Goal: Communication & Community: Answer question/provide support

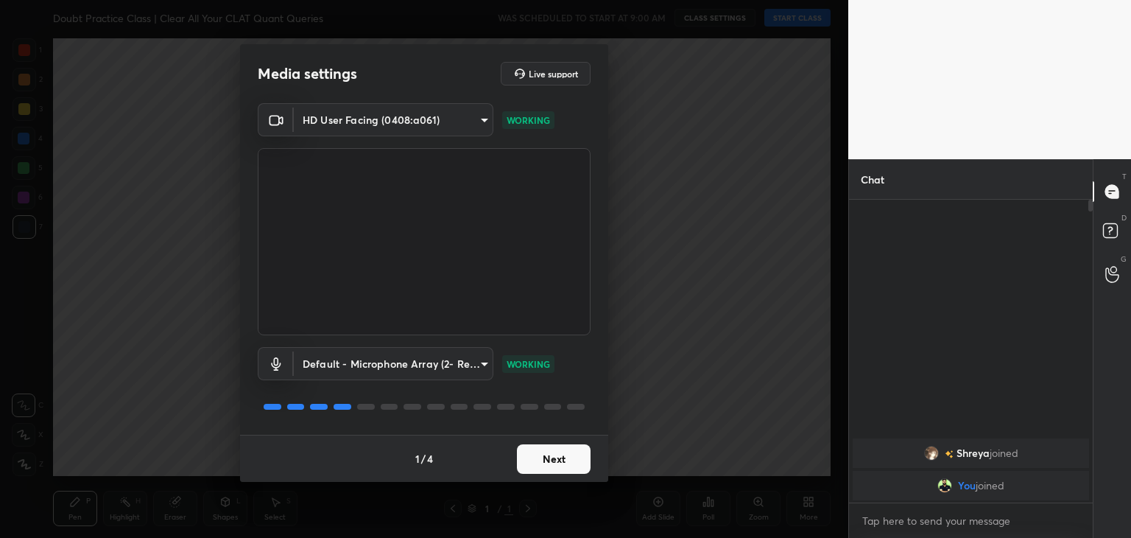
click at [569, 454] on button "Next" at bounding box center [554, 458] width 74 height 29
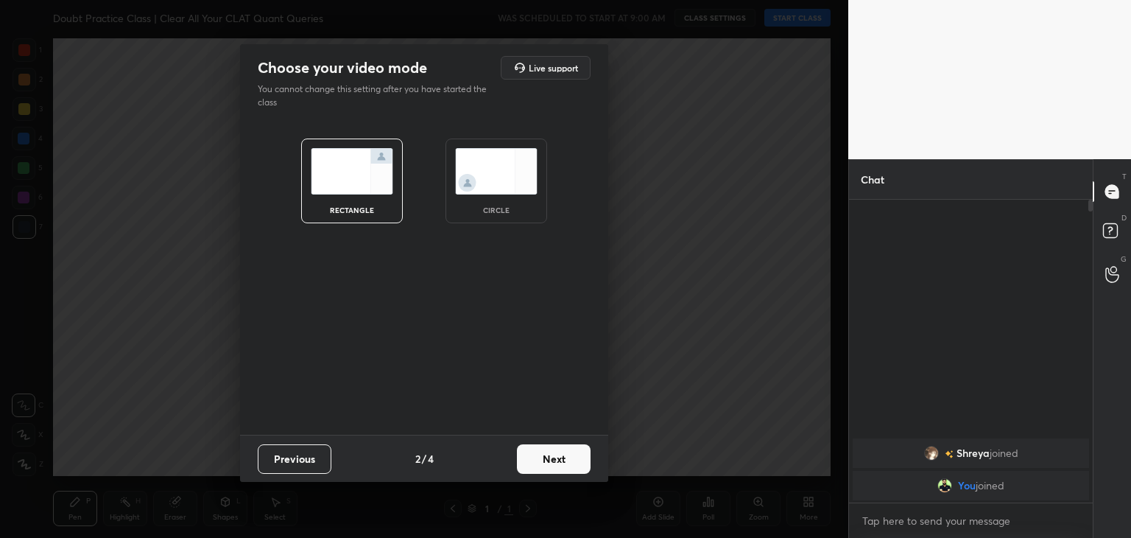
click at [501, 166] on img at bounding box center [496, 171] width 83 height 46
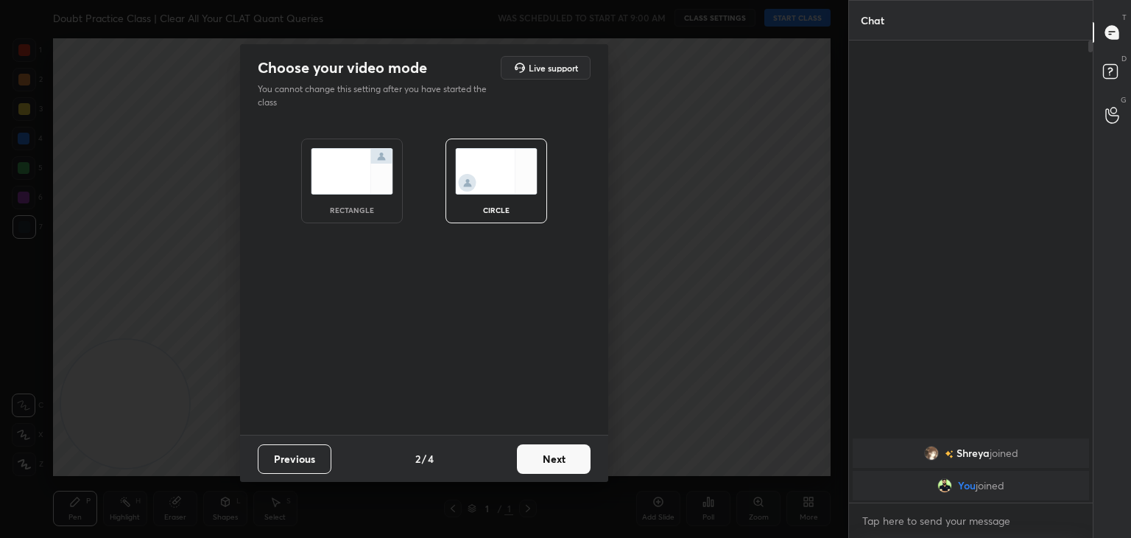
scroll to position [493, 239]
click at [542, 462] on button "Next" at bounding box center [554, 458] width 74 height 29
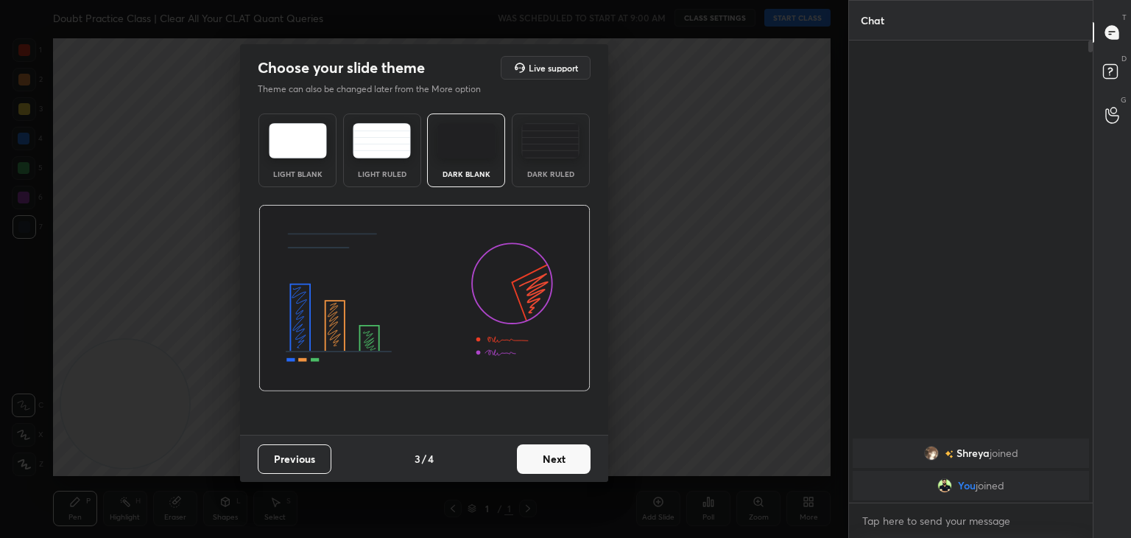
click at [568, 463] on button "Next" at bounding box center [554, 458] width 74 height 29
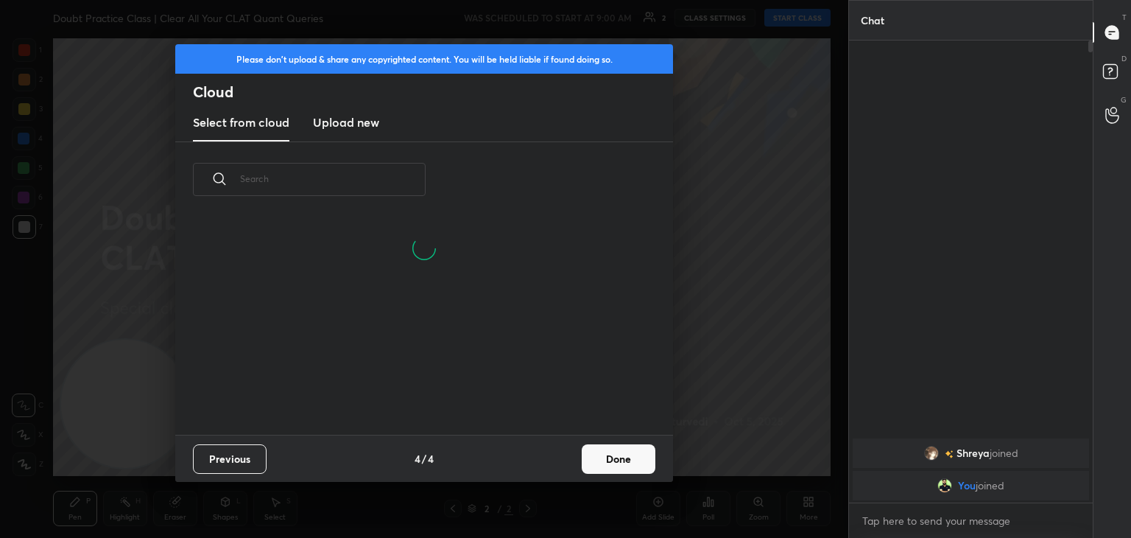
click at [617, 452] on button "Done" at bounding box center [619, 458] width 74 height 29
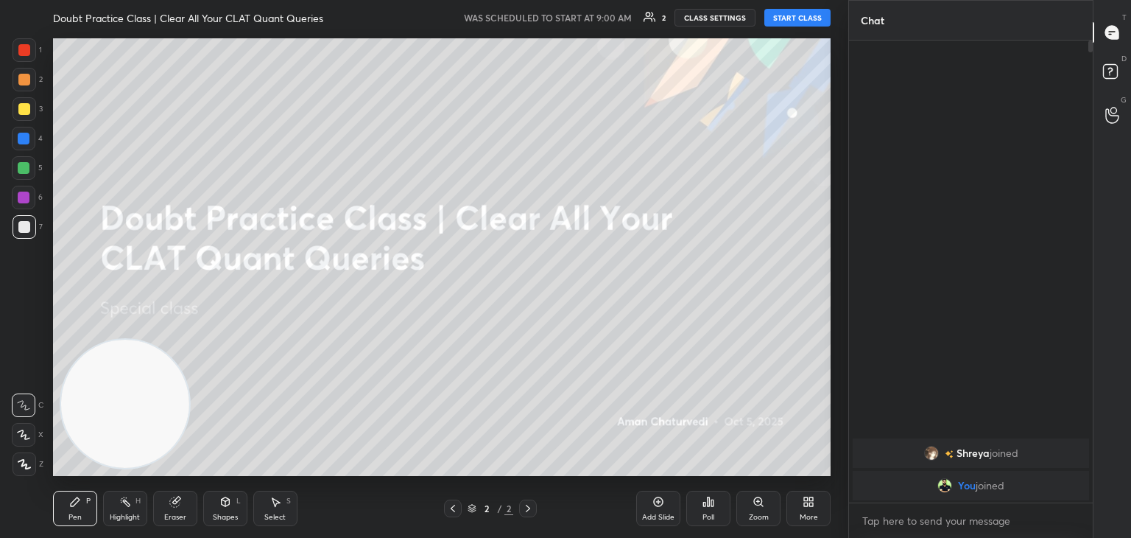
click at [799, 13] on button "START CLASS" at bounding box center [798, 18] width 66 height 18
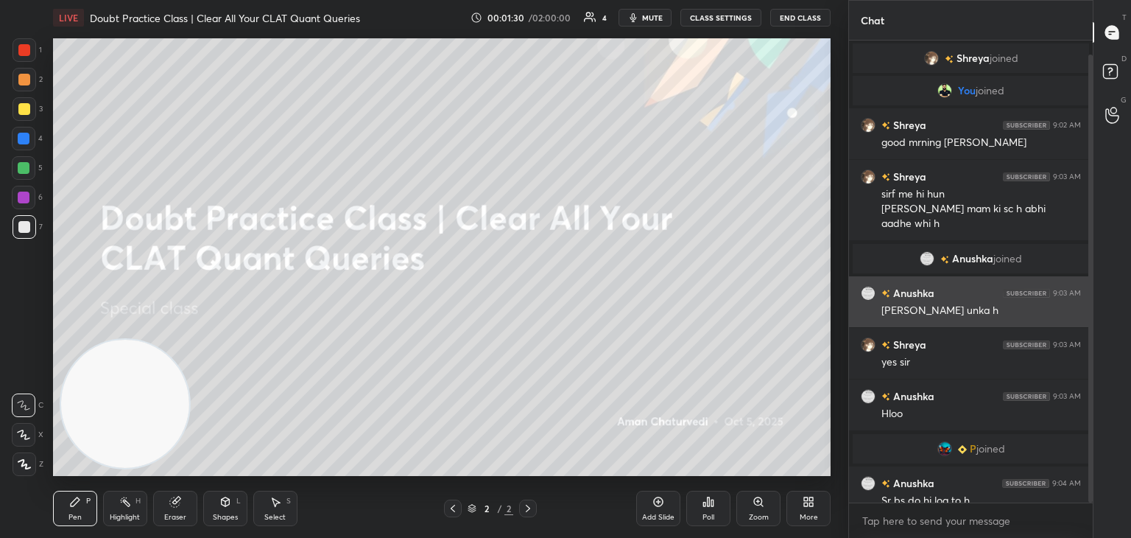
scroll to position [15, 0]
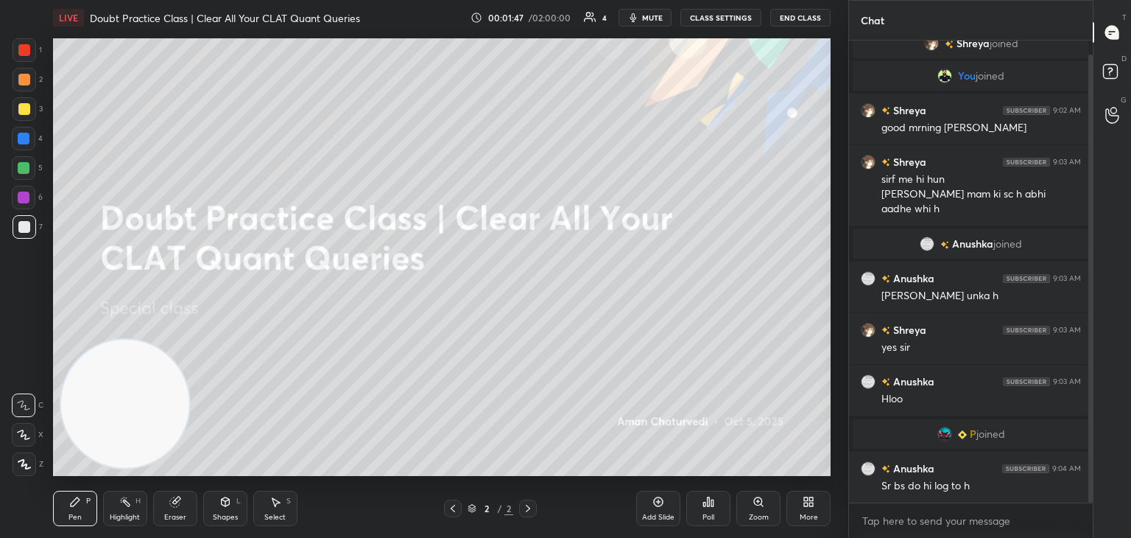
click at [801, 511] on div "More" at bounding box center [809, 508] width 44 height 35
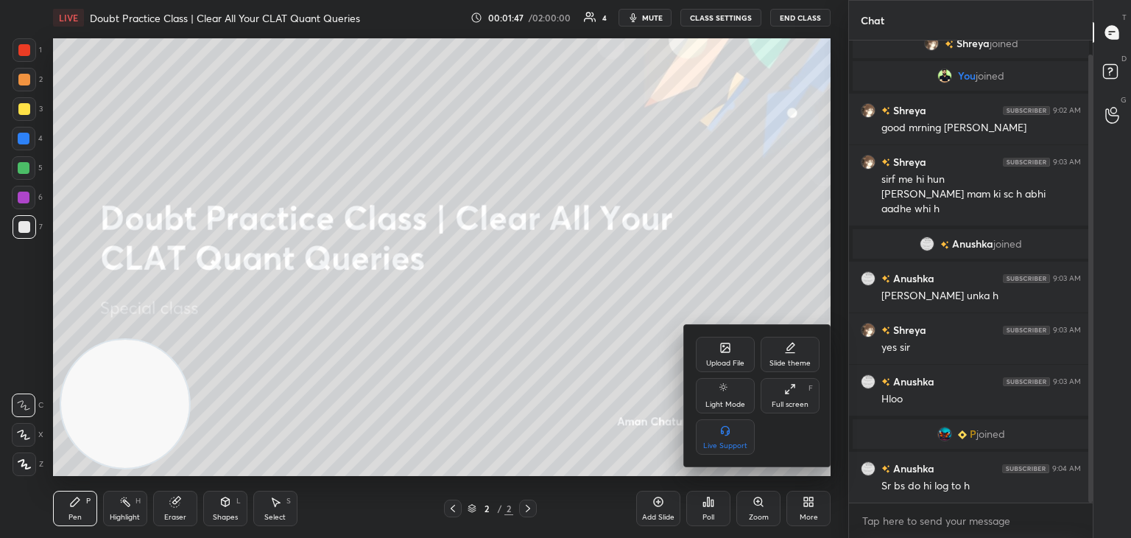
scroll to position [66, 0]
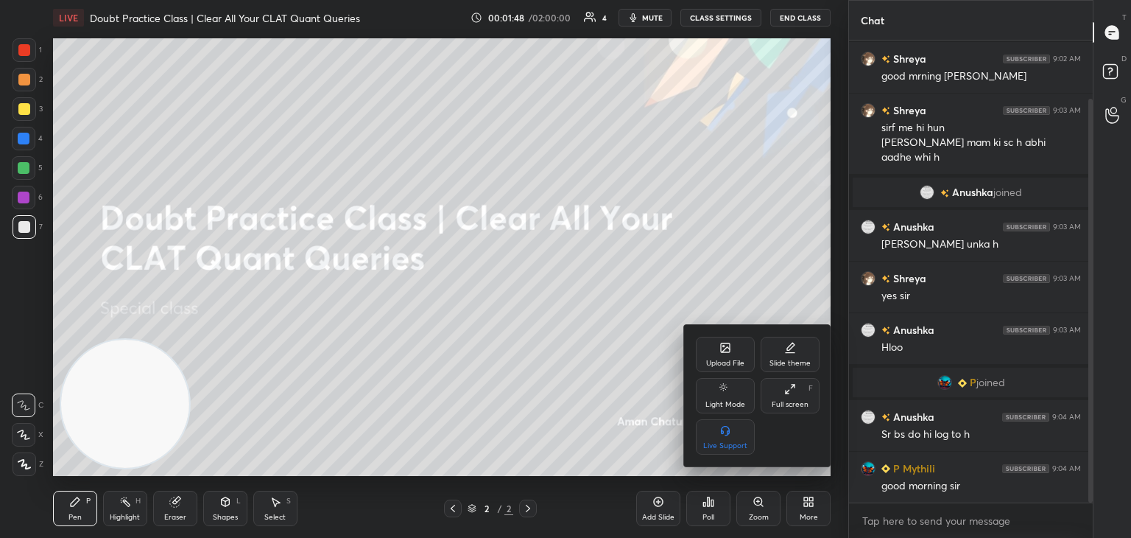
click at [709, 354] on div "Upload File" at bounding box center [725, 354] width 59 height 35
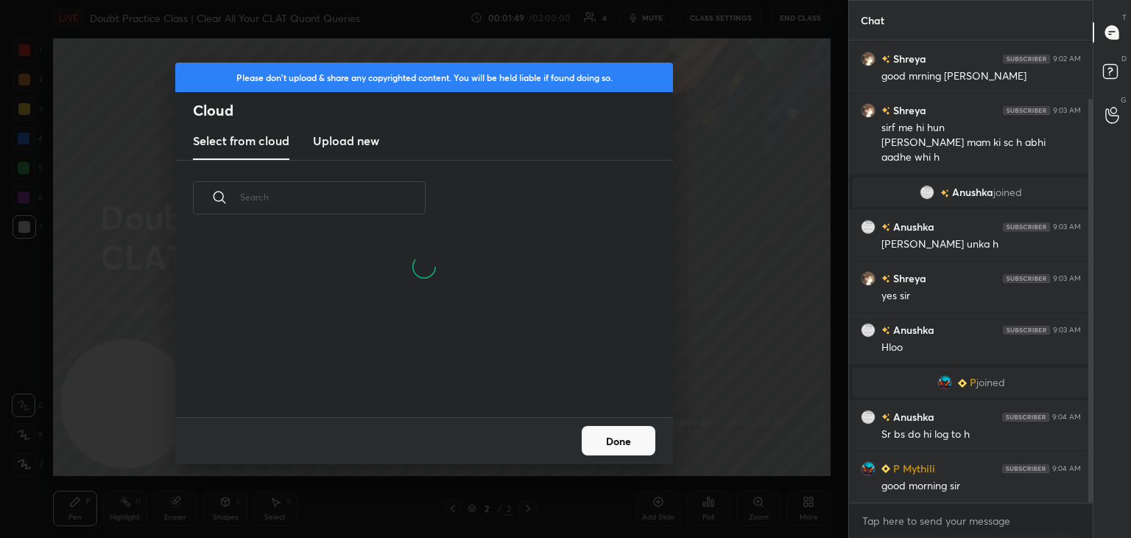
scroll to position [181, 473]
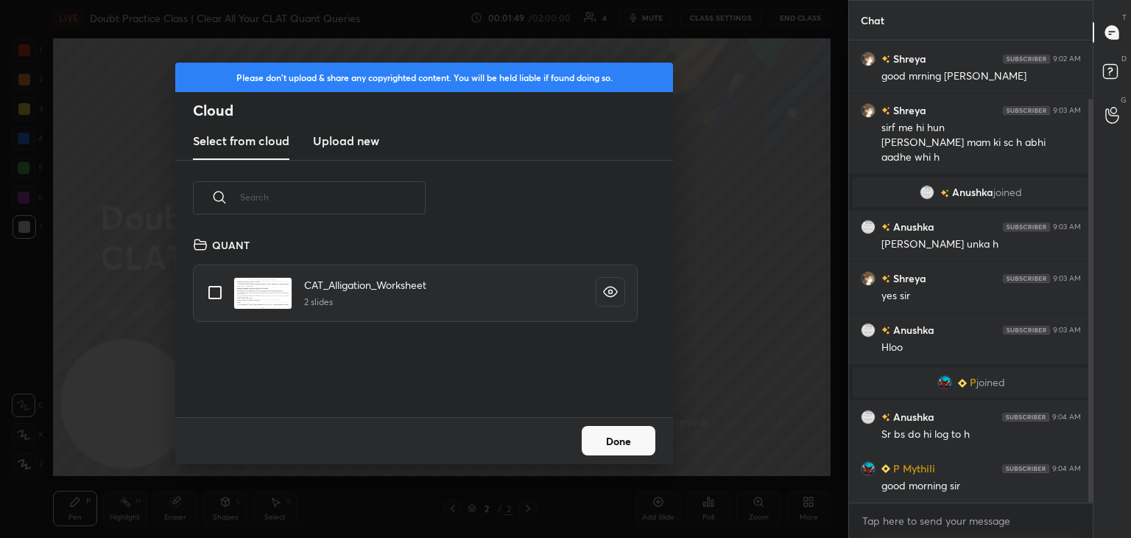
click at [343, 144] on h3 "Upload new" at bounding box center [346, 141] width 66 height 18
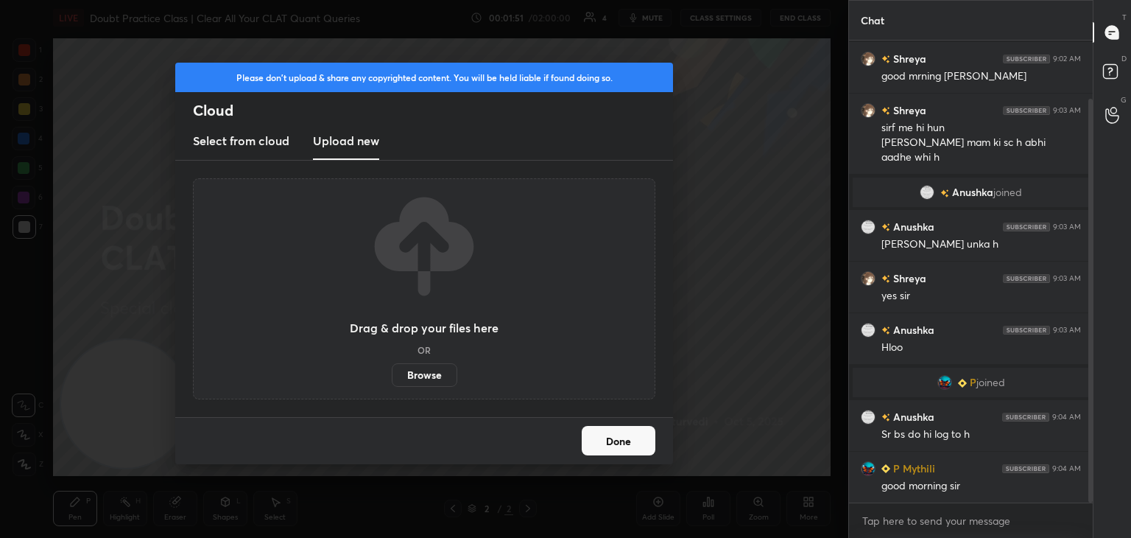
click at [424, 372] on label "Browse" at bounding box center [425, 375] width 66 height 24
click at [392, 372] on input "Browse" at bounding box center [392, 375] width 0 height 24
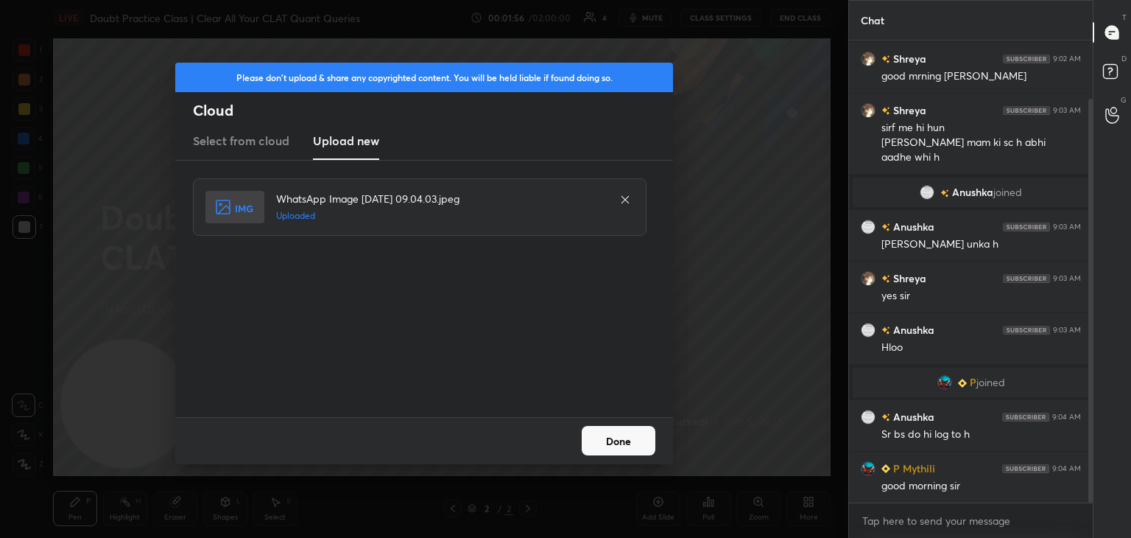
click at [611, 440] on button "Done" at bounding box center [619, 440] width 74 height 29
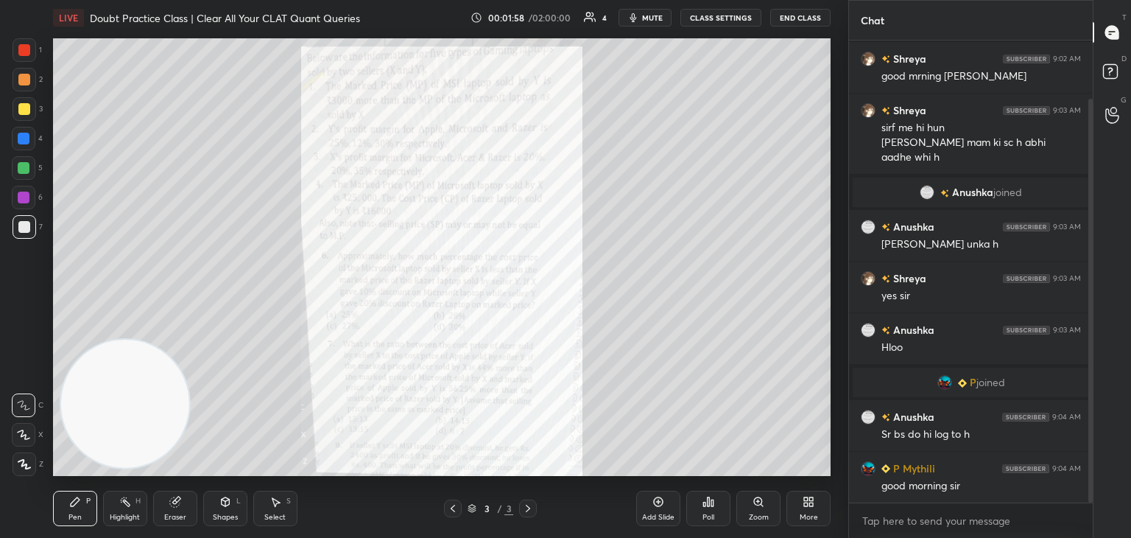
scroll to position [118, 0]
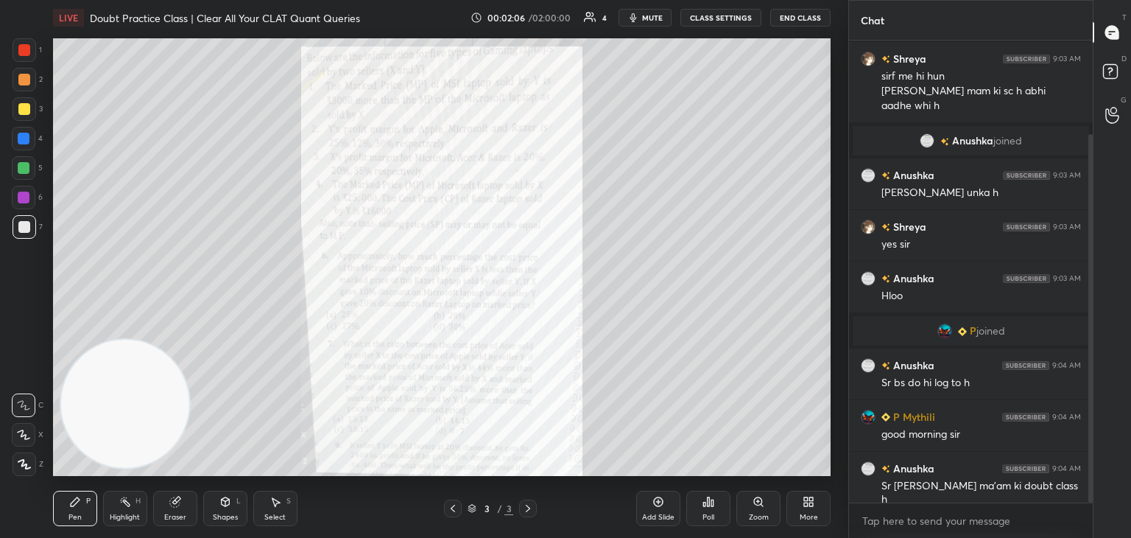
click at [174, 508] on div "Eraser" at bounding box center [175, 508] width 44 height 35
click at [32, 465] on span "Erase all" at bounding box center [24, 464] width 22 height 10
click at [65, 505] on div "Pen P" at bounding box center [75, 508] width 44 height 35
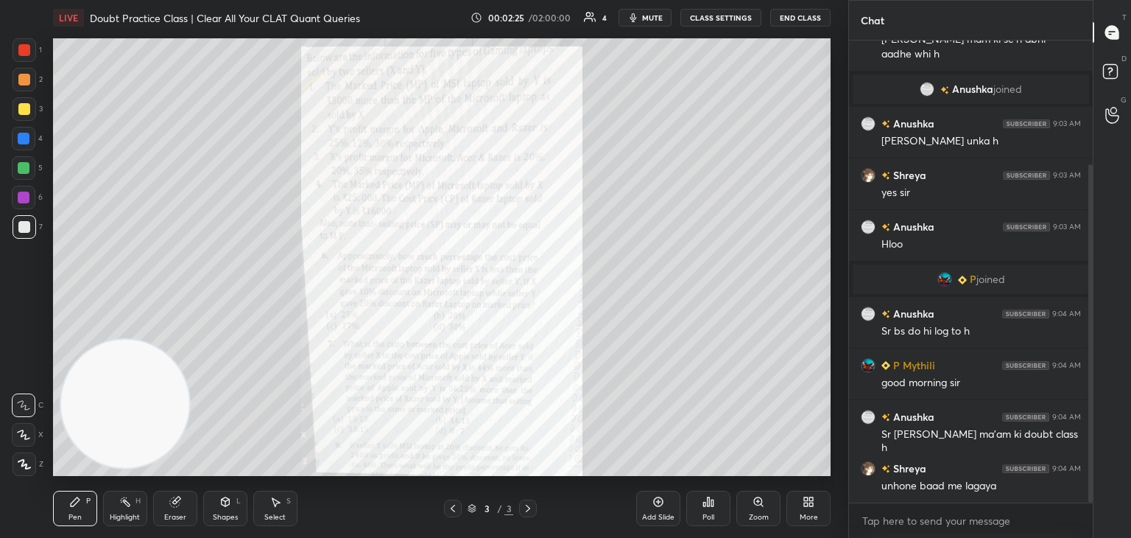
click at [170, 521] on div "Eraser" at bounding box center [175, 516] width 22 height 7
click at [27, 457] on div "Erase all" at bounding box center [24, 464] width 24 height 24
click at [69, 496] on icon at bounding box center [75, 502] width 12 height 12
click at [27, 172] on div at bounding box center [24, 168] width 12 height 12
click at [754, 505] on icon at bounding box center [759, 502] width 12 height 12
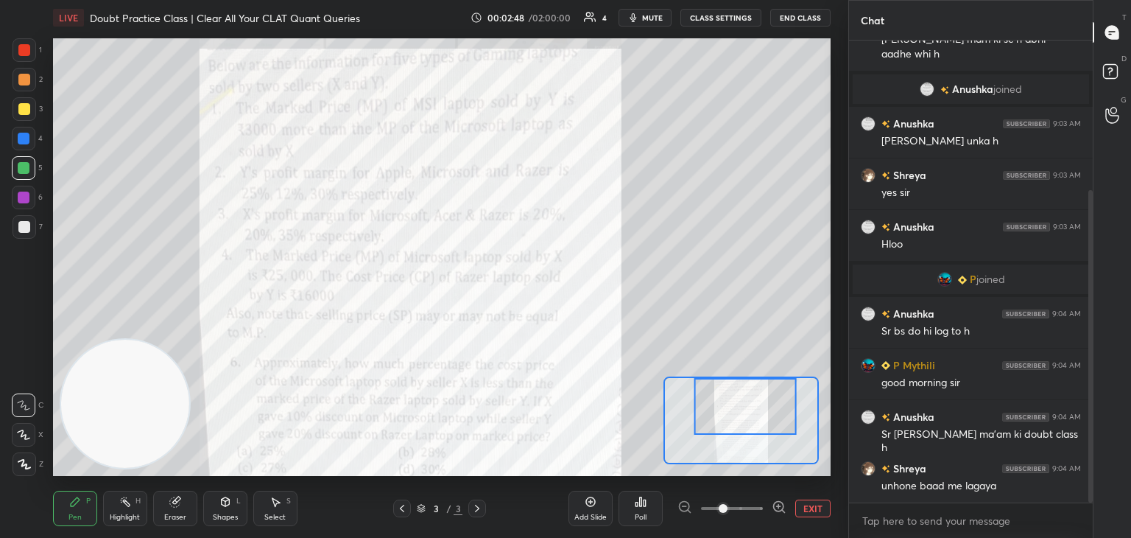
scroll to position [221, 0]
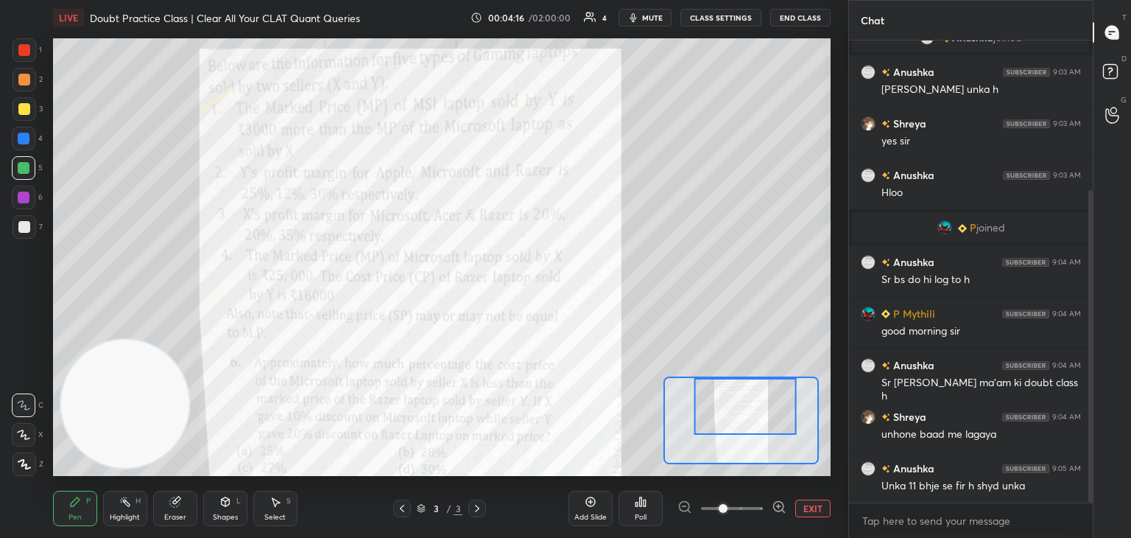
click at [807, 508] on button "EXIT" at bounding box center [813, 508] width 35 height 18
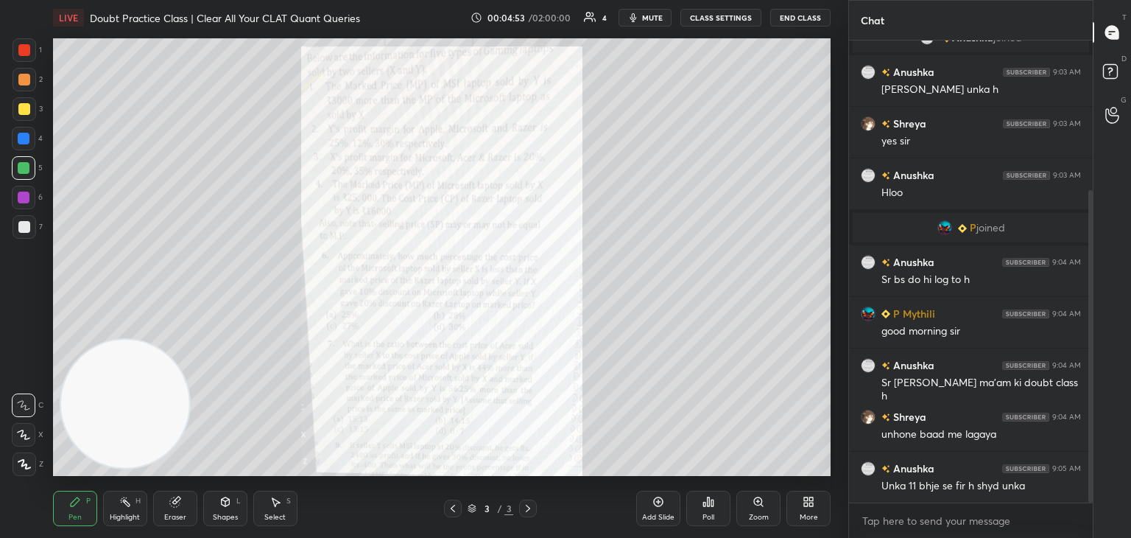
scroll to position [273, 0]
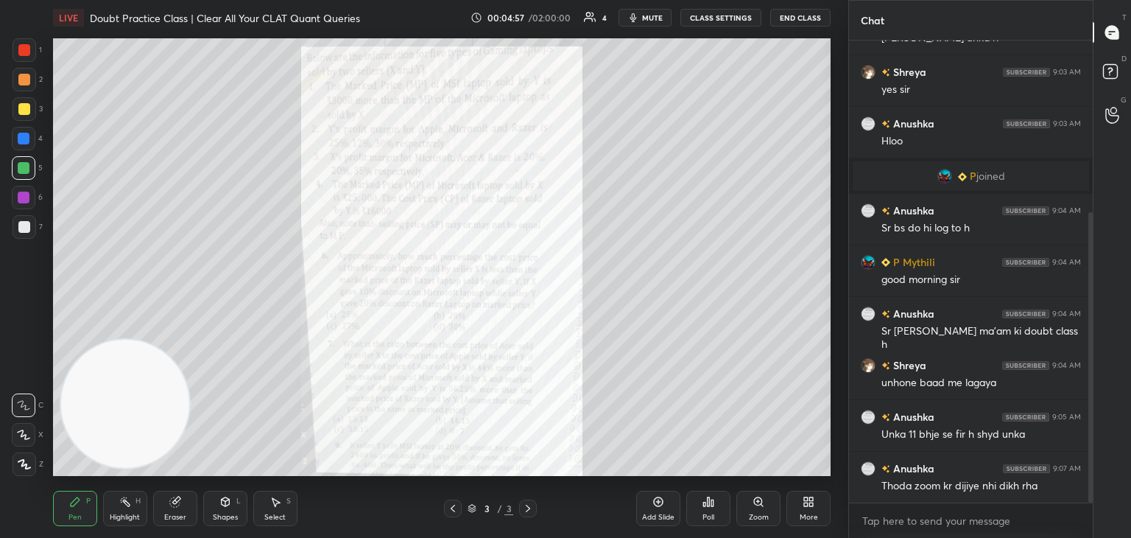
click at [768, 512] on div "Zoom" at bounding box center [759, 508] width 44 height 35
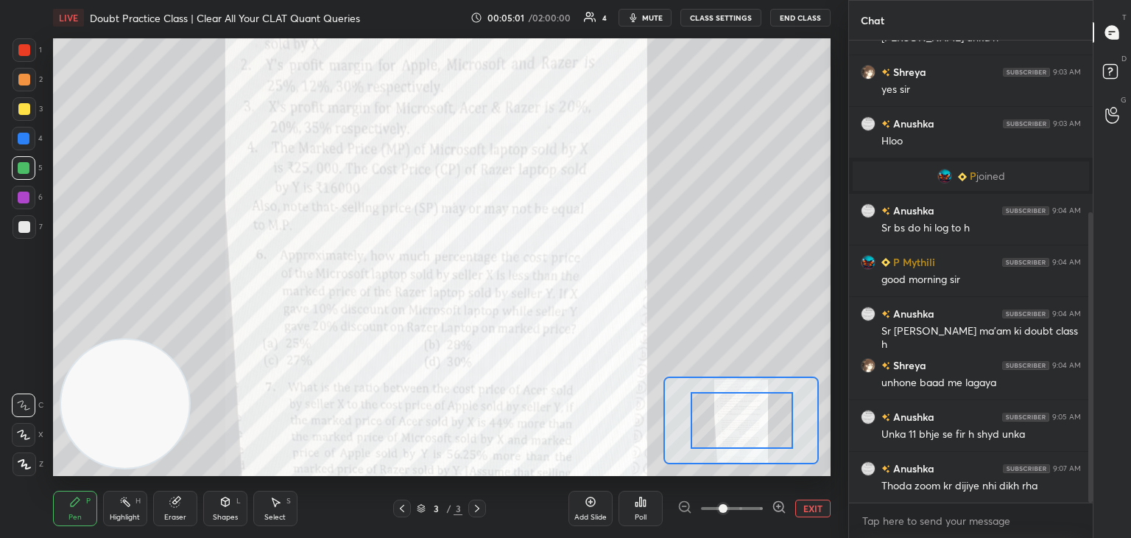
drag, startPoint x: 756, startPoint y: 428, endPoint x: 756, endPoint y: 393, distance: 35.4
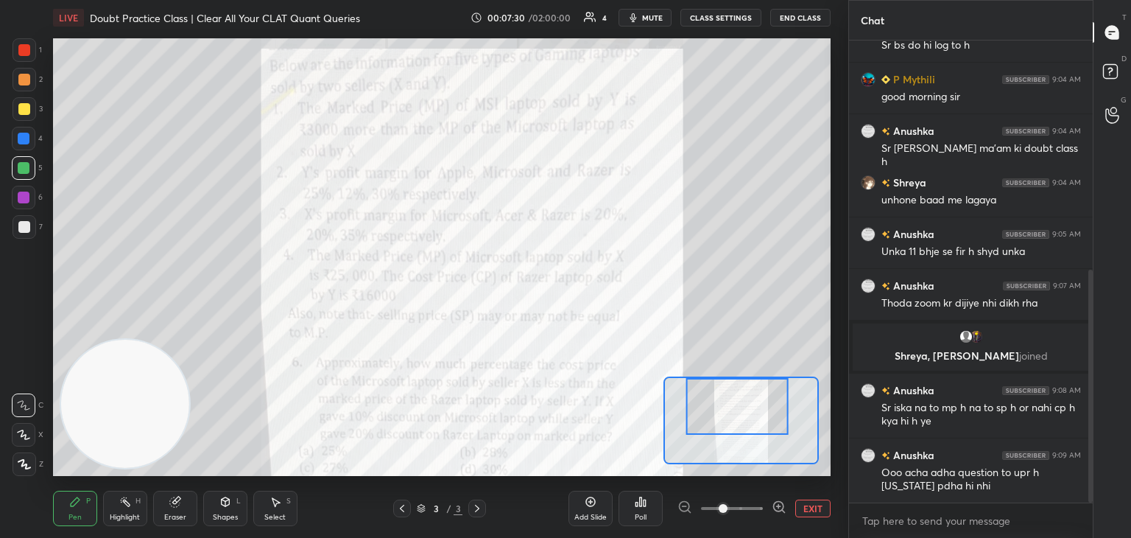
scroll to position [626, 0]
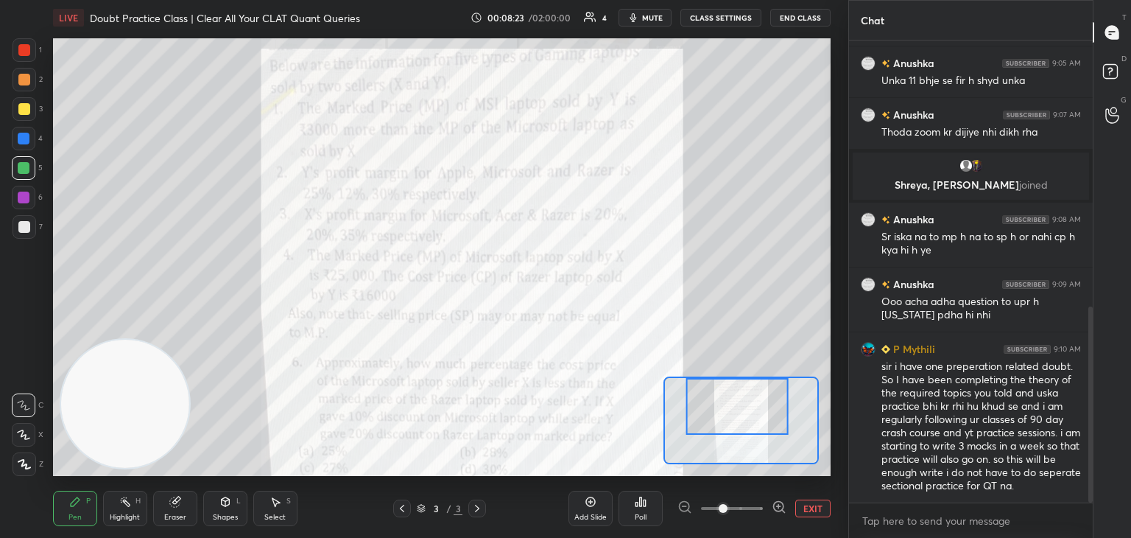
click at [18, 107] on div at bounding box center [24, 109] width 12 height 12
click at [169, 512] on div "Eraser" at bounding box center [175, 508] width 44 height 35
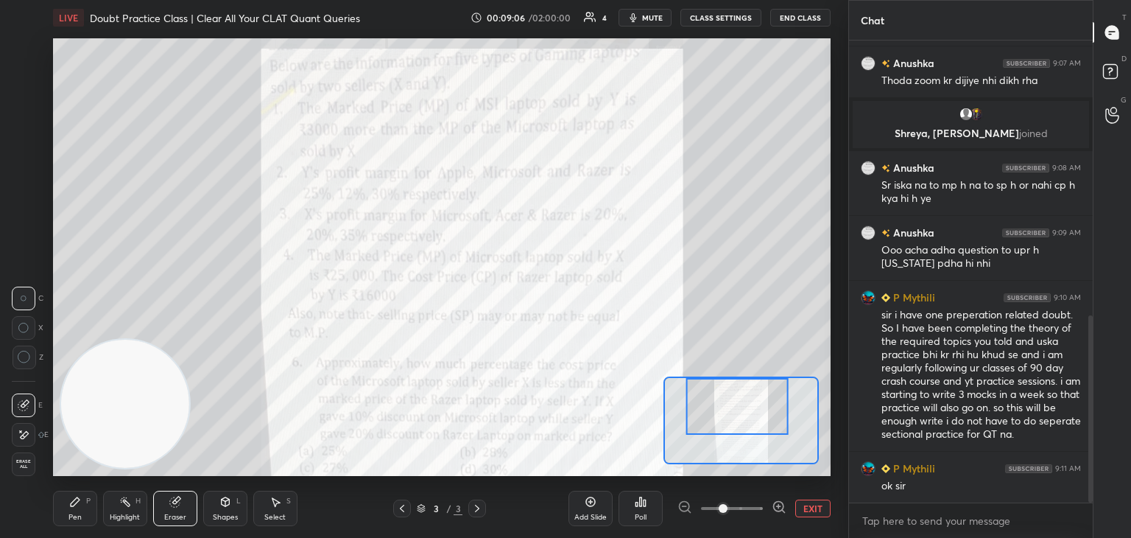
click at [27, 361] on icon at bounding box center [24, 357] width 13 height 13
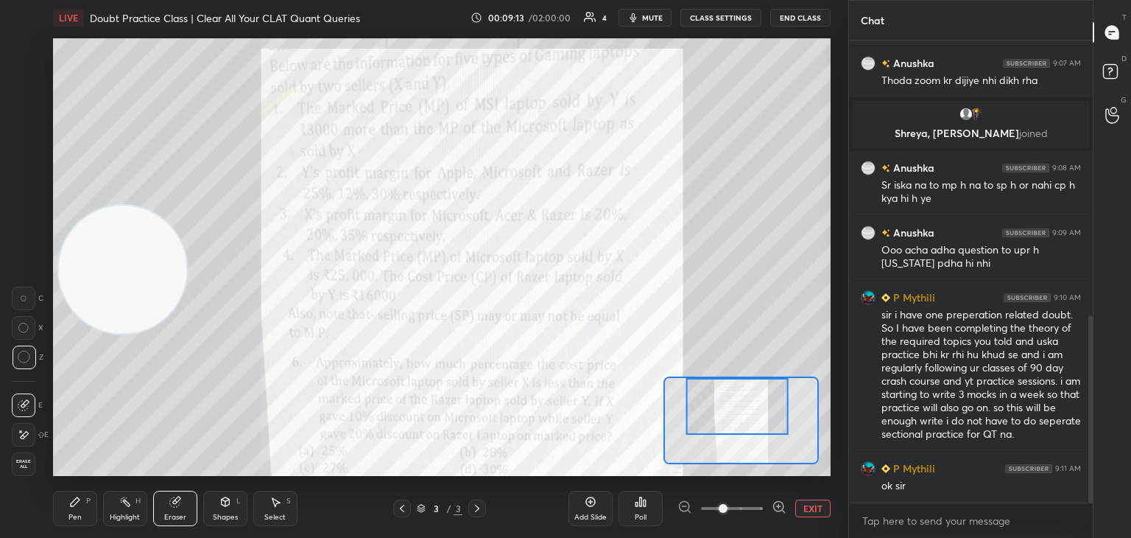
click at [84, 508] on div "Pen P" at bounding box center [75, 508] width 44 height 35
click at [91, 502] on div "Pen P" at bounding box center [75, 508] width 44 height 35
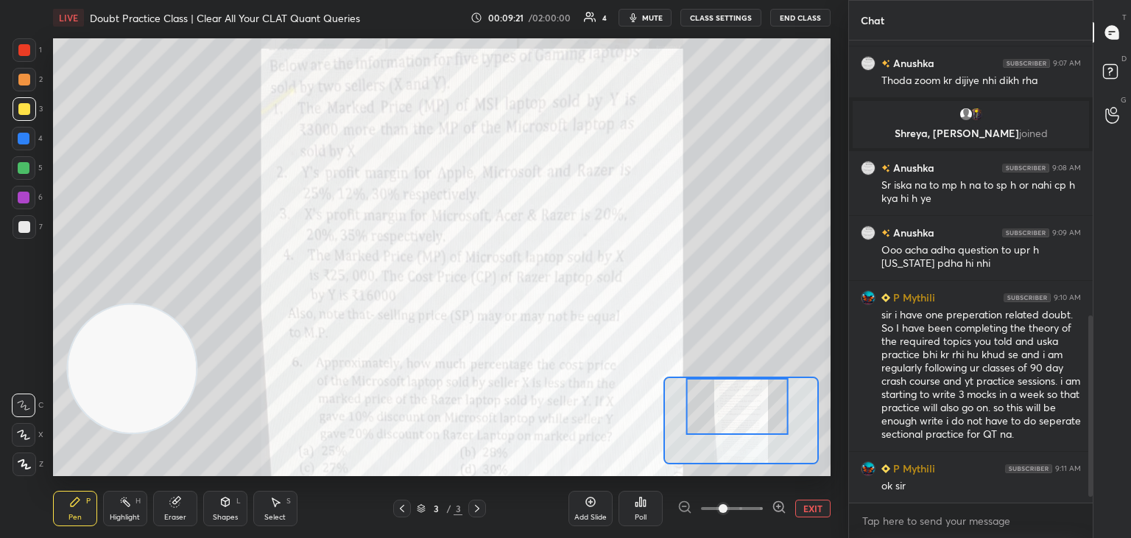
scroll to position [729, 0]
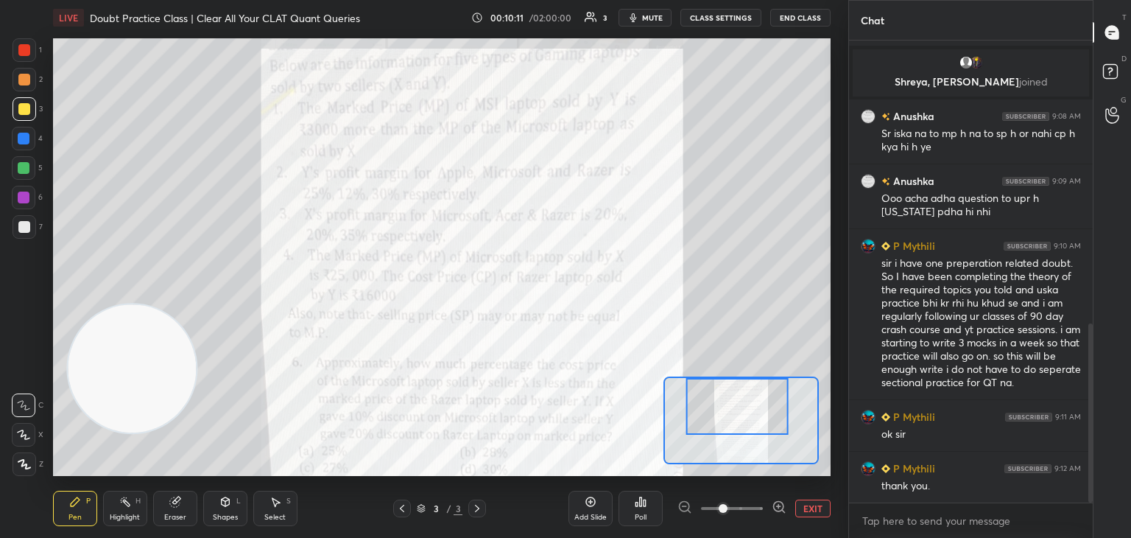
click at [32, 53] on div at bounding box center [25, 50] width 24 height 24
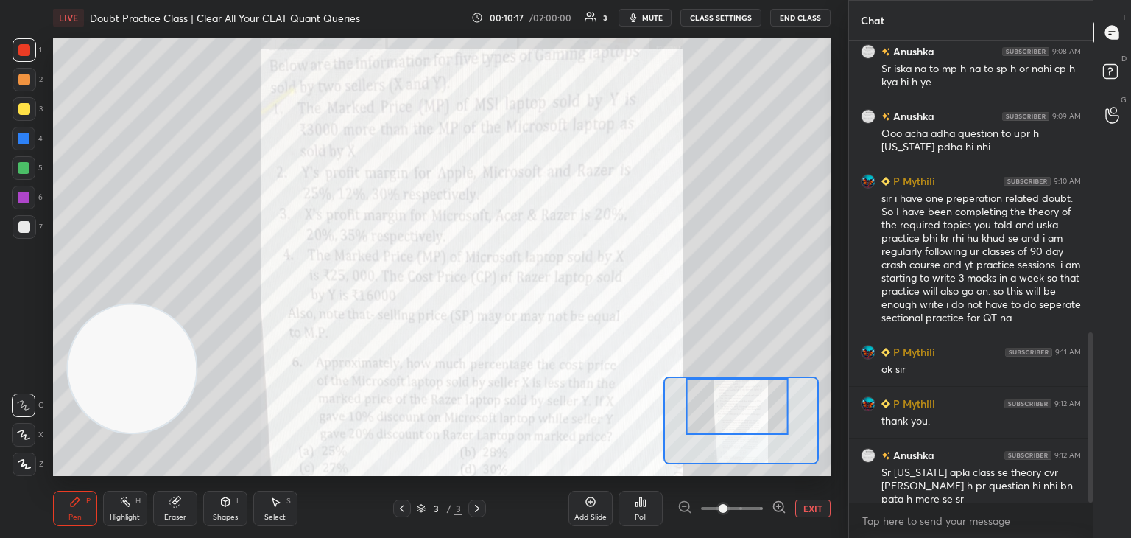
click at [176, 512] on div "Eraser" at bounding box center [175, 508] width 44 height 35
click at [38, 466] on div "Erase all" at bounding box center [25, 464] width 27 height 24
click at [74, 499] on icon at bounding box center [75, 502] width 12 height 12
click at [183, 511] on div "Eraser" at bounding box center [175, 508] width 44 height 35
click at [85, 511] on div "Pen P" at bounding box center [75, 508] width 44 height 35
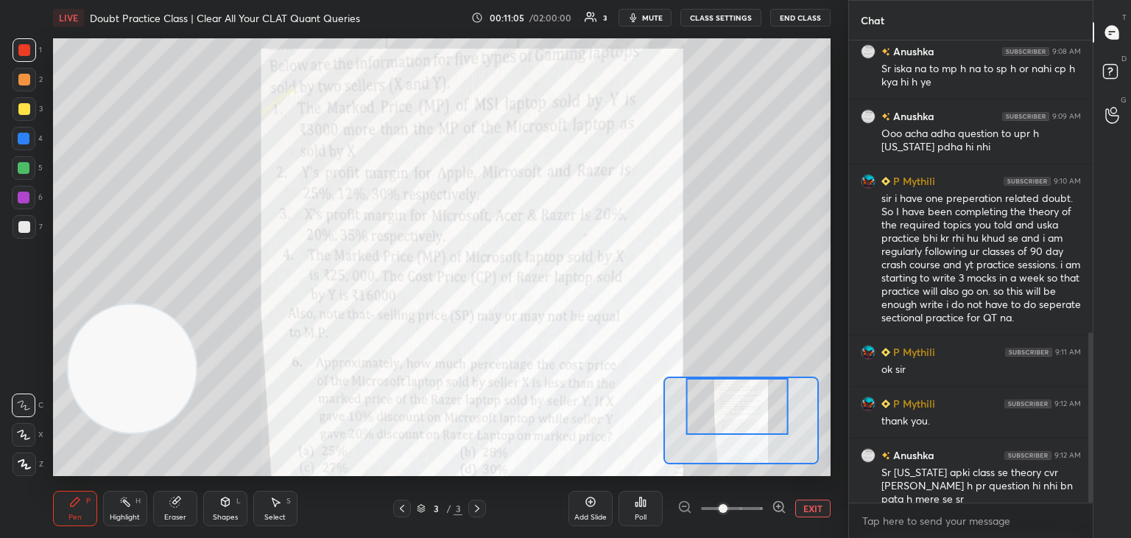
scroll to position [859, 0]
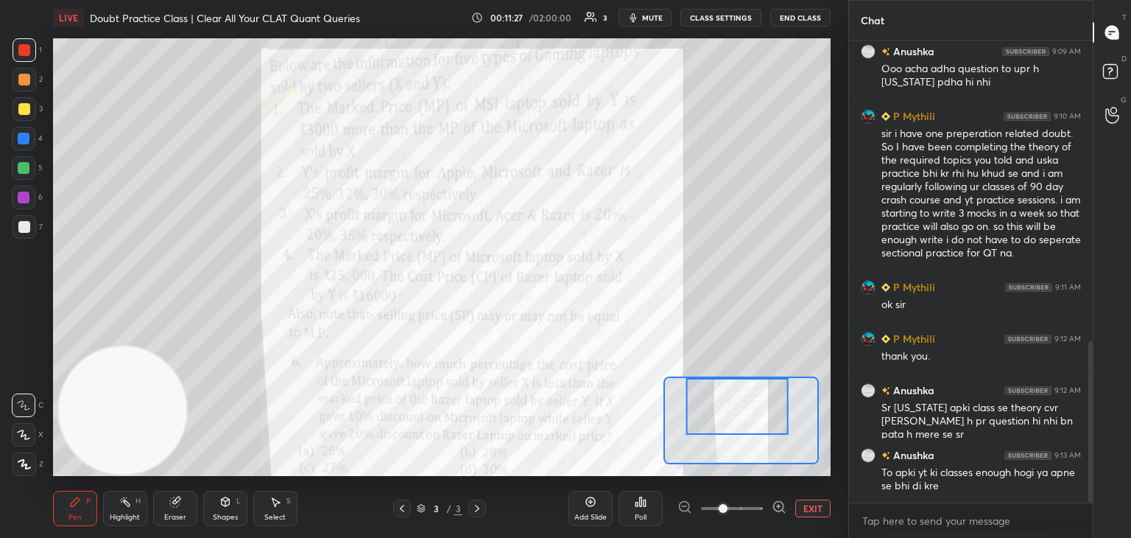
click at [176, 513] on div "Eraser" at bounding box center [175, 516] width 22 height 7
click at [75, 489] on div "Pen P Highlight H Eraser Shapes L Select S 3 / 3 Add Slide Poll EXIT" at bounding box center [442, 508] width 778 height 59
click at [62, 507] on div "Pen P" at bounding box center [75, 508] width 44 height 35
click at [75, 513] on div "Pen" at bounding box center [75, 516] width 13 height 7
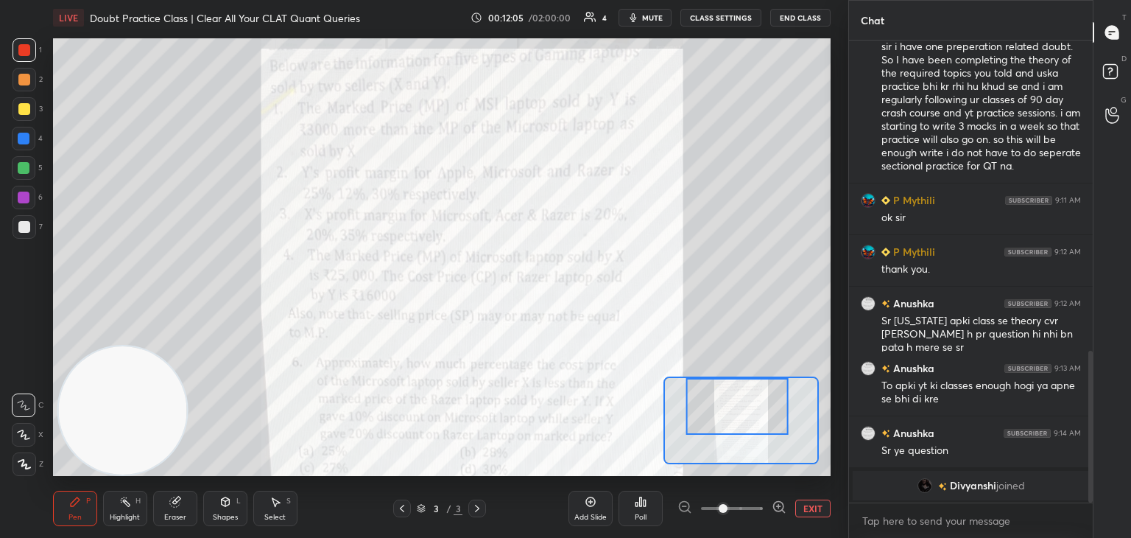
scroll to position [916, 0]
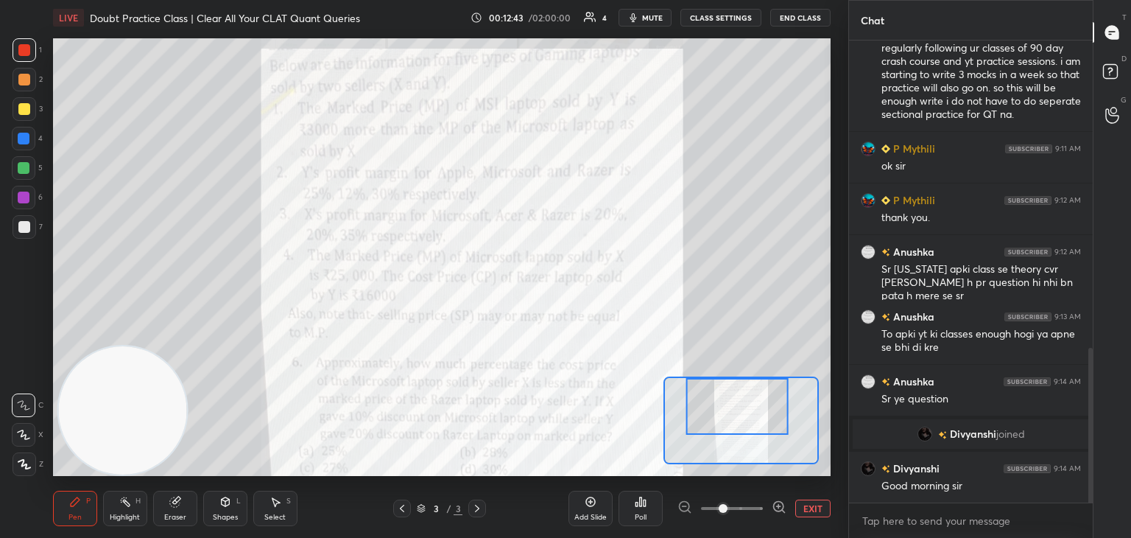
click at [181, 509] on div "Eraser" at bounding box center [175, 508] width 44 height 35
click at [225, 512] on div "Shapes L" at bounding box center [225, 508] width 44 height 35
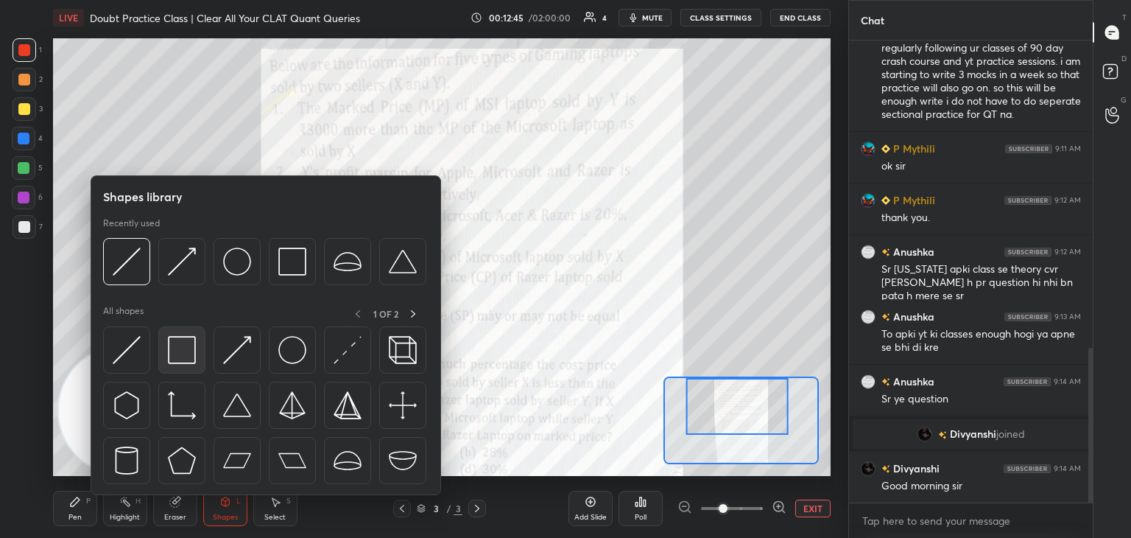
click at [177, 347] on img at bounding box center [182, 350] width 28 height 28
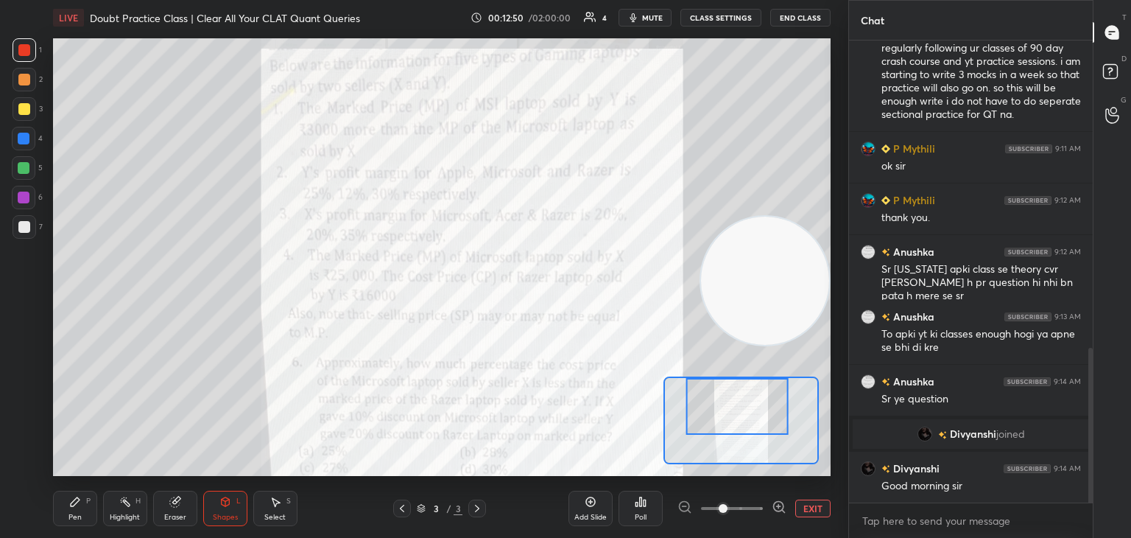
click at [227, 496] on icon at bounding box center [226, 502] width 12 height 12
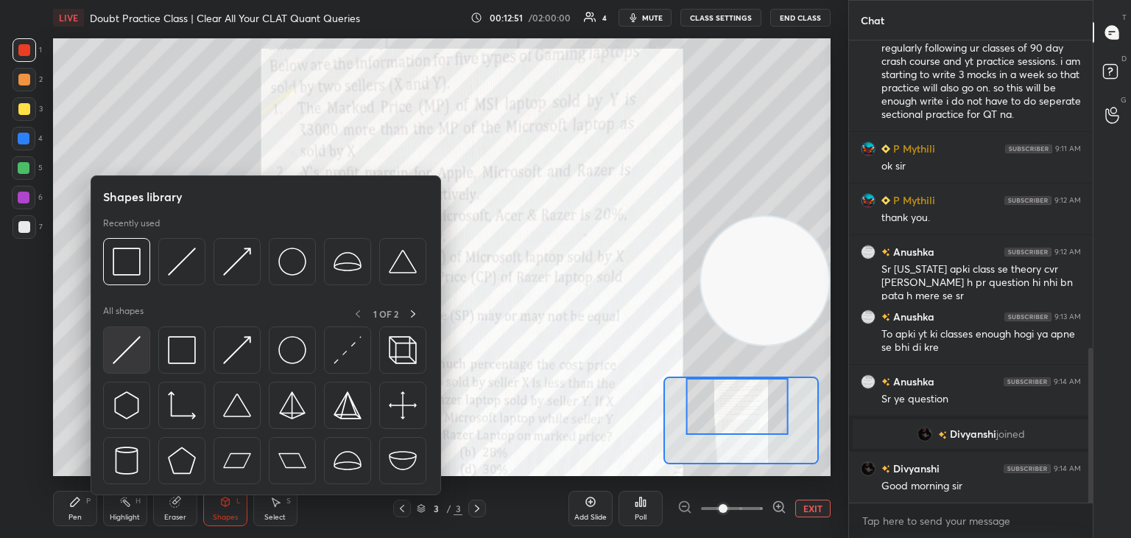
click at [136, 357] on img at bounding box center [127, 350] width 28 height 28
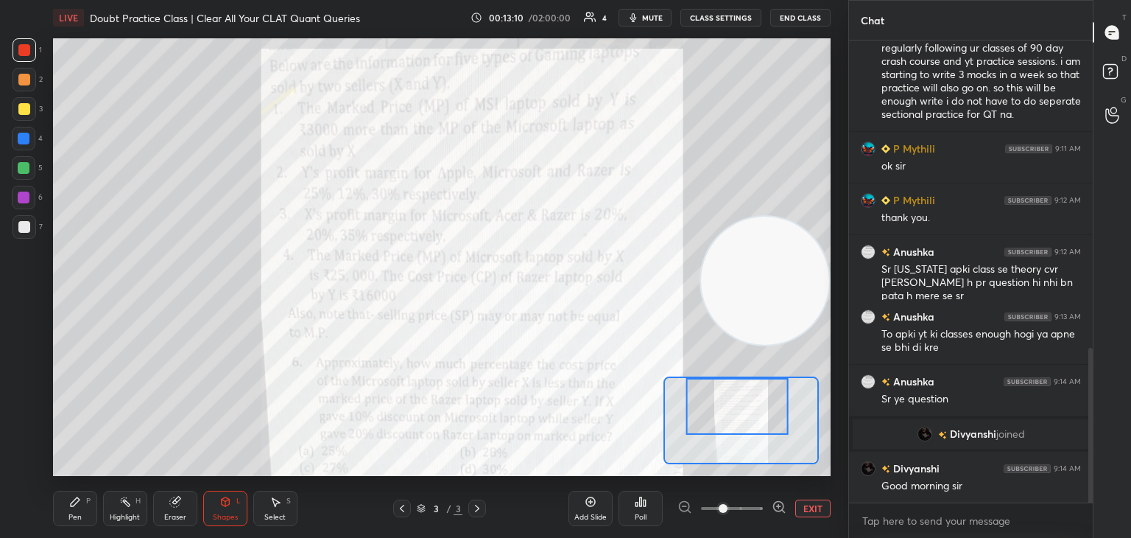
click at [80, 499] on icon at bounding box center [75, 502] width 12 height 12
click at [29, 231] on div at bounding box center [25, 227] width 24 height 24
click at [27, 108] on div at bounding box center [24, 109] width 12 height 12
click at [27, 58] on div at bounding box center [25, 50] width 24 height 24
click at [22, 166] on div at bounding box center [24, 168] width 12 height 12
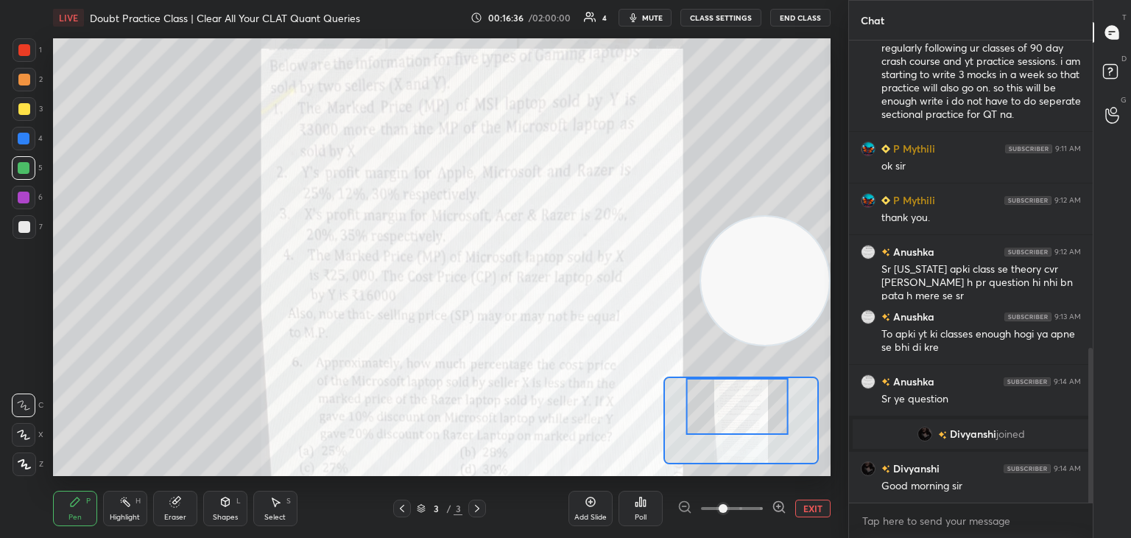
click at [179, 507] on icon at bounding box center [175, 502] width 12 height 12
click at [77, 509] on div "Pen P" at bounding box center [75, 508] width 44 height 35
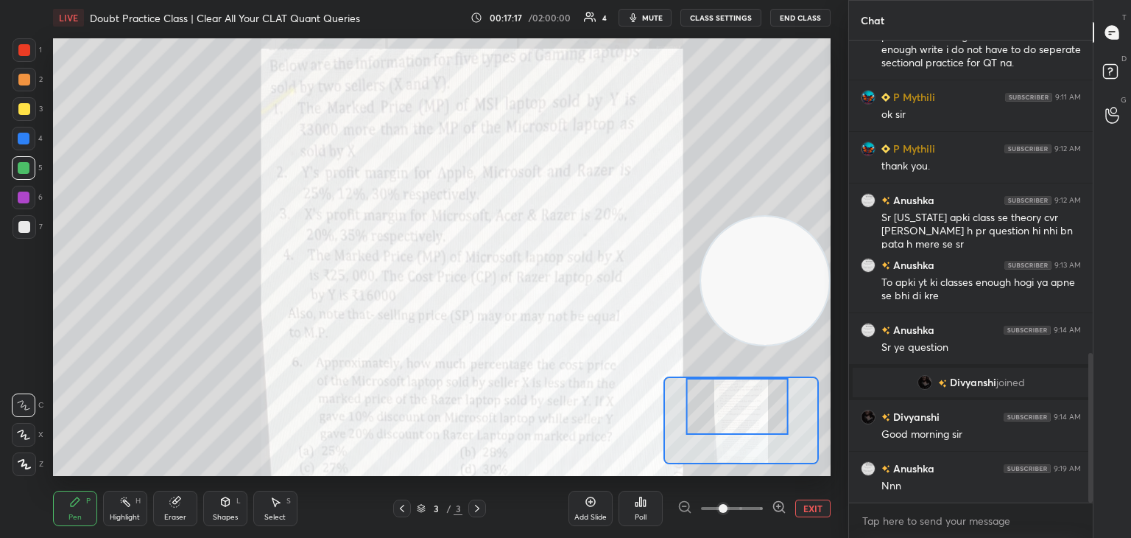
click at [24, 209] on div at bounding box center [24, 198] width 24 height 24
click at [134, 508] on div "Highlight H" at bounding box center [125, 508] width 44 height 35
click at [174, 502] on icon at bounding box center [175, 502] width 10 height 10
click at [83, 500] on div "Pen P" at bounding box center [75, 508] width 44 height 35
click at [21, 229] on div at bounding box center [24, 227] width 12 height 12
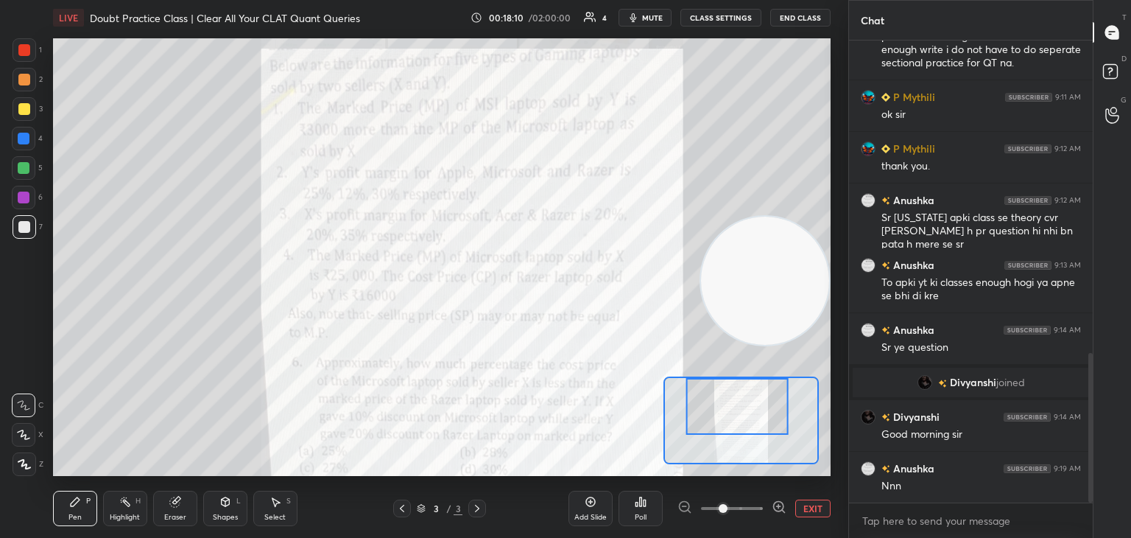
click at [185, 504] on div "Eraser" at bounding box center [175, 508] width 44 height 35
click at [96, 496] on div "Pen P" at bounding box center [75, 508] width 44 height 35
click at [94, 499] on div "Pen P" at bounding box center [75, 508] width 44 height 35
click at [21, 46] on div at bounding box center [24, 50] width 12 height 12
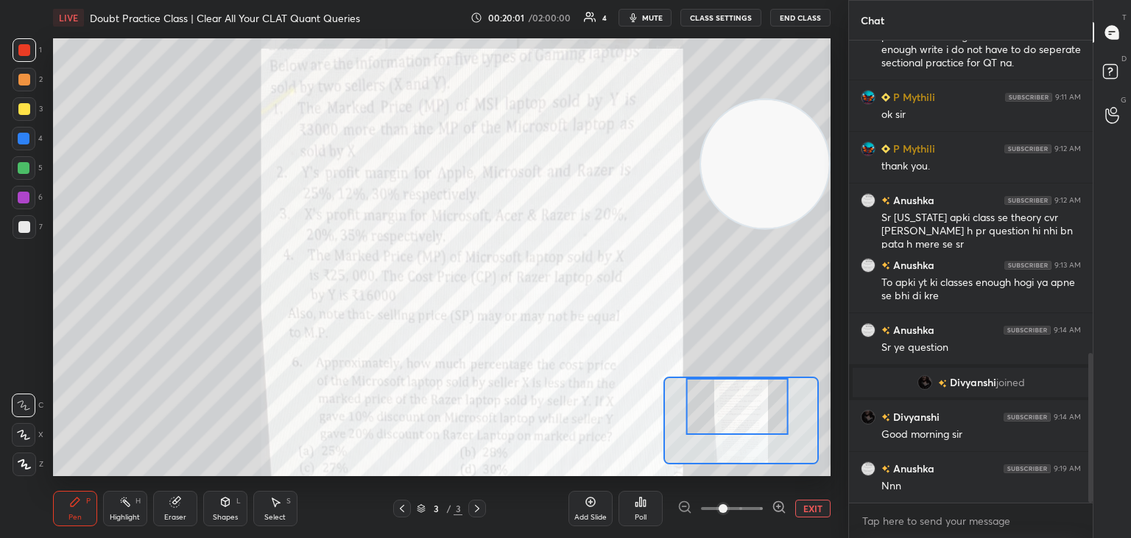
click at [21, 166] on div at bounding box center [24, 168] width 12 height 12
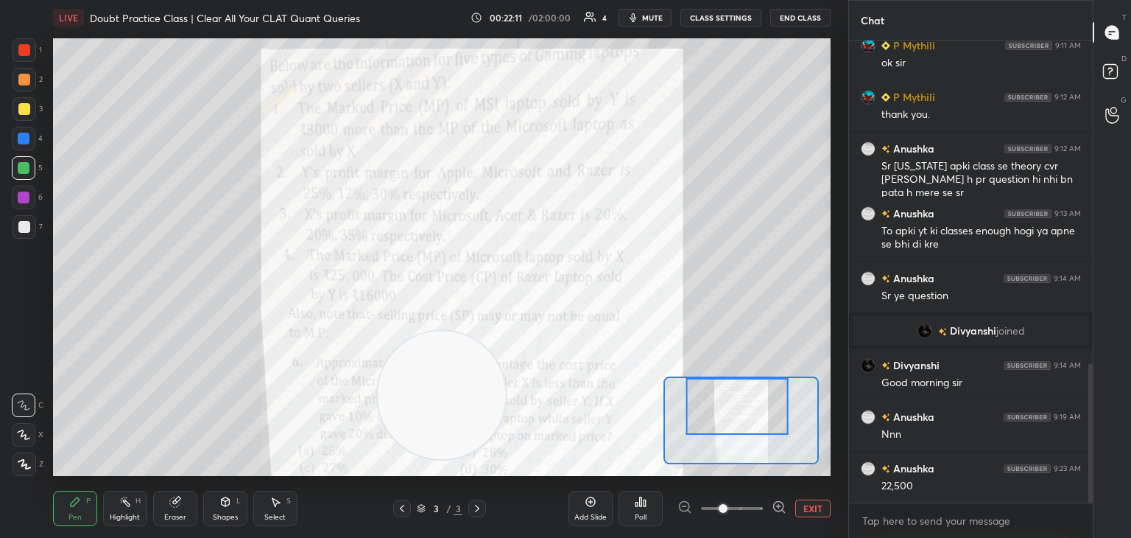
scroll to position [1071, 0]
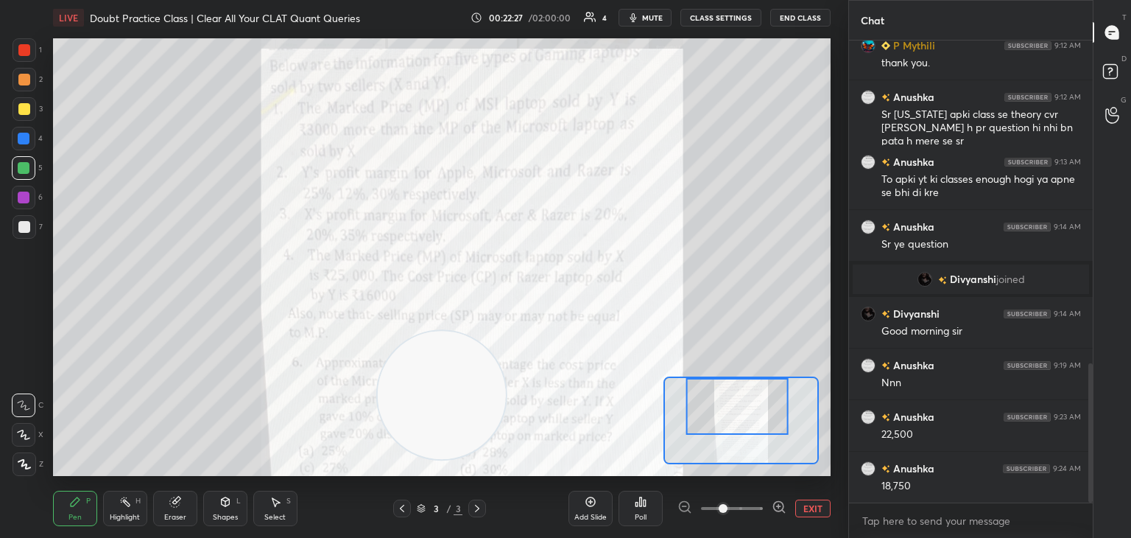
click at [29, 197] on div at bounding box center [24, 198] width 12 height 12
click at [29, 222] on div at bounding box center [25, 227] width 24 height 24
click at [18, 141] on div at bounding box center [24, 139] width 12 height 12
click at [30, 432] on div at bounding box center [24, 435] width 24 height 24
click at [180, 508] on icon at bounding box center [175, 502] width 12 height 12
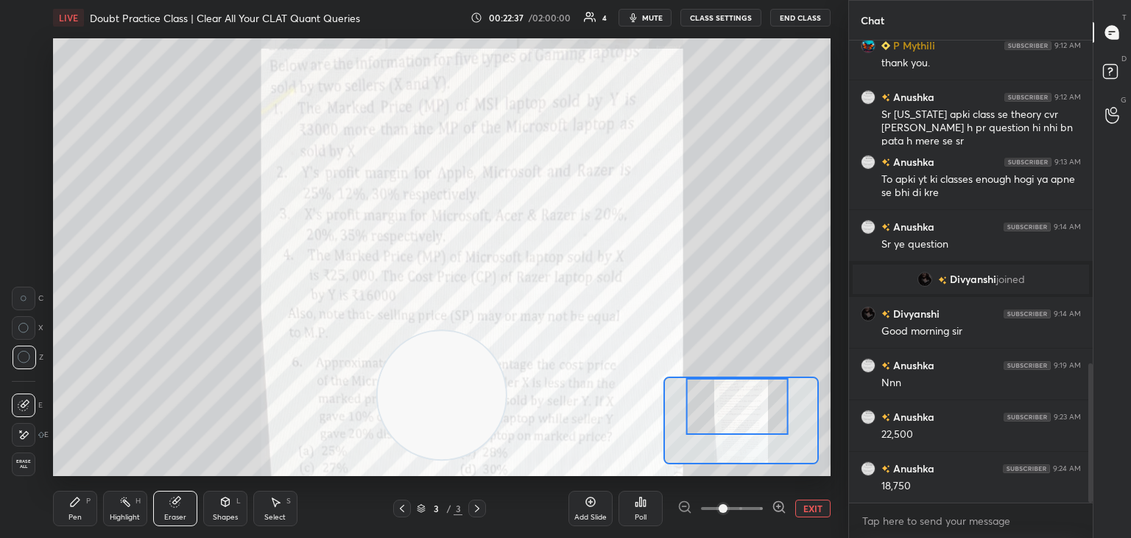
click at [71, 504] on icon at bounding box center [75, 501] width 9 height 9
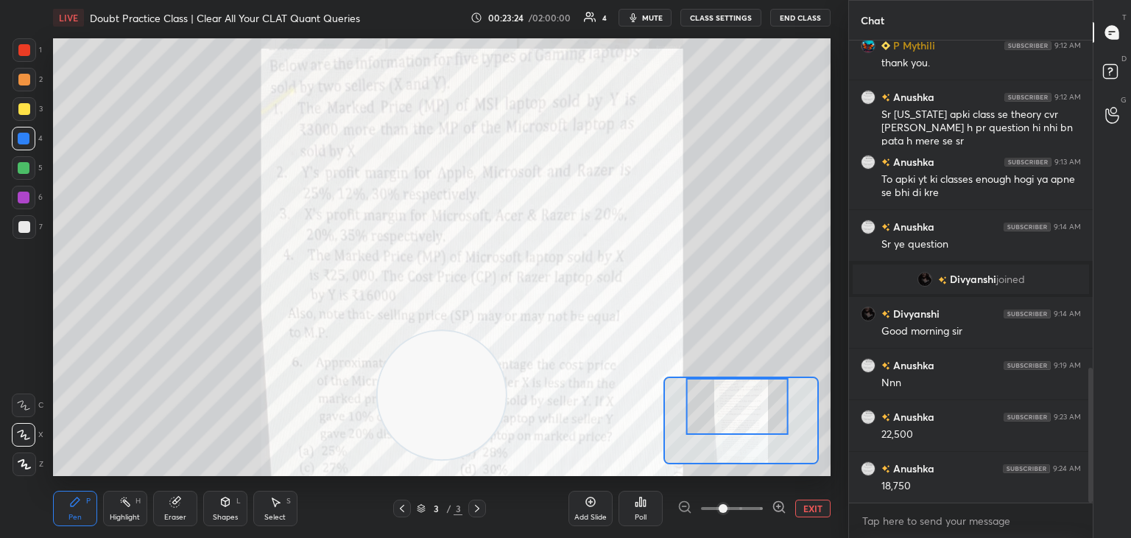
scroll to position [1123, 0]
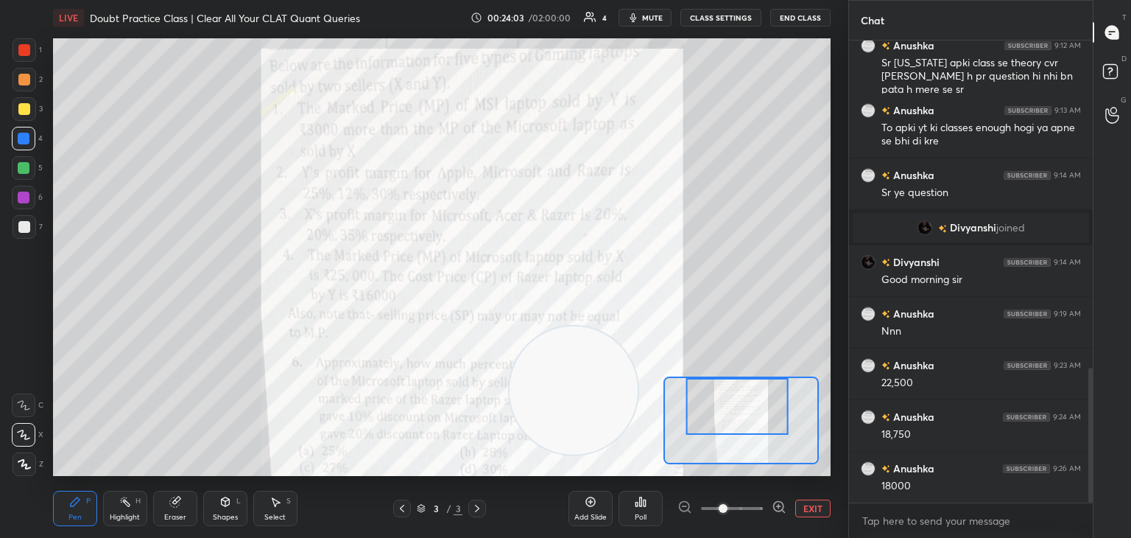
click at [176, 505] on icon at bounding box center [175, 502] width 10 height 10
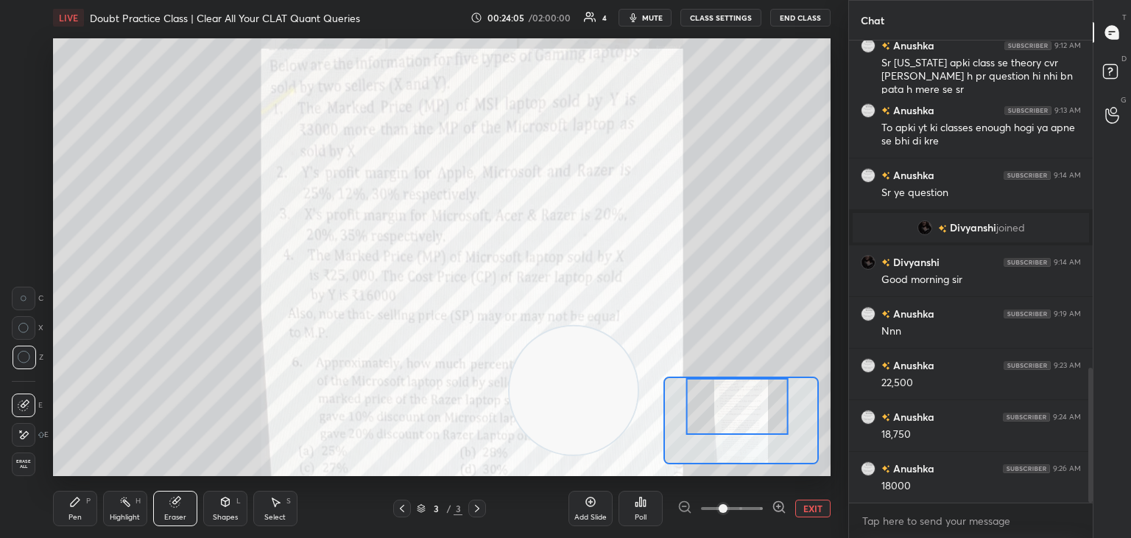
click at [280, 504] on icon at bounding box center [276, 502] width 12 height 12
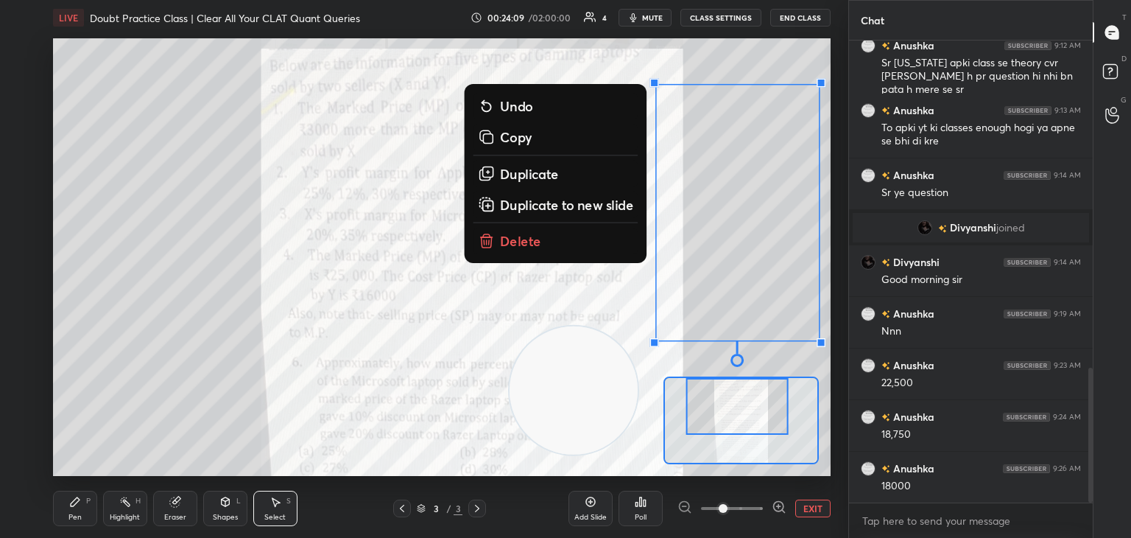
click at [583, 201] on p "Duplicate to new slide" at bounding box center [567, 204] width 134 height 18
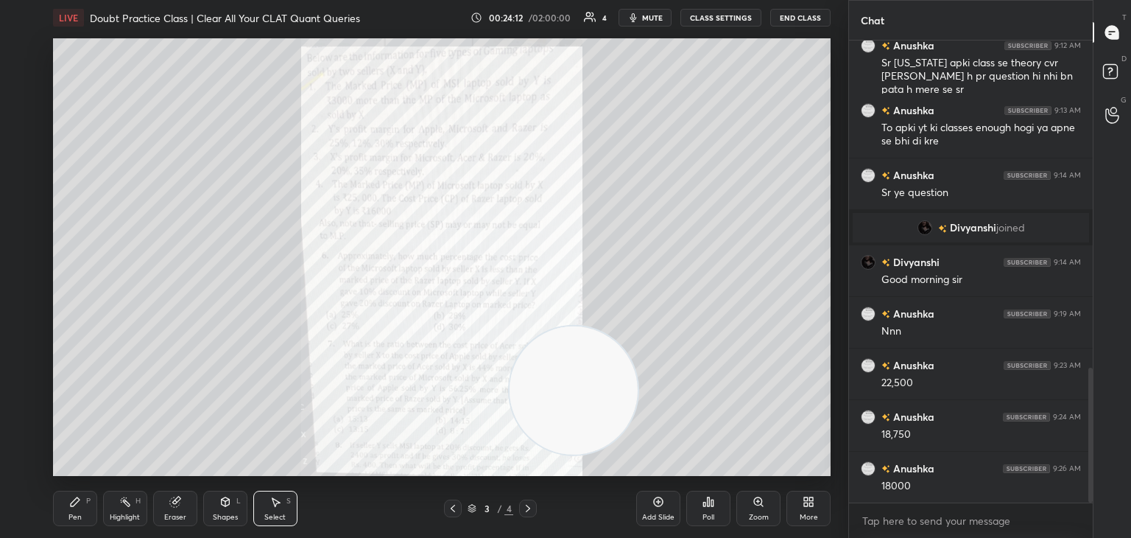
click at [180, 510] on div "Eraser" at bounding box center [175, 508] width 44 height 35
click at [102, 512] on div "Pen P Highlight H Eraser Shapes L Select S" at bounding box center [199, 508] width 292 height 35
click at [87, 513] on div "Pen P" at bounding box center [75, 508] width 44 height 35
click at [762, 503] on icon at bounding box center [758, 501] width 8 height 8
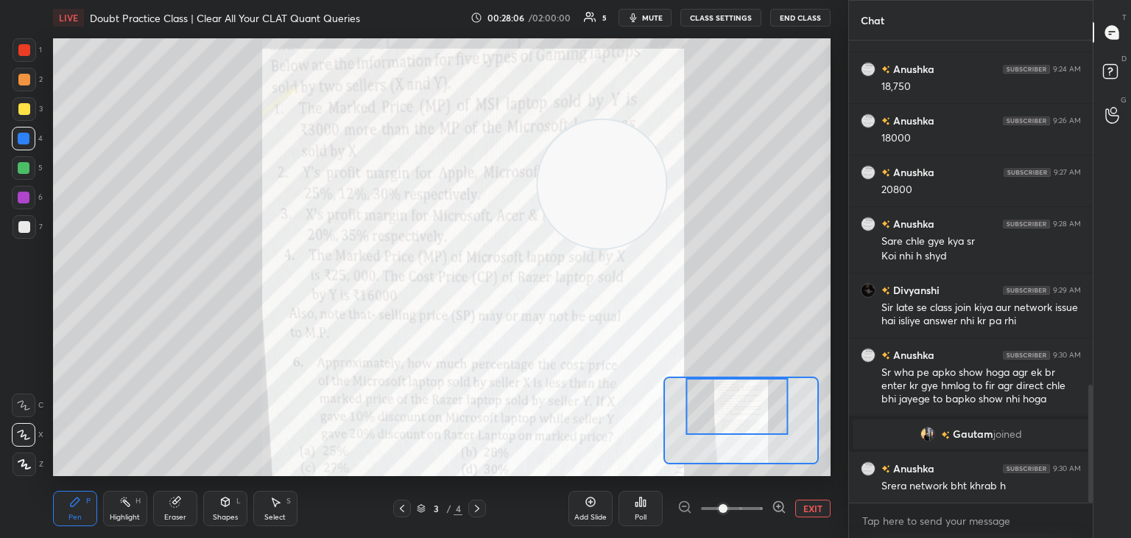
scroll to position [1404, 0]
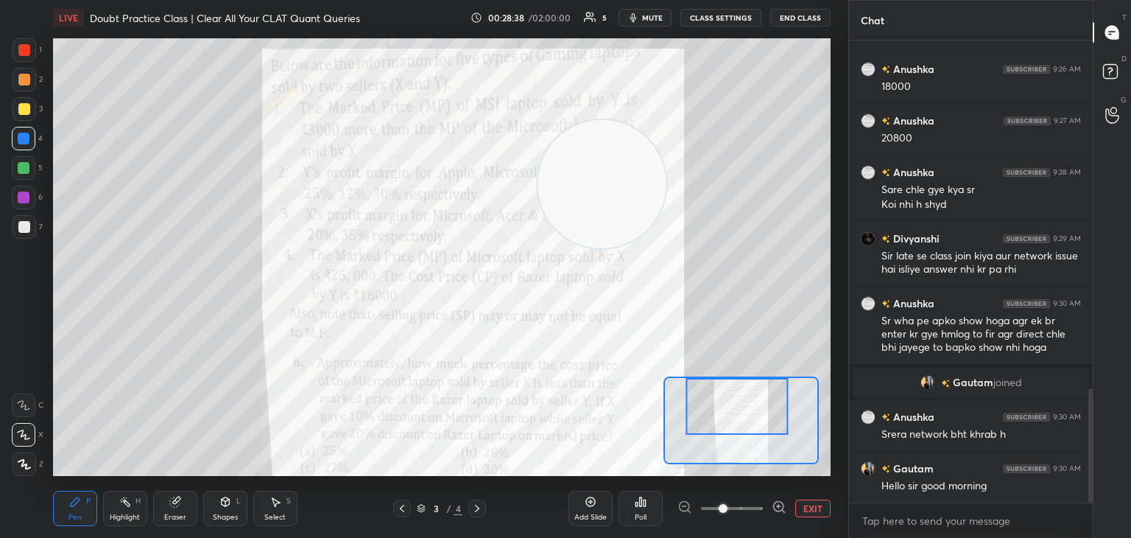
click at [803, 508] on button "EXIT" at bounding box center [813, 508] width 35 height 18
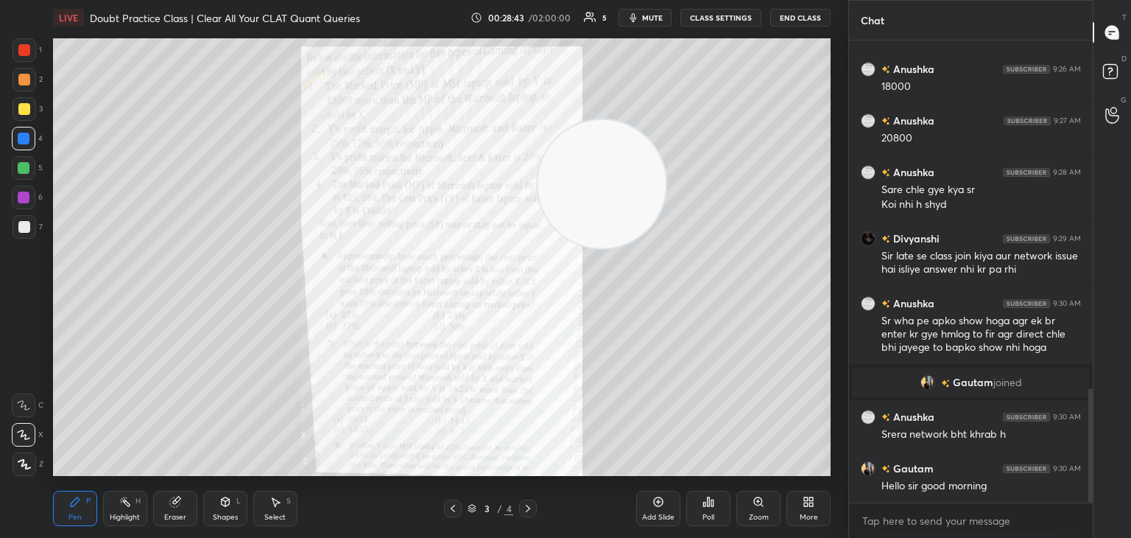
click at [275, 513] on div "Select" at bounding box center [274, 516] width 21 height 7
click at [168, 83] on div "0 ° Undo Copy Duplicate Duplicate to new slide Delete" at bounding box center [442, 257] width 778 height 438
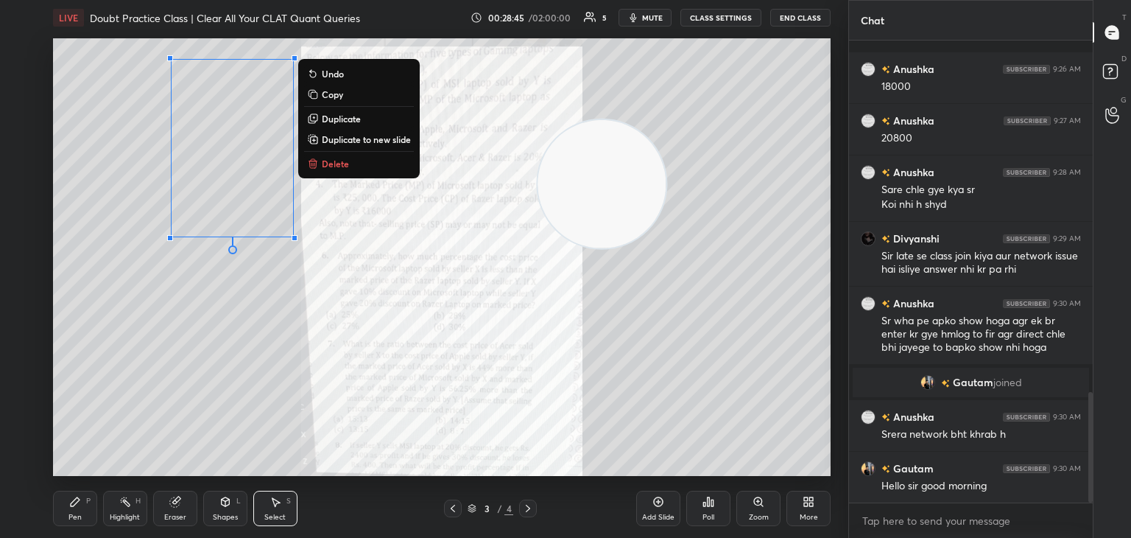
scroll to position [1469, 0]
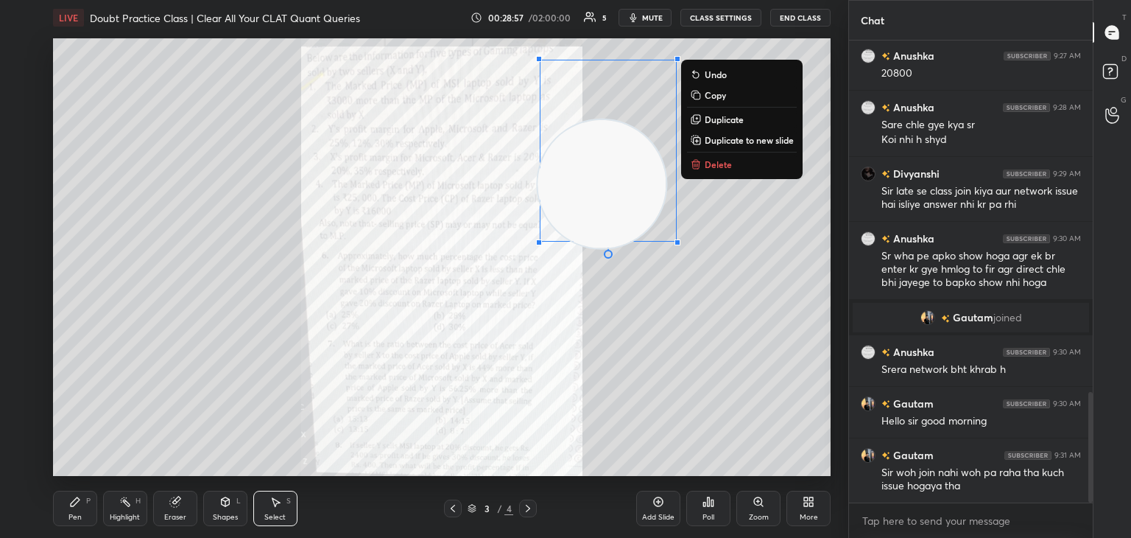
click at [771, 524] on div "Zoom" at bounding box center [759, 508] width 44 height 35
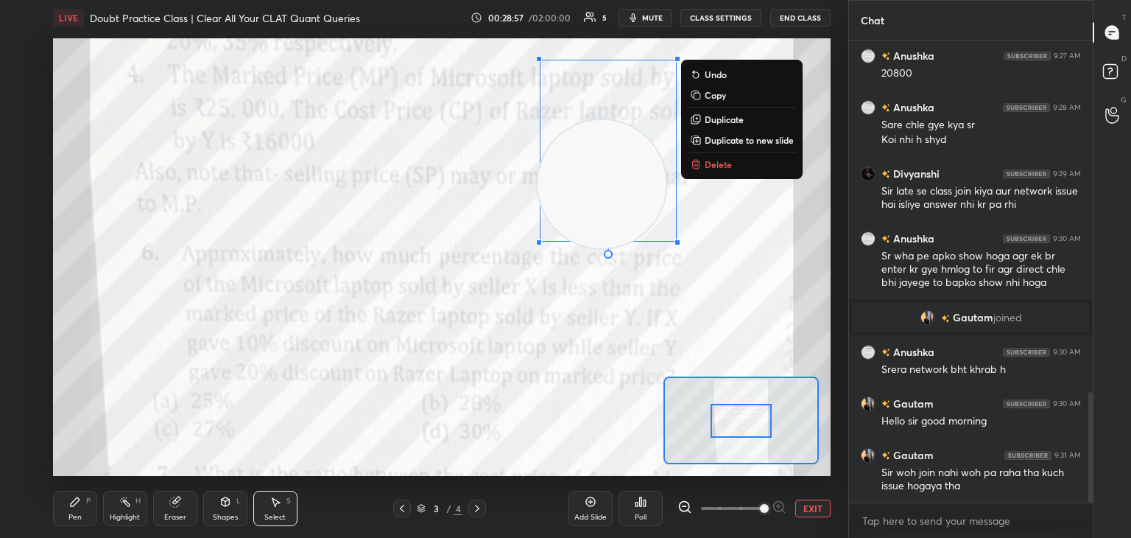
click at [762, 508] on span at bounding box center [764, 508] width 9 height 9
click at [684, 507] on icon at bounding box center [685, 506] width 15 height 15
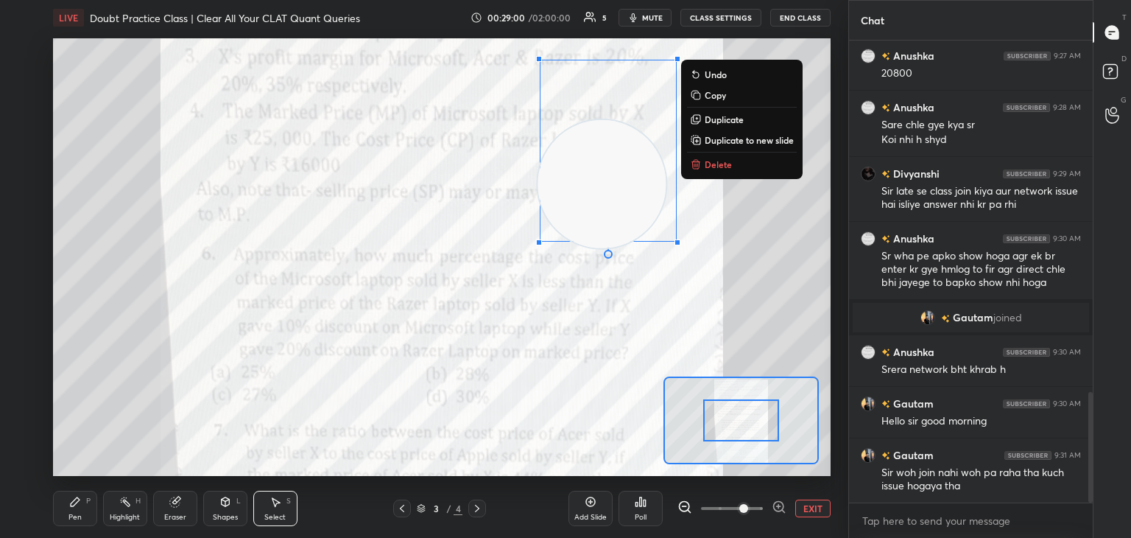
click at [684, 502] on icon at bounding box center [685, 507] width 10 height 10
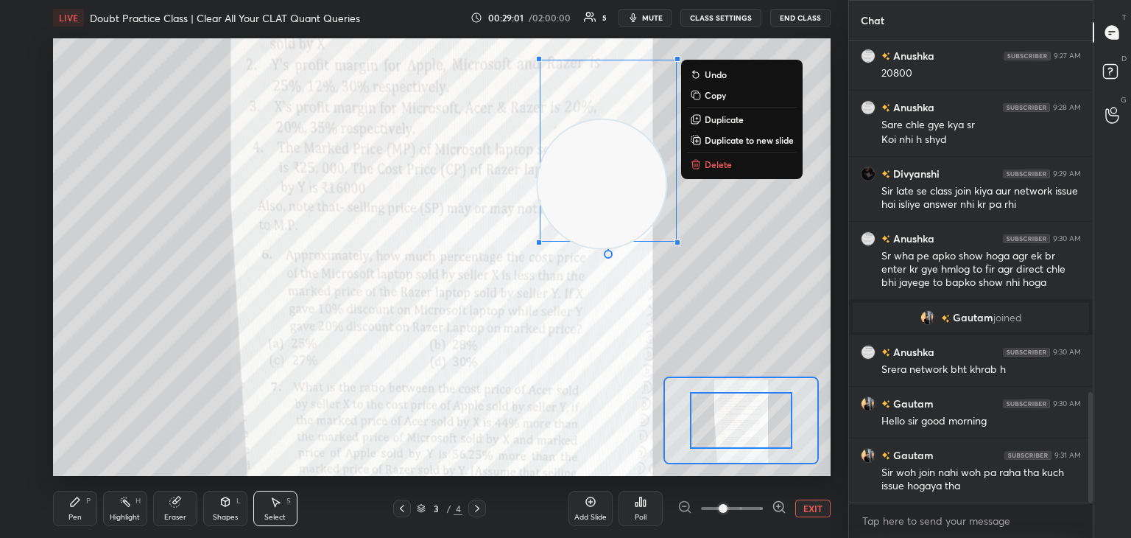
click at [684, 499] on div at bounding box center [732, 508] width 109 height 18
click at [688, 506] on div at bounding box center [732, 508] width 109 height 18
click at [684, 503] on div at bounding box center [732, 508] width 109 height 18
click at [687, 506] on div at bounding box center [732, 508] width 109 height 18
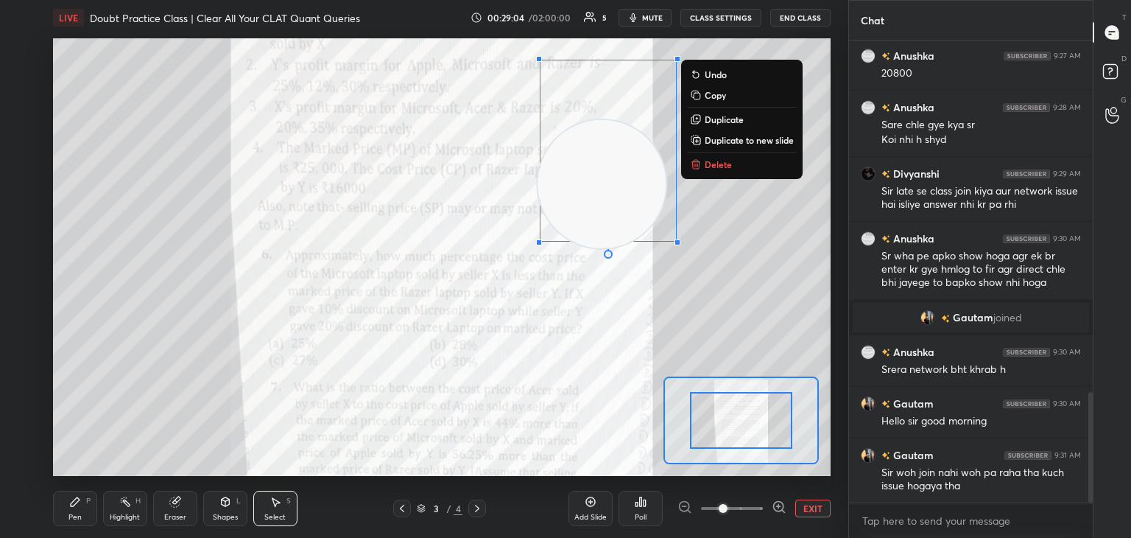
click at [684, 506] on div at bounding box center [732, 508] width 109 height 18
click at [684, 507] on div at bounding box center [732, 508] width 109 height 18
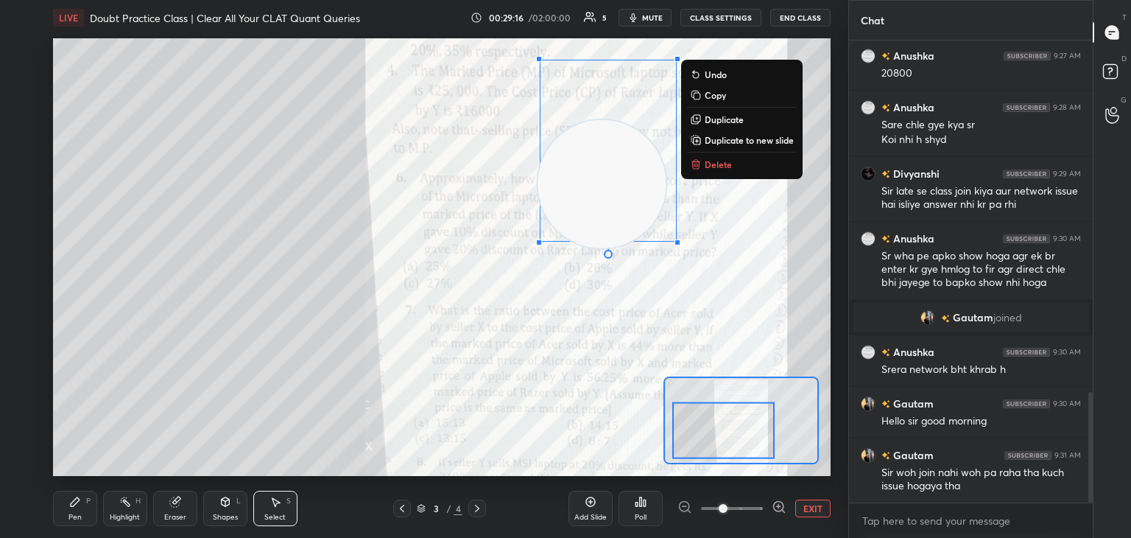
click at [83, 516] on div "Pen P" at bounding box center [75, 508] width 44 height 35
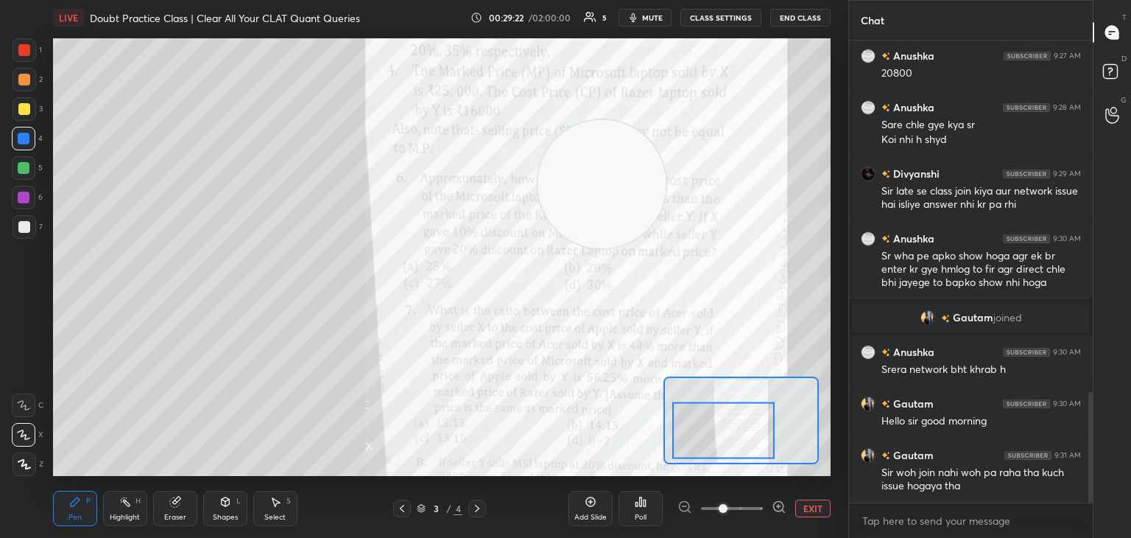
click at [29, 404] on icon at bounding box center [23, 405] width 13 height 10
click at [29, 54] on div at bounding box center [24, 50] width 12 height 12
click at [173, 505] on icon at bounding box center [175, 502] width 10 height 10
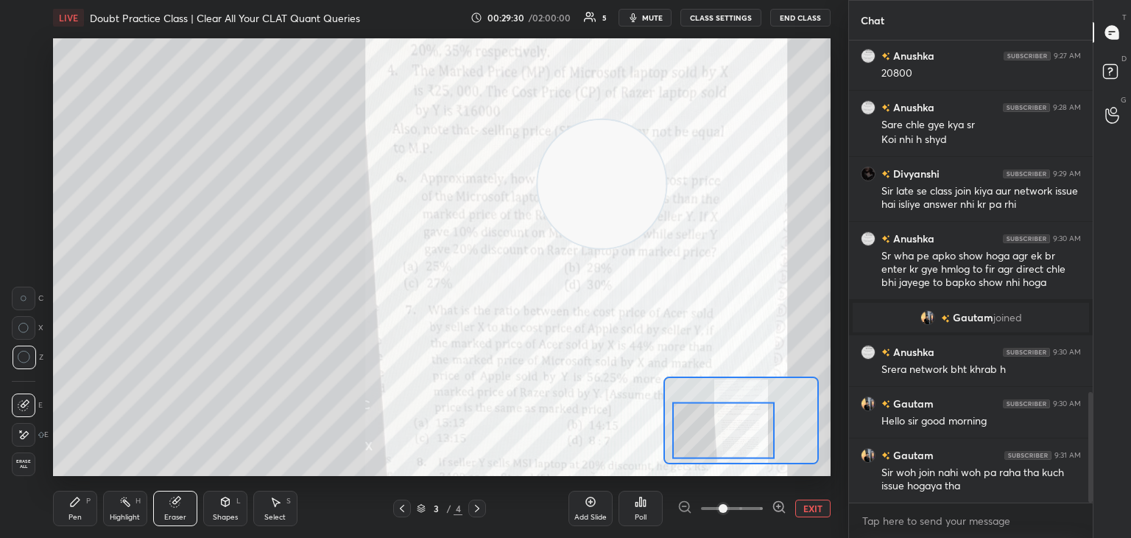
click at [108, 499] on div "Highlight H" at bounding box center [125, 508] width 44 height 35
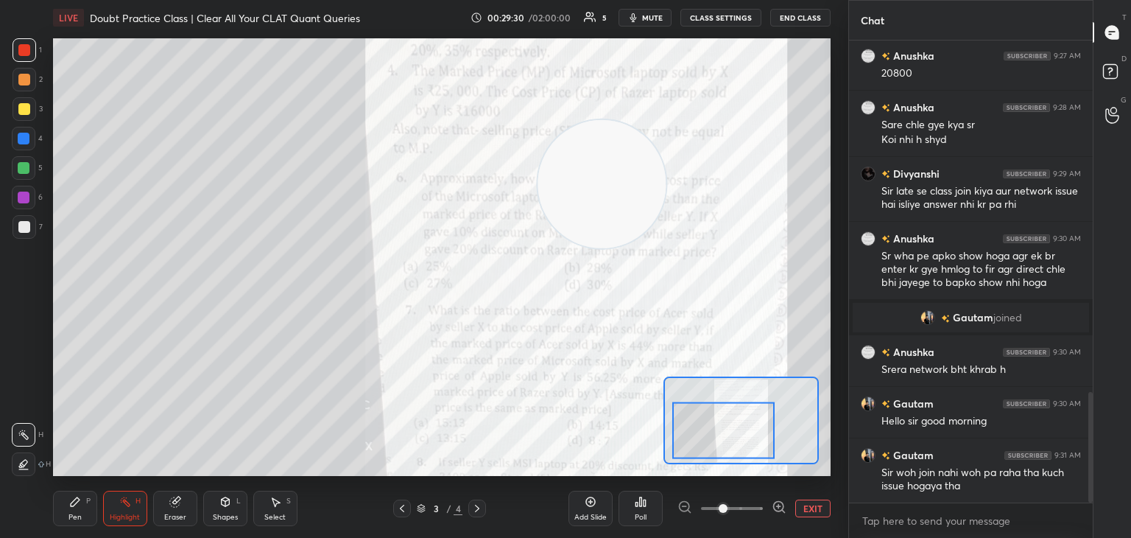
click at [75, 508] on icon at bounding box center [75, 502] width 12 height 12
click at [77, 502] on icon at bounding box center [75, 501] width 9 height 9
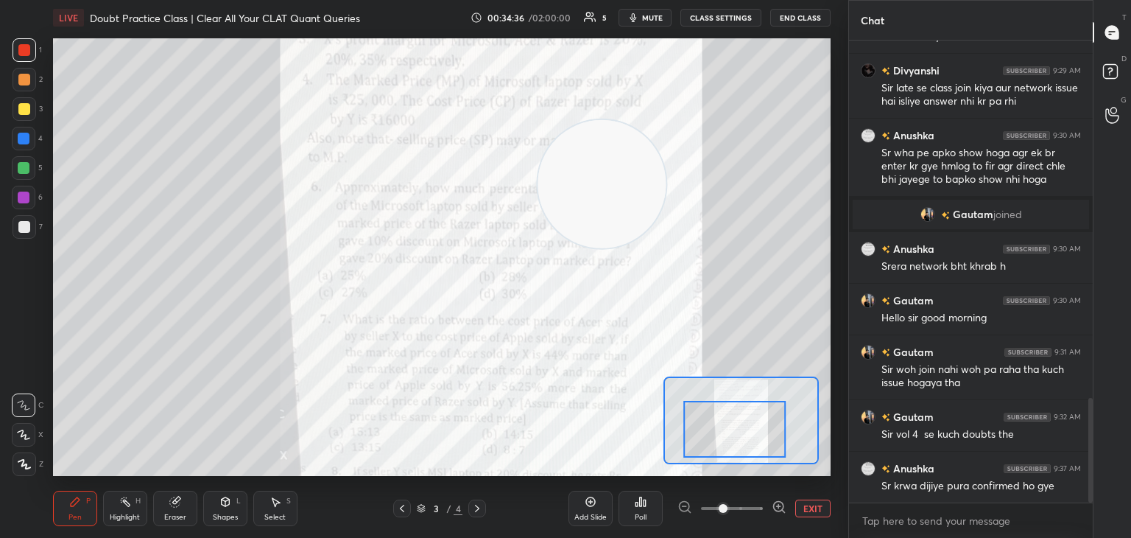
scroll to position [1587, 0]
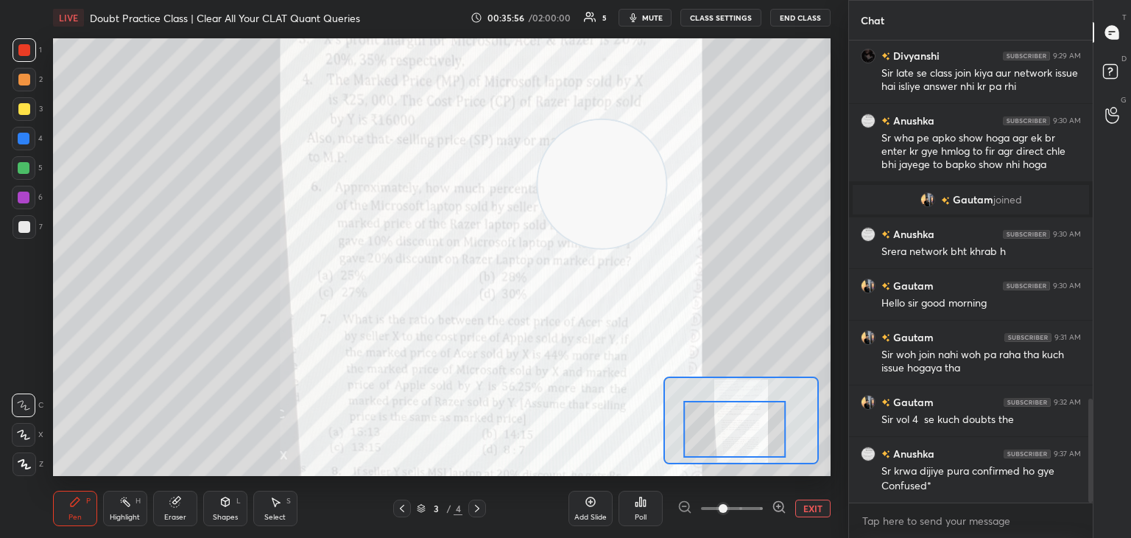
click at [175, 505] on icon at bounding box center [175, 502] width 10 height 10
click at [74, 505] on icon at bounding box center [75, 501] width 9 height 9
click at [180, 513] on div "Eraser" at bounding box center [175, 516] width 22 height 7
click at [177, 513] on div "Eraser" at bounding box center [175, 516] width 22 height 7
click at [84, 516] on div "Pen P" at bounding box center [75, 508] width 44 height 35
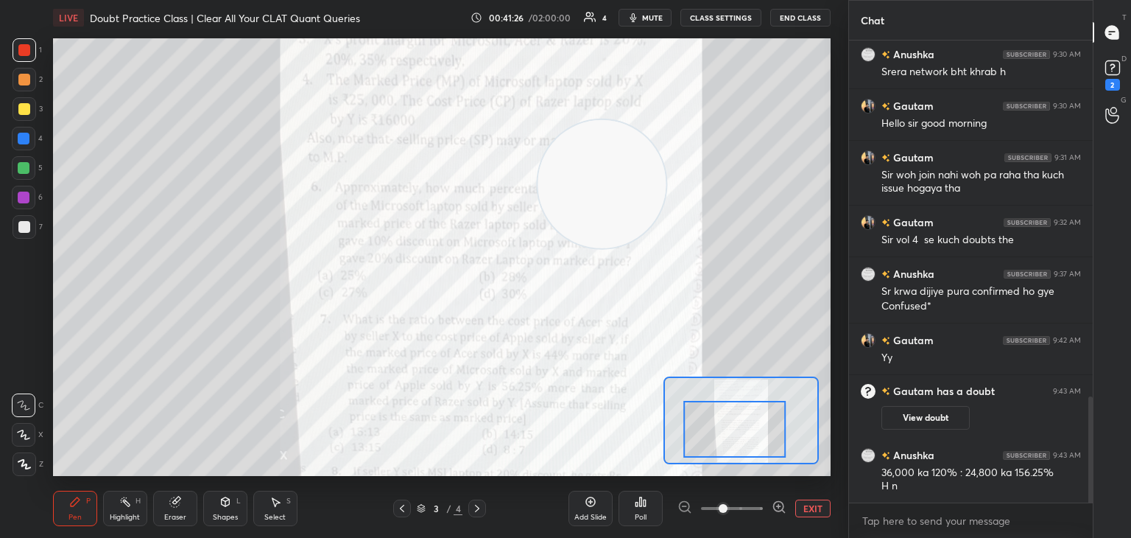
scroll to position [1554, 0]
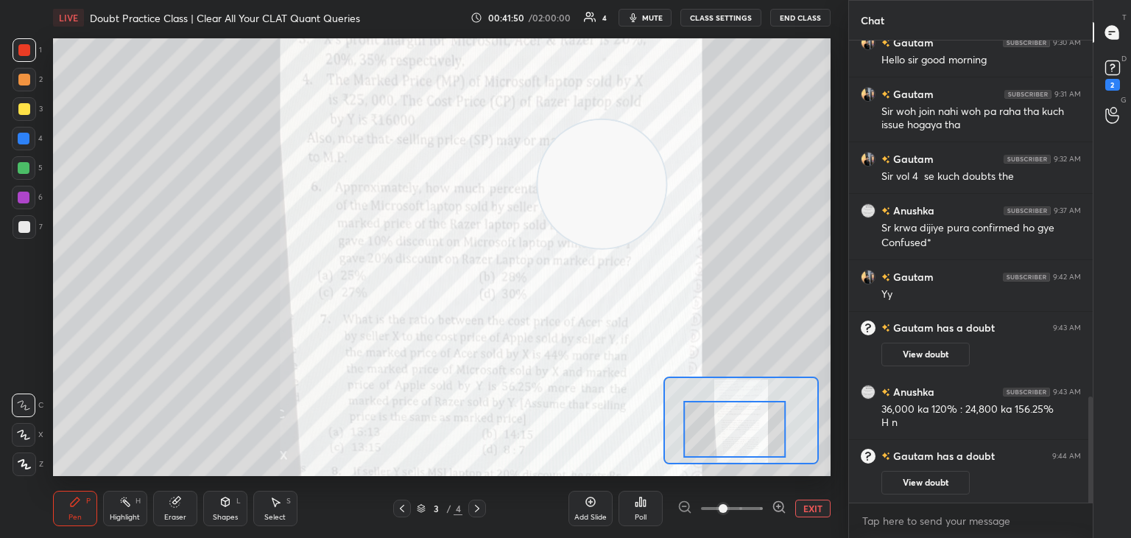
click at [594, 515] on div "Add Slide" at bounding box center [591, 516] width 32 height 7
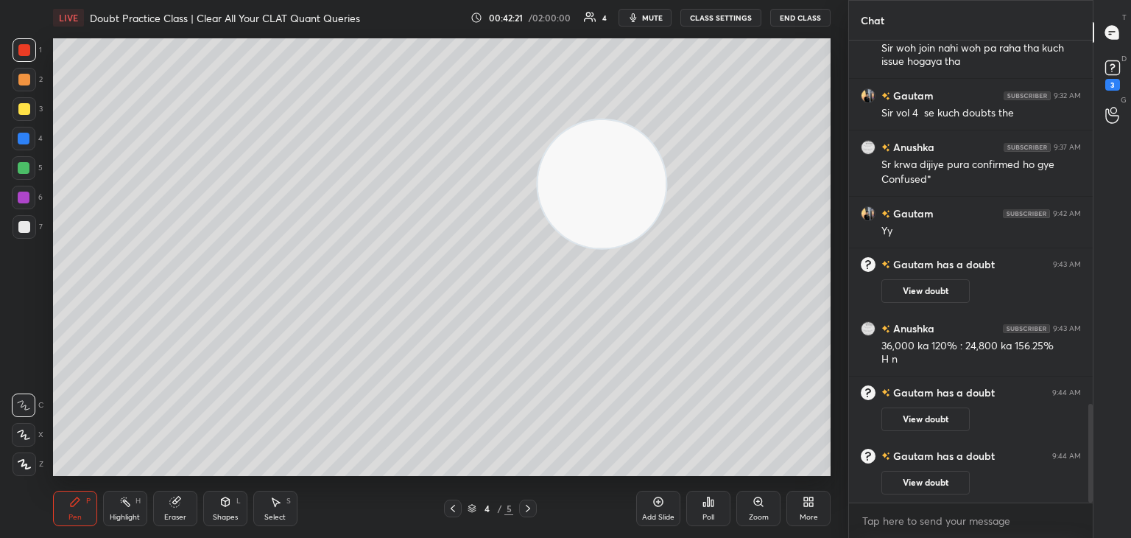
scroll to position [1697, 0]
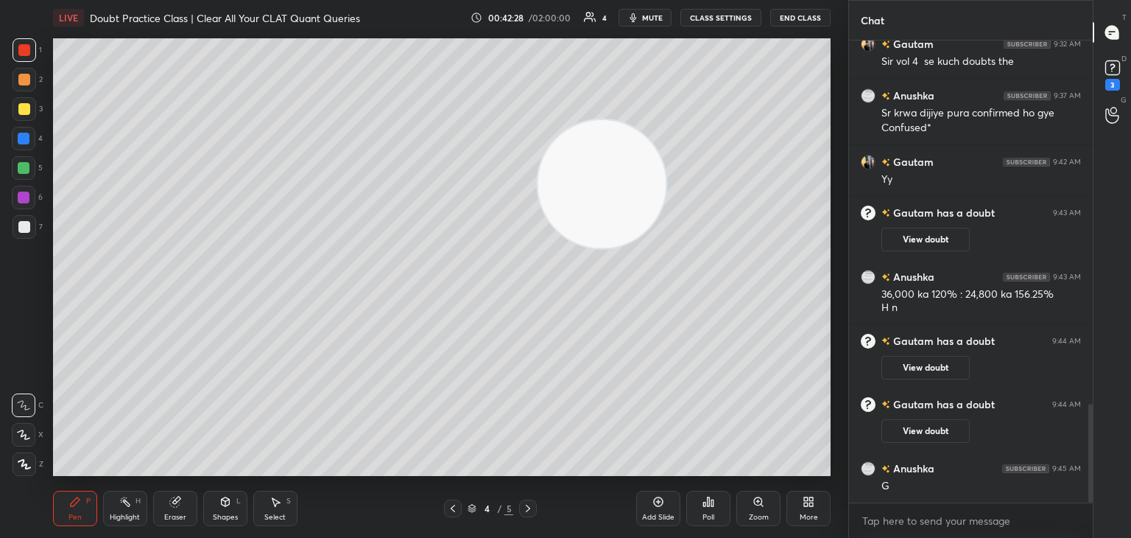
click at [937, 371] on button "View doubt" at bounding box center [926, 368] width 88 height 24
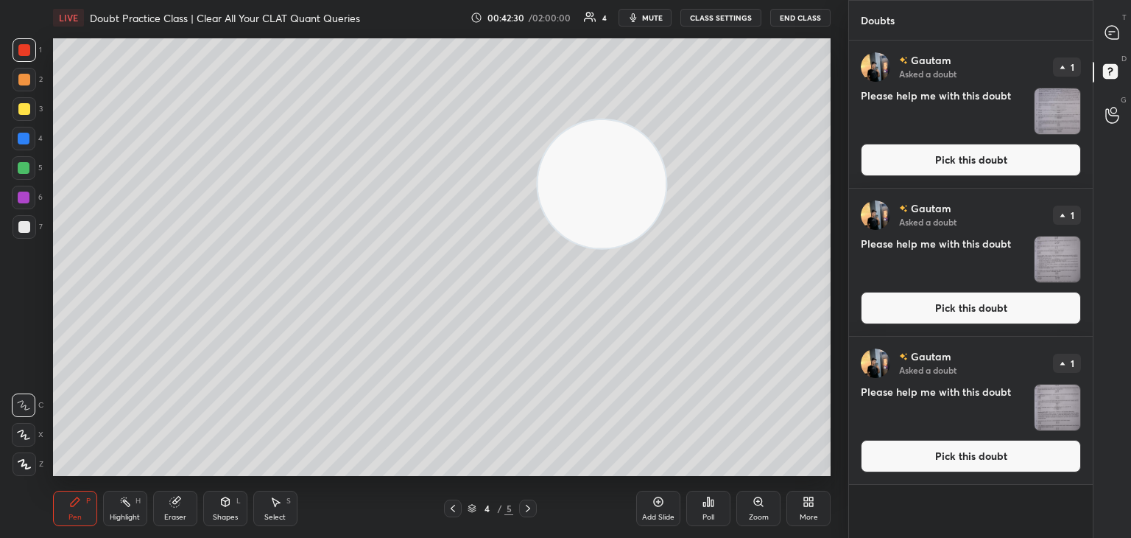
click at [899, 169] on button "Pick this doubt" at bounding box center [971, 160] width 220 height 32
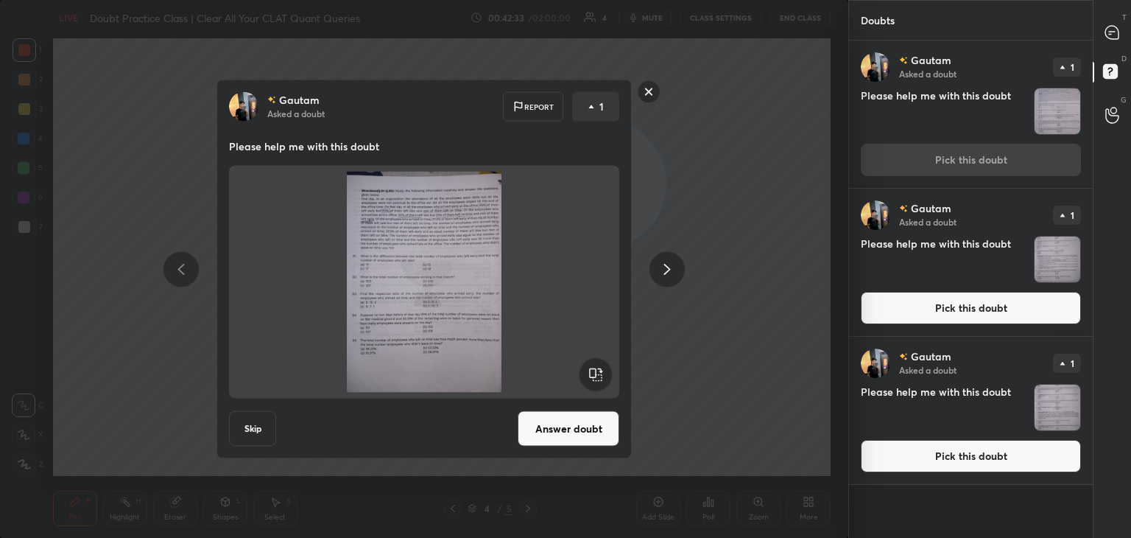
click at [649, 94] on rect at bounding box center [649, 91] width 23 height 23
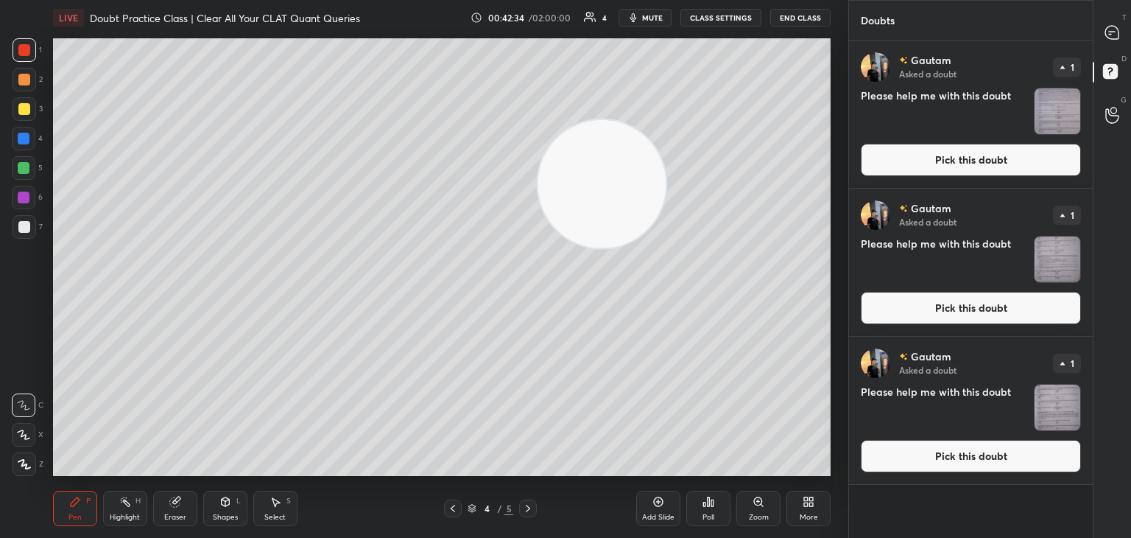
click at [1005, 159] on button "Pick this doubt" at bounding box center [971, 160] width 220 height 32
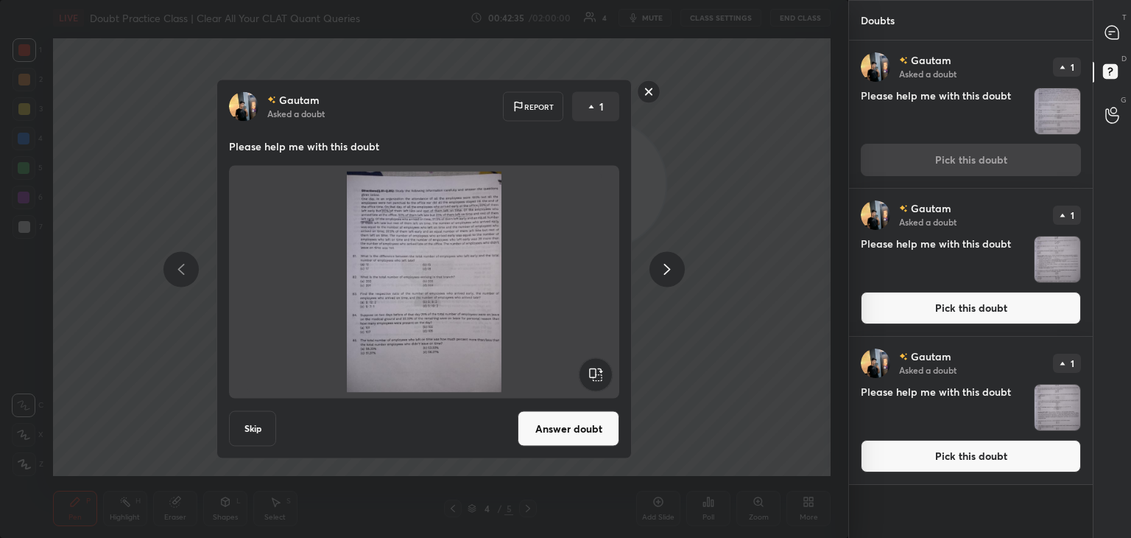
click at [578, 428] on button "Answer doubt" at bounding box center [569, 428] width 102 height 35
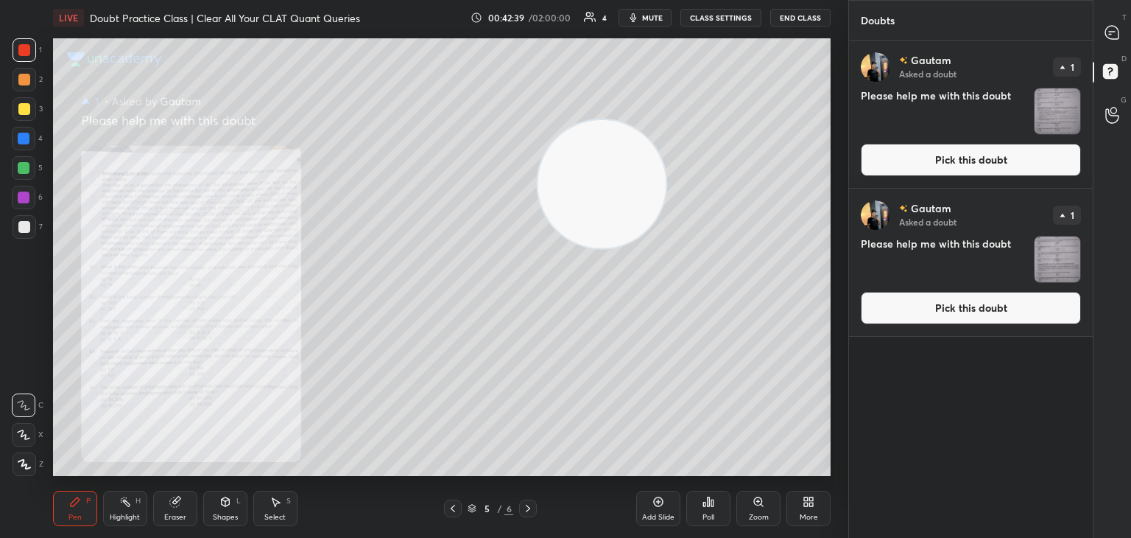
click at [1018, 150] on button "Pick this doubt" at bounding box center [971, 160] width 220 height 32
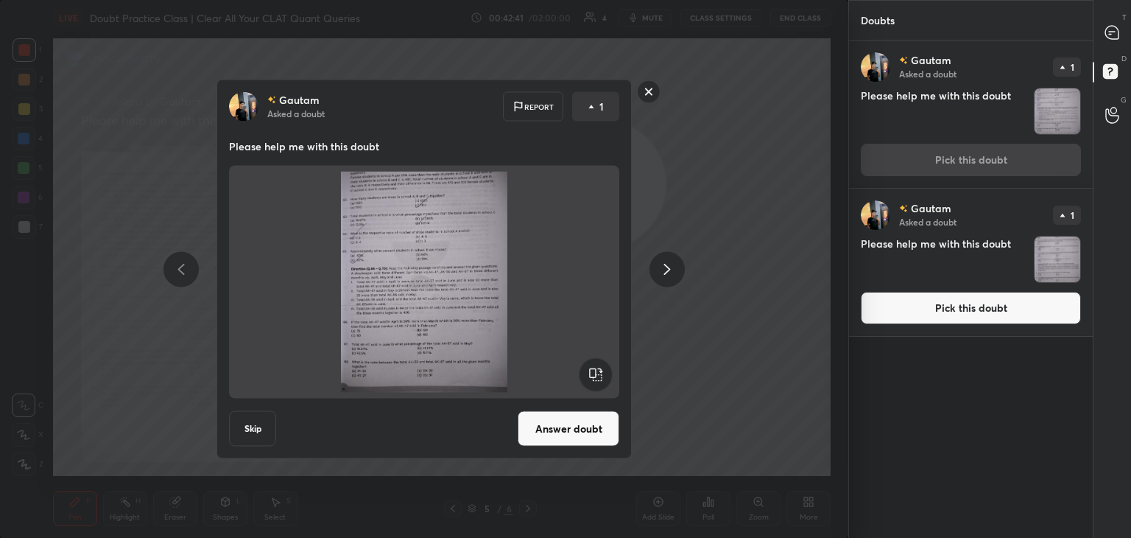
click at [566, 415] on button "Answer doubt" at bounding box center [569, 428] width 102 height 35
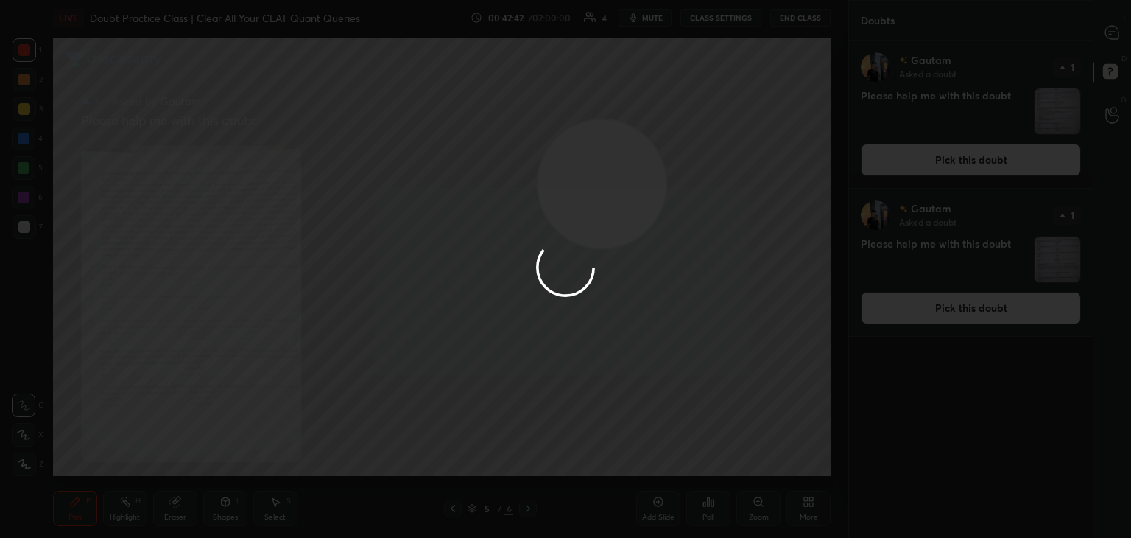
click at [912, 320] on div at bounding box center [565, 269] width 1131 height 538
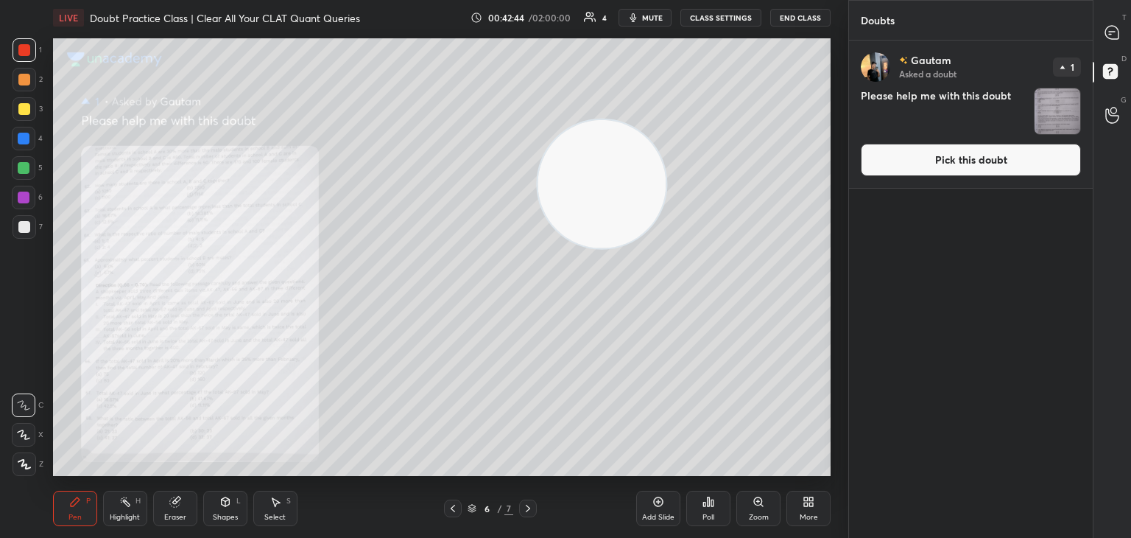
click at [906, 163] on button "Pick this doubt" at bounding box center [971, 160] width 220 height 32
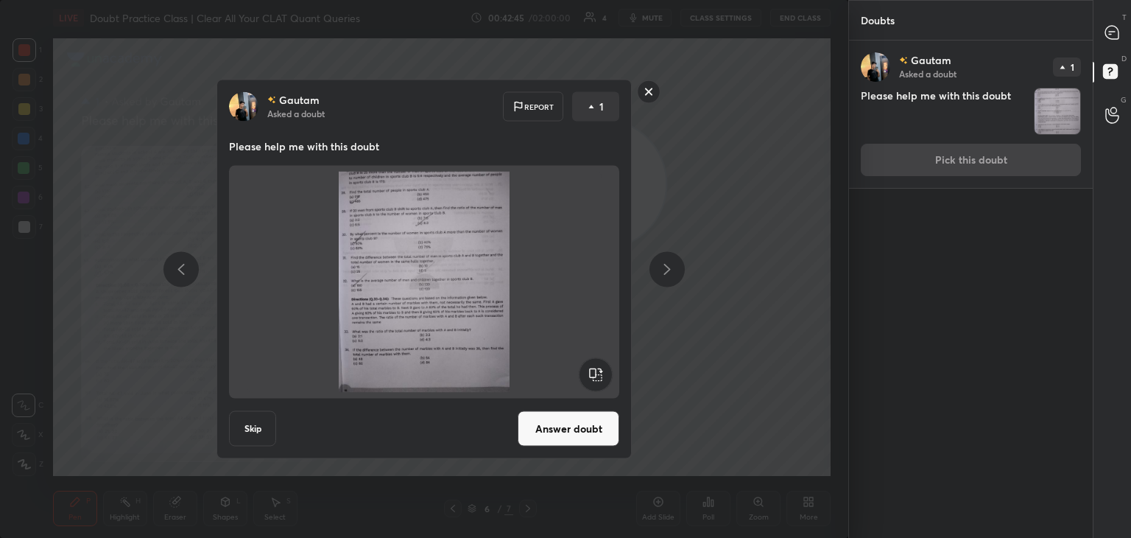
click at [580, 435] on button "Answer doubt" at bounding box center [569, 428] width 102 height 35
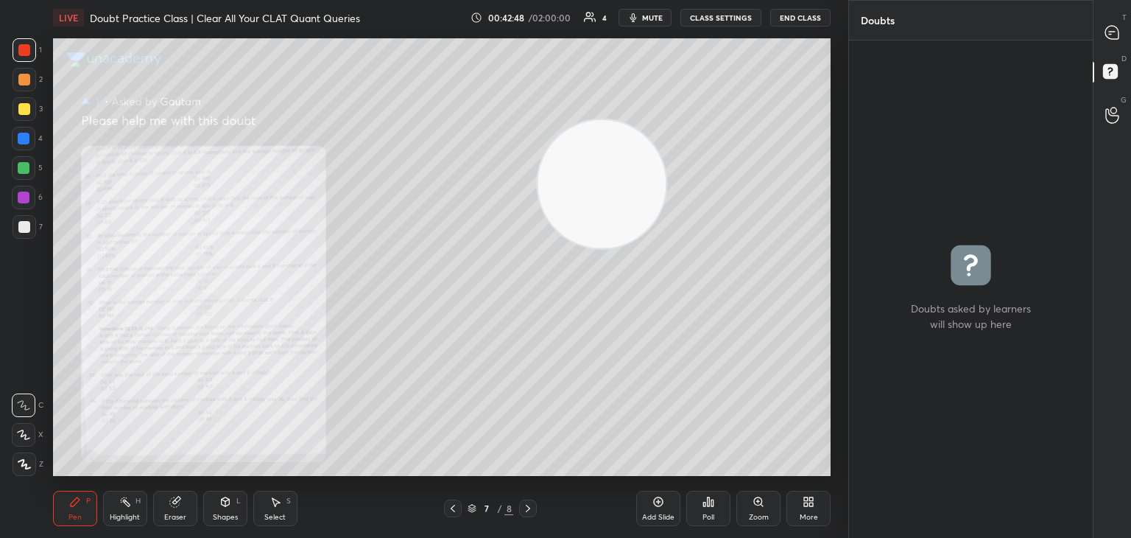
click at [760, 508] on div "Zoom" at bounding box center [759, 508] width 44 height 35
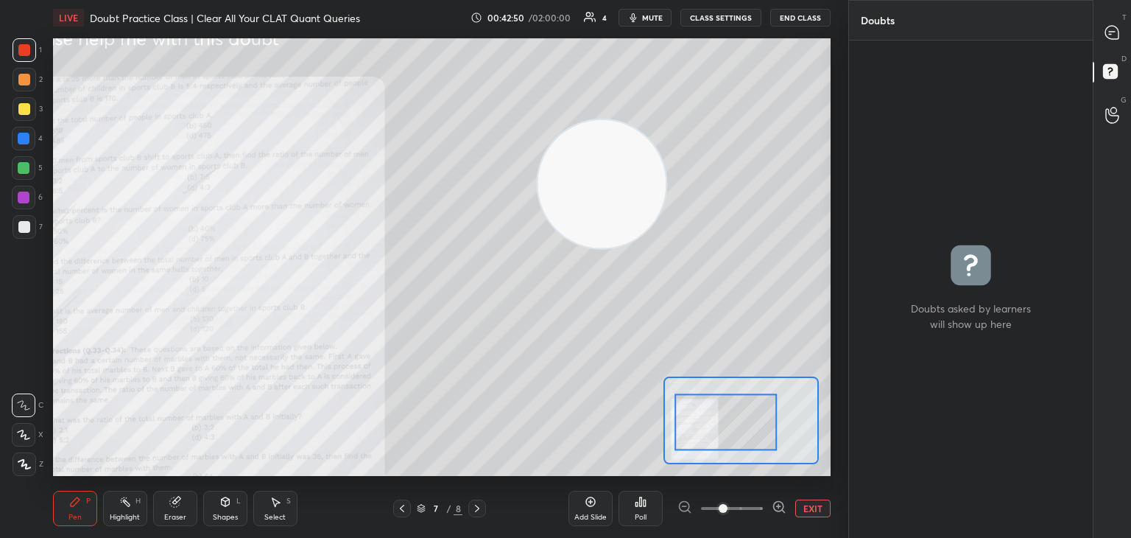
click at [774, 510] on icon at bounding box center [779, 506] width 15 height 15
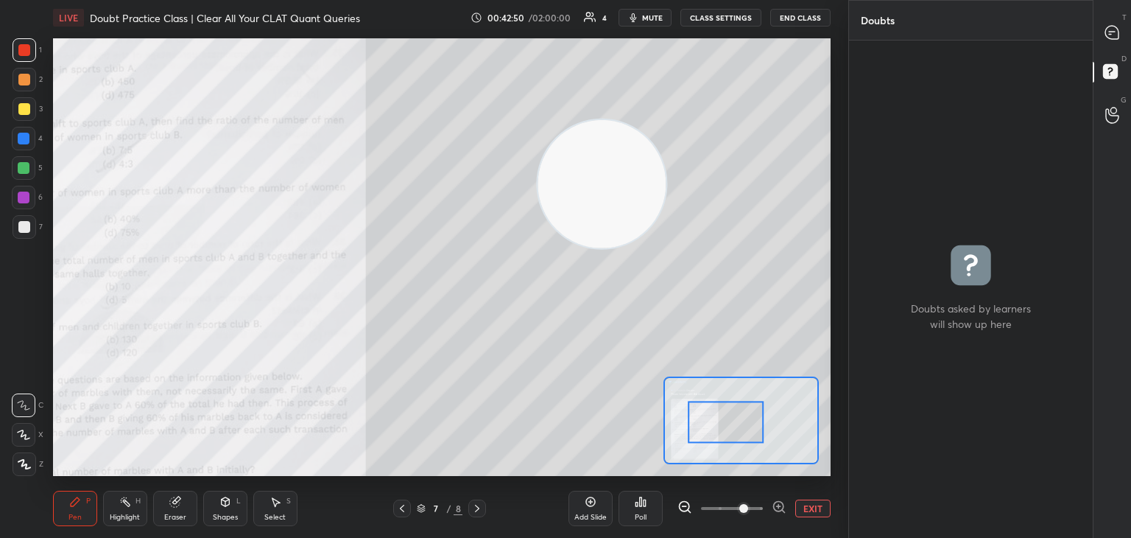
click at [772, 505] on icon at bounding box center [779, 506] width 15 height 15
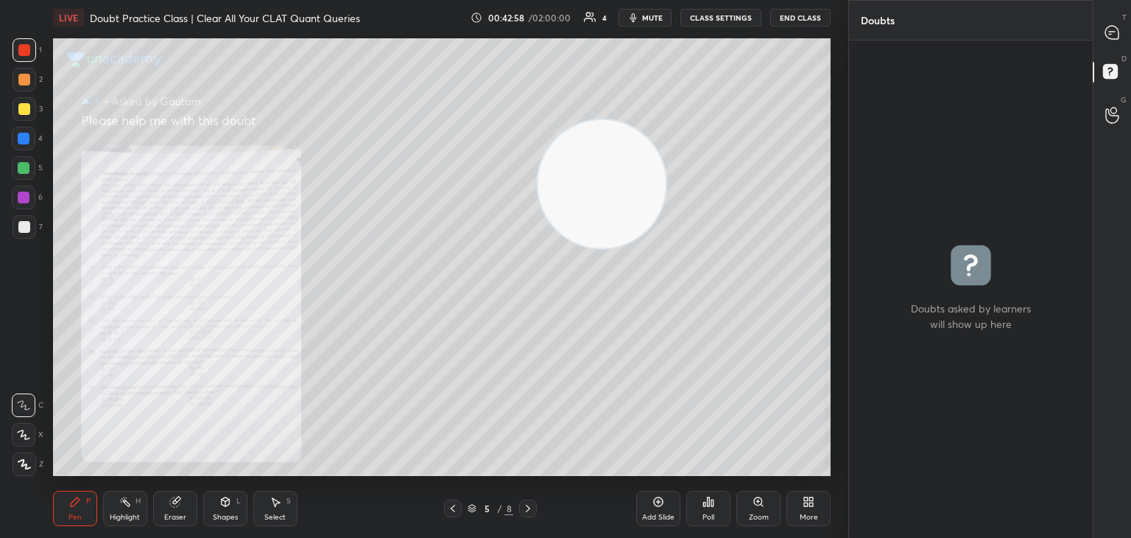
click at [754, 507] on icon at bounding box center [759, 502] width 12 height 12
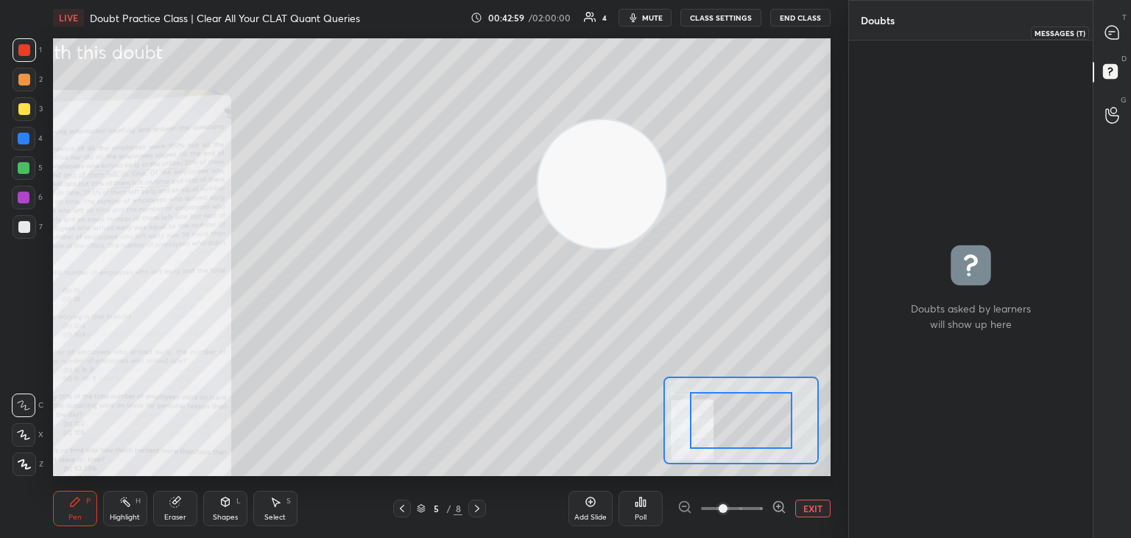
click at [1120, 32] on icon at bounding box center [1112, 32] width 15 height 15
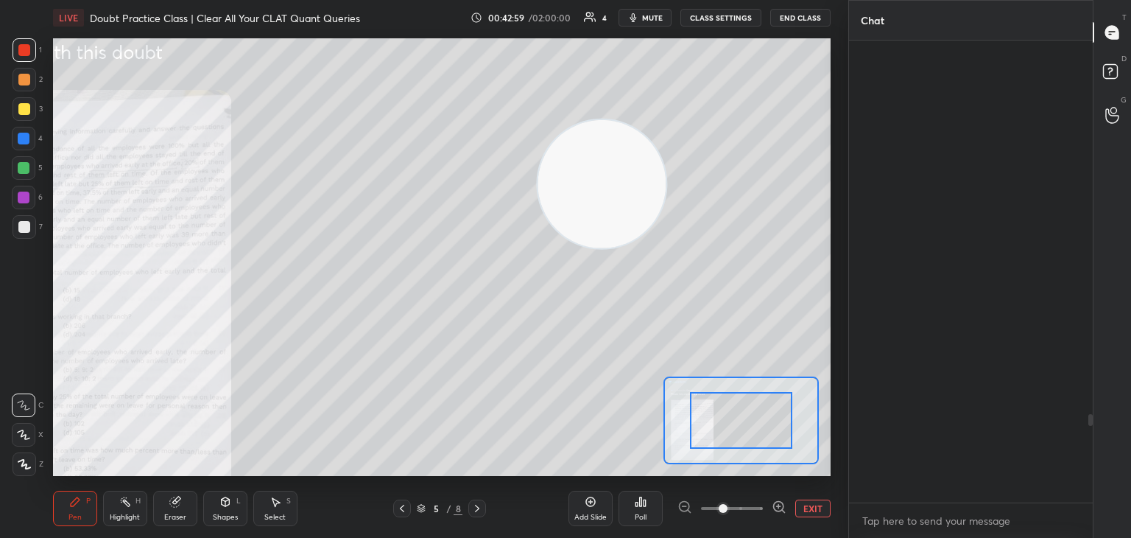
scroll to position [457, 239]
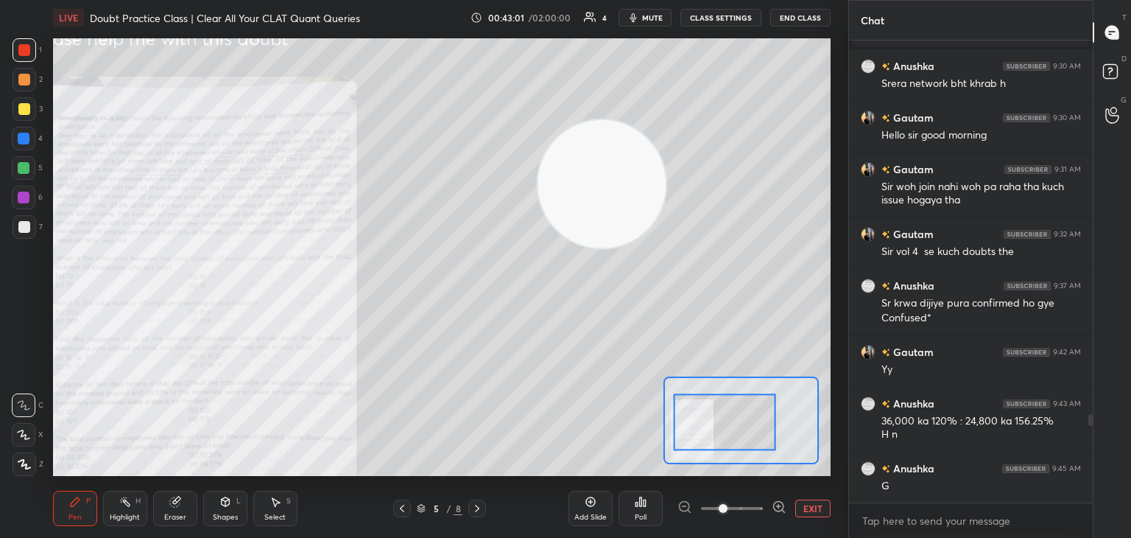
click at [780, 505] on icon at bounding box center [779, 506] width 15 height 15
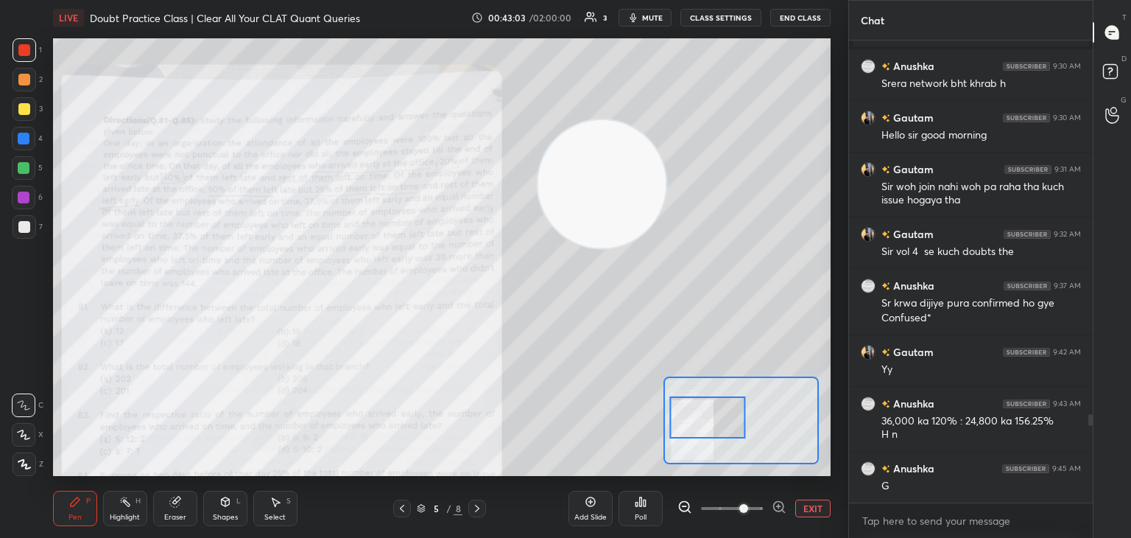
click at [780, 505] on icon at bounding box center [779, 506] width 15 height 15
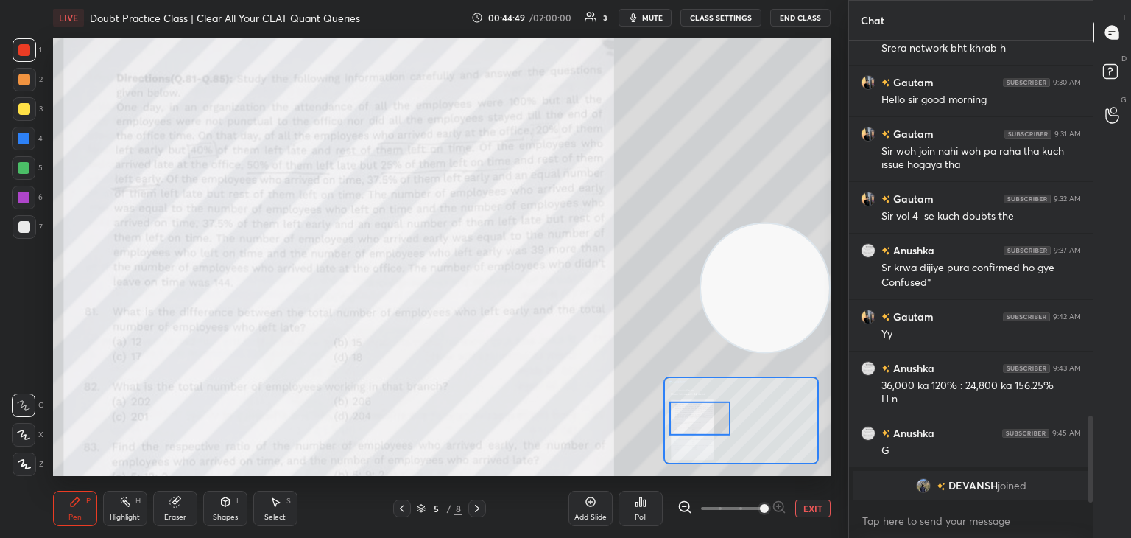
scroll to position [2007, 0]
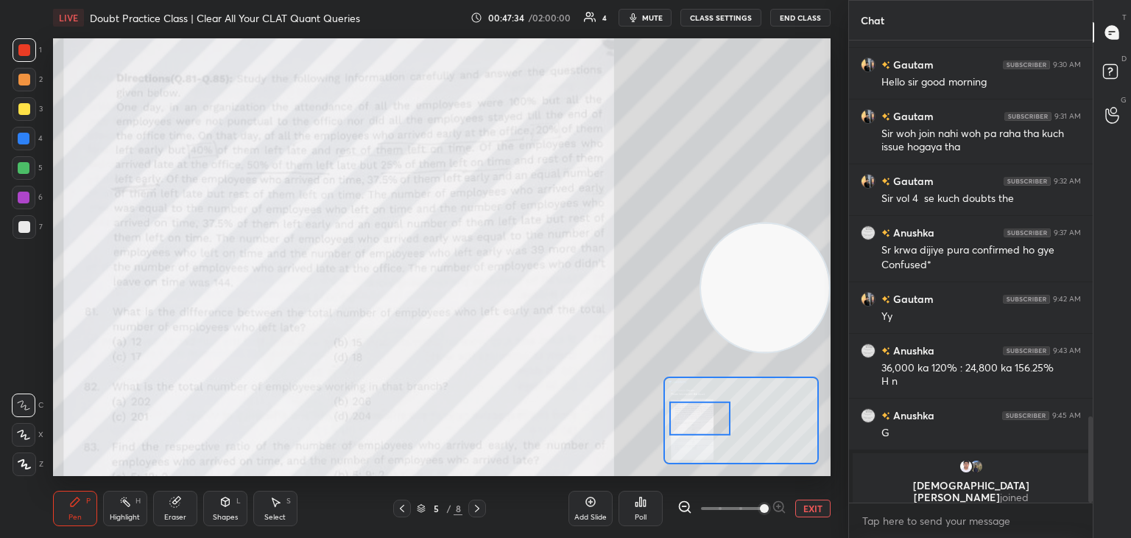
click at [174, 507] on icon at bounding box center [175, 502] width 10 height 10
click at [29, 289] on div at bounding box center [24, 299] width 24 height 24
click at [71, 504] on icon at bounding box center [75, 501] width 9 height 9
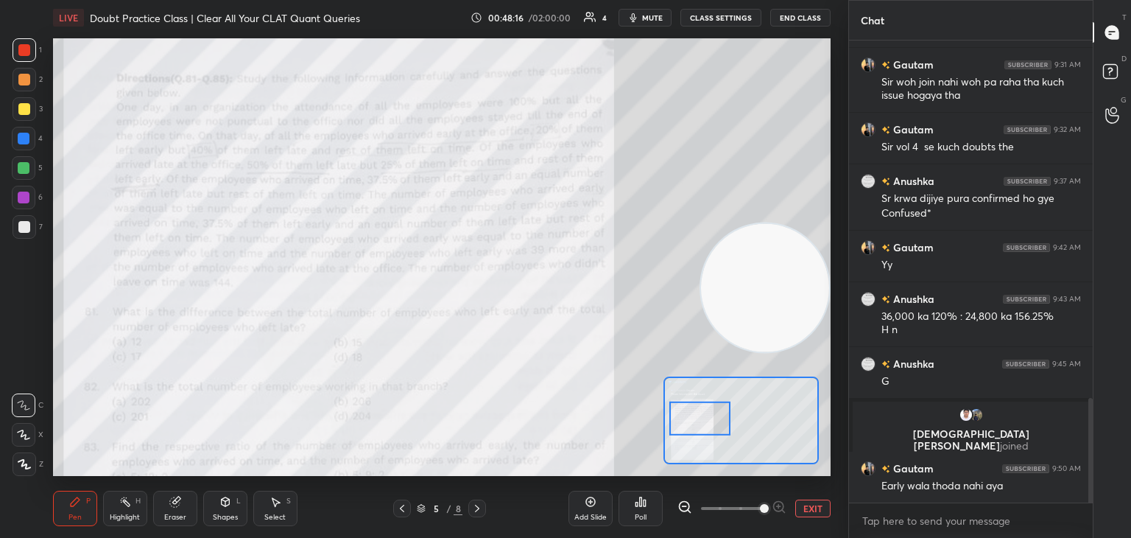
click at [172, 509] on div "Eraser" at bounding box center [175, 508] width 44 height 35
click at [103, 513] on div "Highlight H" at bounding box center [125, 508] width 44 height 35
click at [79, 515] on div "Pen" at bounding box center [75, 516] width 13 height 7
click at [180, 510] on div "Eraser" at bounding box center [175, 508] width 44 height 35
click at [11, 366] on div "1 2 3 4 5 6 7 C X Z C X Z E E Erase all H H" at bounding box center [23, 257] width 47 height 438
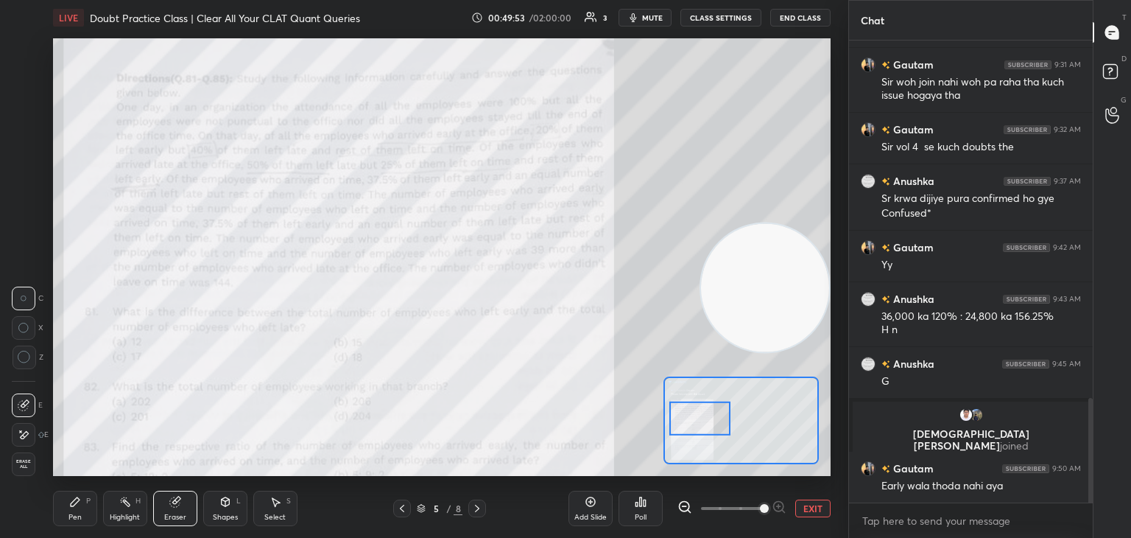
click at [18, 361] on icon at bounding box center [24, 357] width 13 height 13
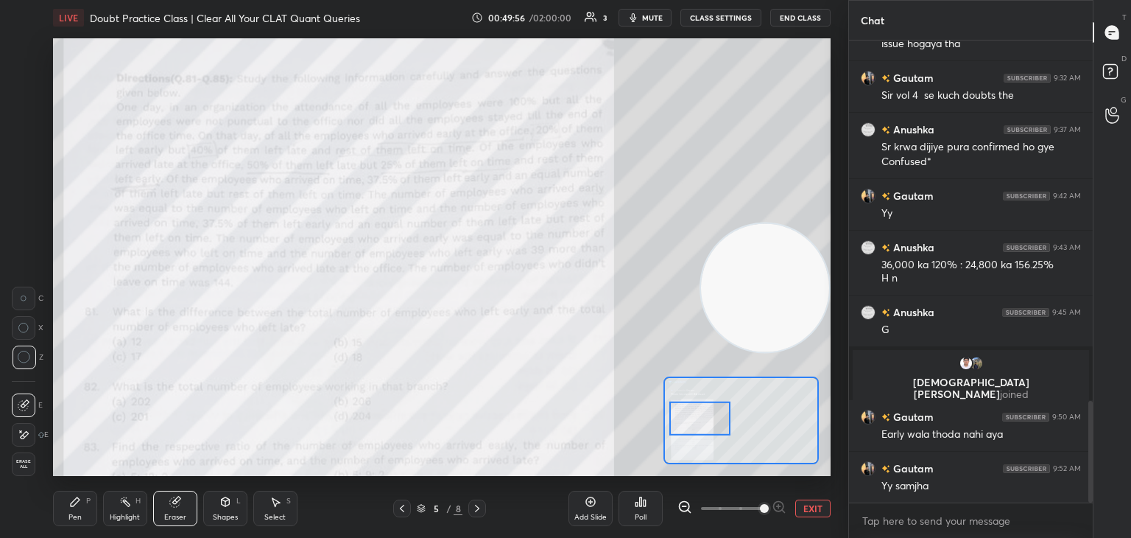
click at [83, 508] on div "Pen P" at bounding box center [75, 508] width 44 height 35
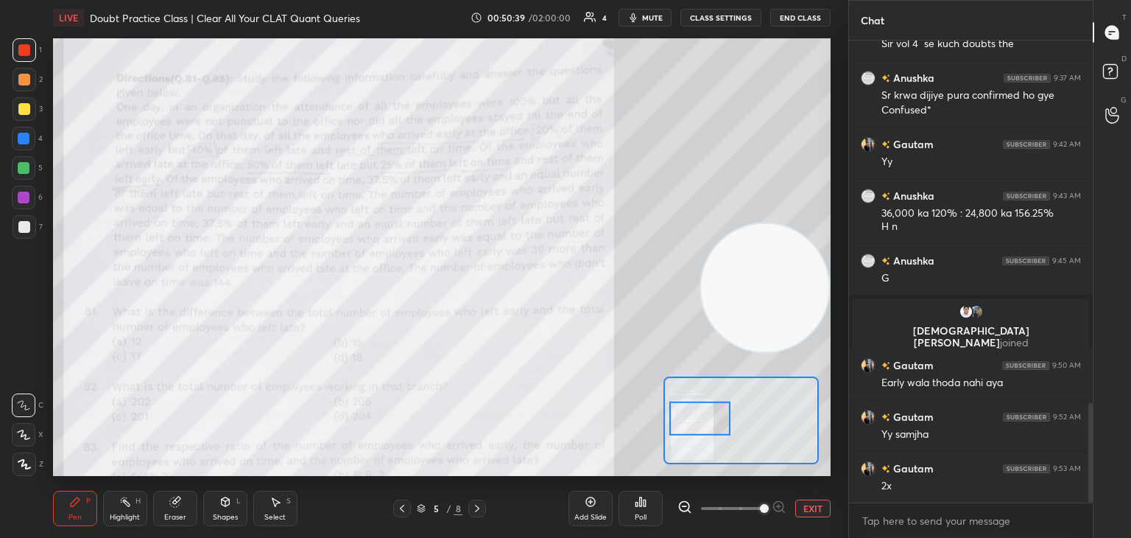
click at [175, 511] on div "Eraser" at bounding box center [175, 508] width 44 height 35
click at [77, 506] on icon at bounding box center [75, 502] width 12 height 12
click at [71, 510] on div "Pen P" at bounding box center [75, 508] width 44 height 35
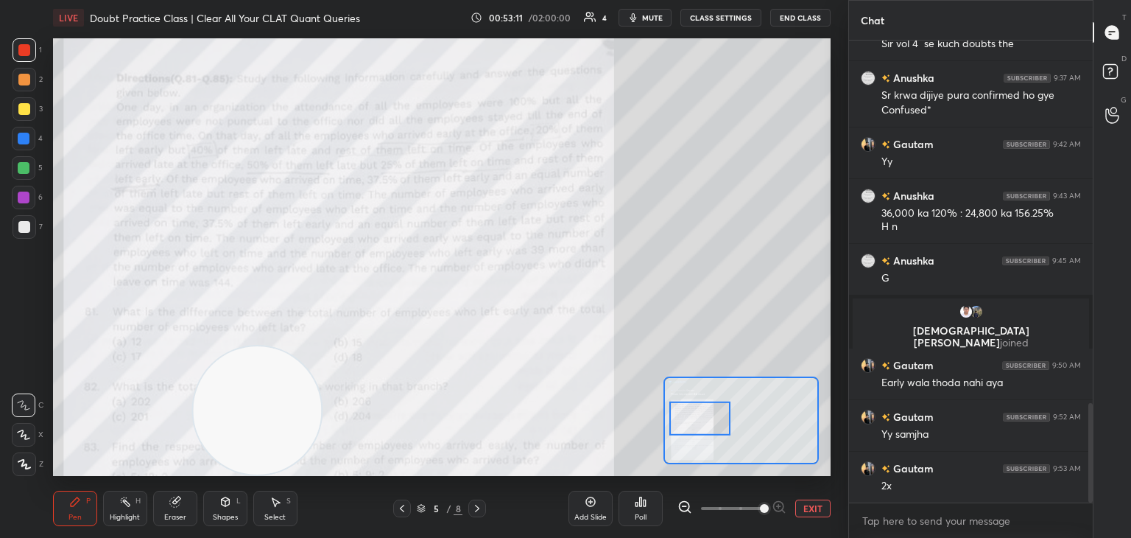
click at [186, 508] on div "Eraser" at bounding box center [175, 508] width 44 height 35
click at [71, 510] on div "Pen P" at bounding box center [75, 508] width 44 height 35
click at [76, 513] on div "Pen" at bounding box center [75, 516] width 13 height 7
click at [598, 508] on div "Add Slide" at bounding box center [591, 508] width 44 height 35
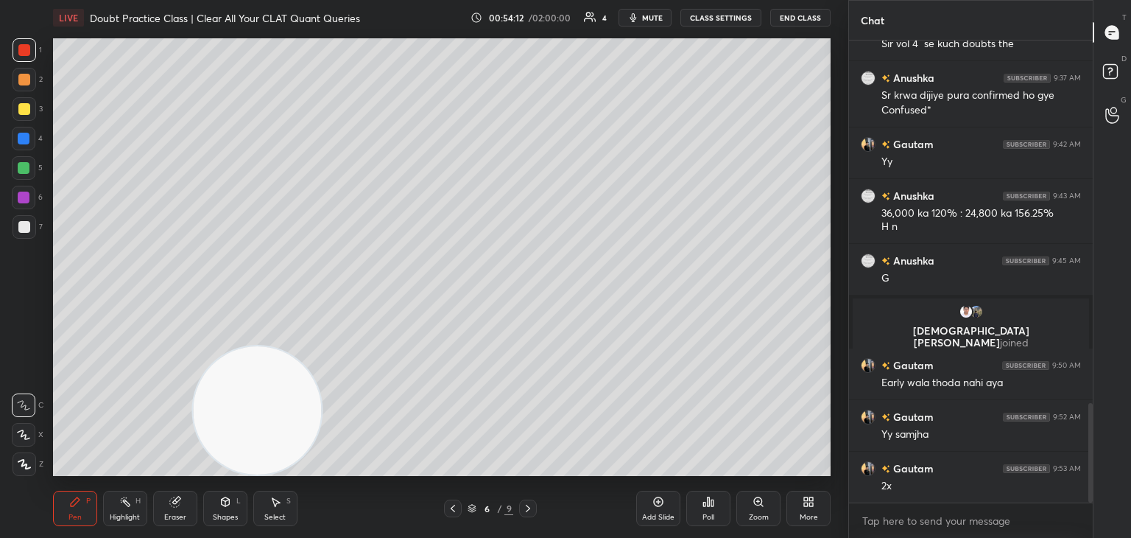
click at [284, 36] on div "Setting up your live class Poll for secs No correct answer Start poll" at bounding box center [442, 256] width 790 height 443
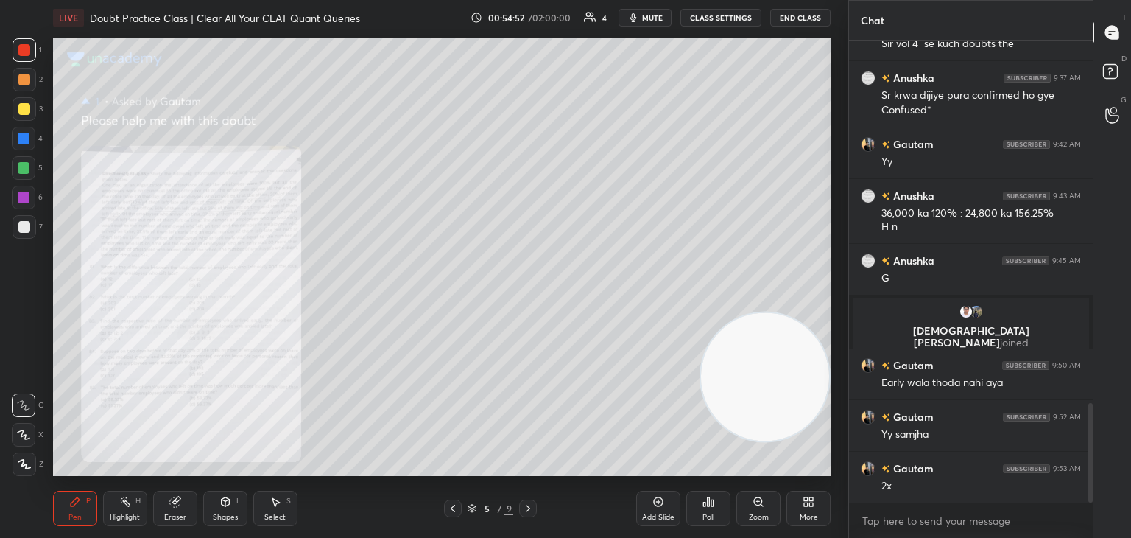
click at [760, 505] on icon at bounding box center [759, 502] width 12 height 12
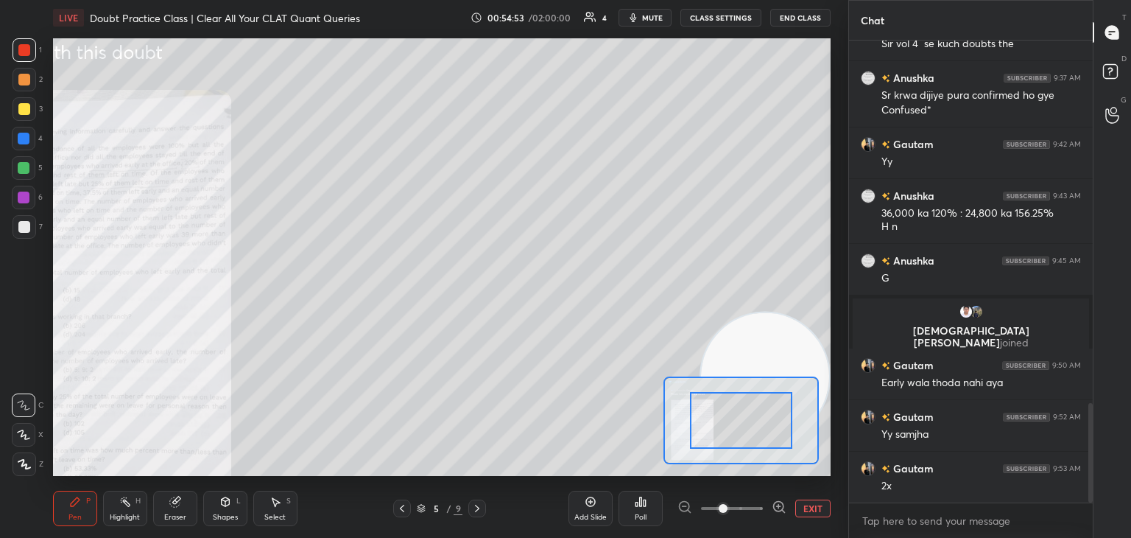
click at [774, 506] on icon at bounding box center [779, 507] width 10 height 10
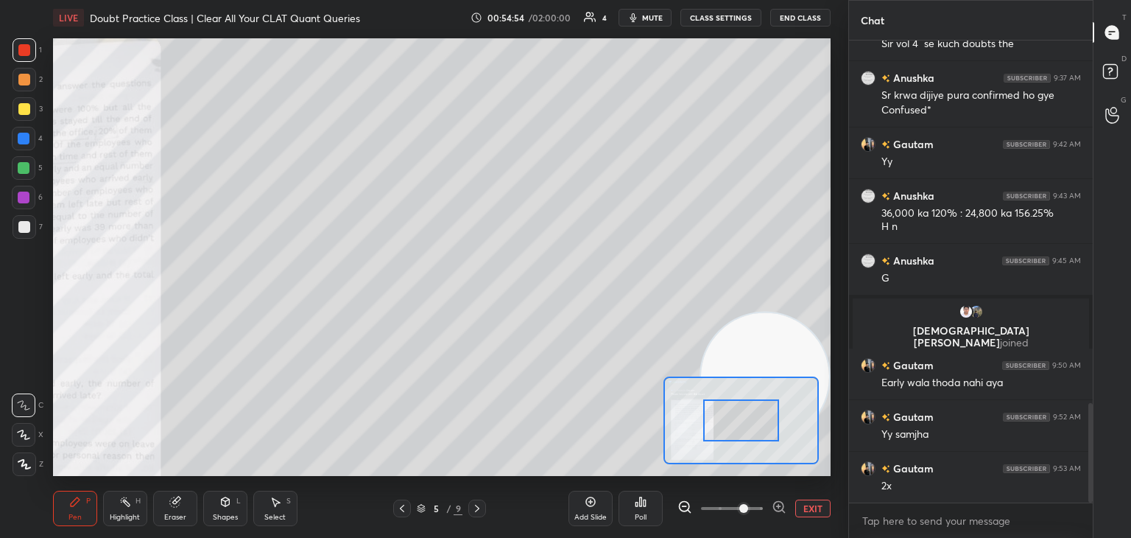
click at [778, 506] on icon at bounding box center [779, 506] width 4 height 0
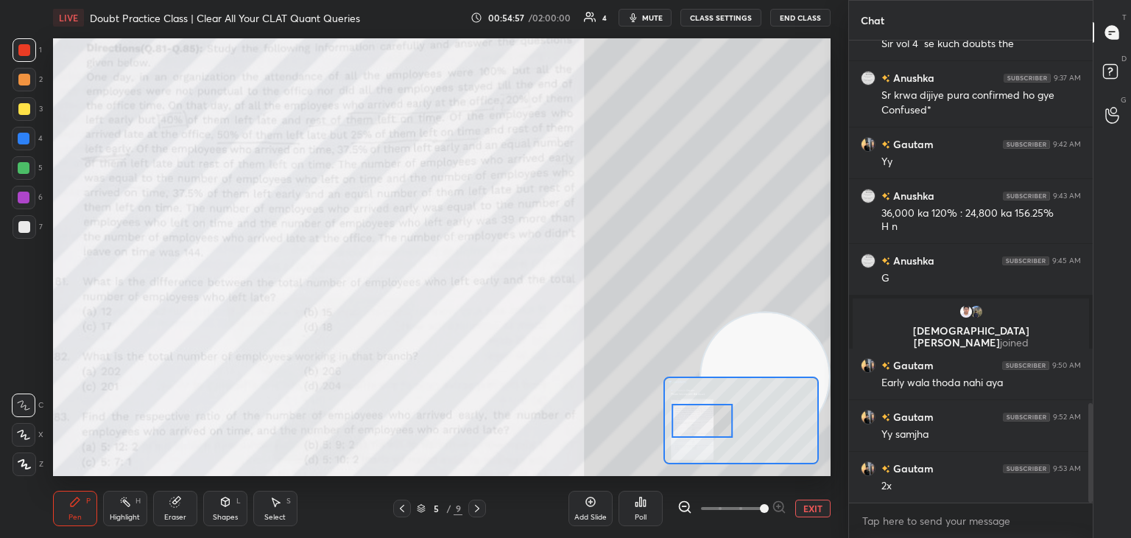
click at [85, 505] on div "Pen P" at bounding box center [75, 508] width 44 height 35
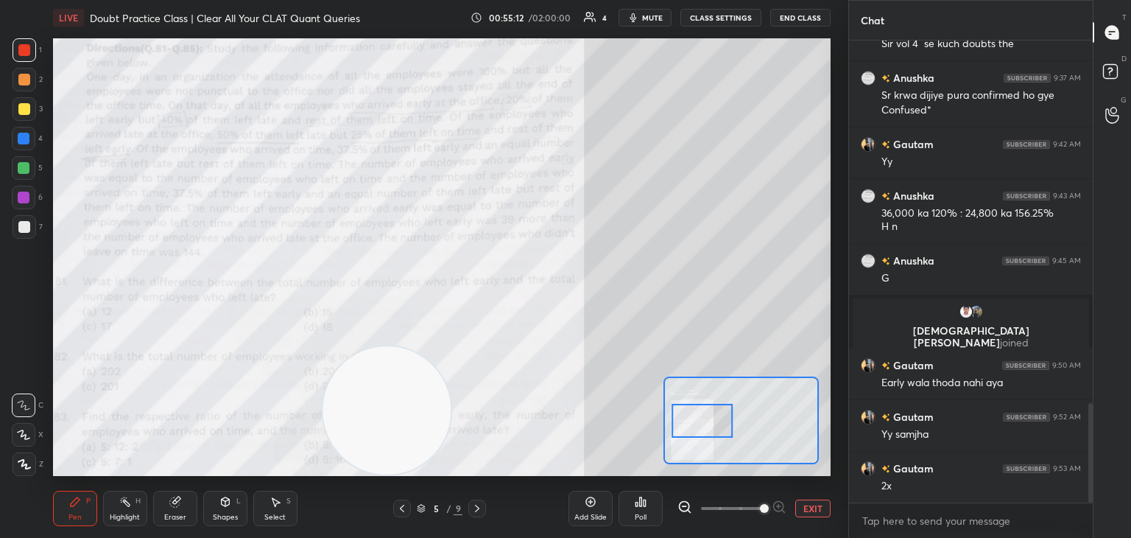
click at [29, 164] on div at bounding box center [24, 168] width 24 height 24
click at [278, 508] on icon at bounding box center [276, 502] width 12 height 12
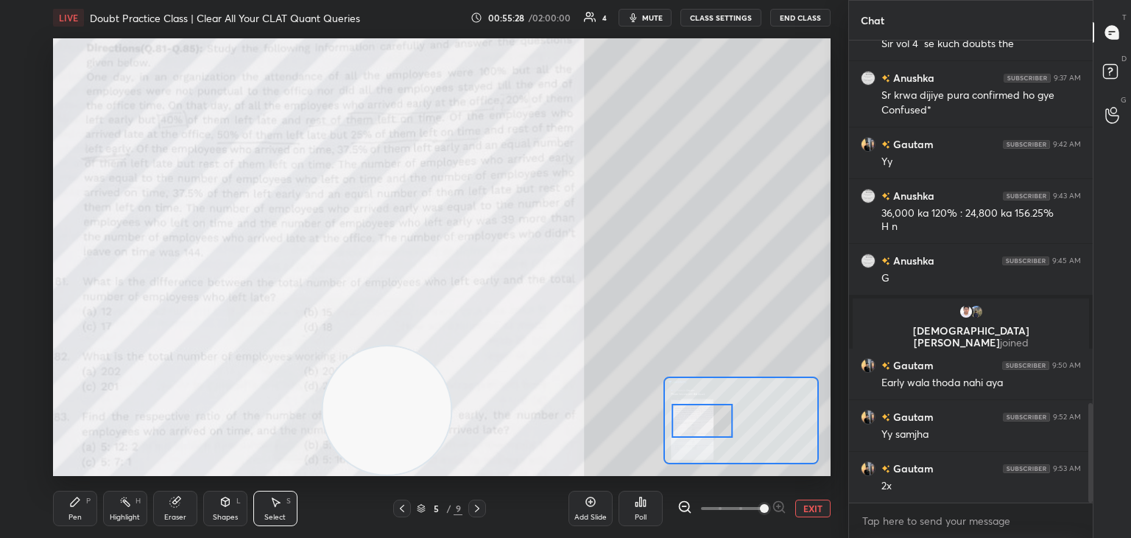
click at [177, 506] on icon at bounding box center [175, 502] width 10 height 10
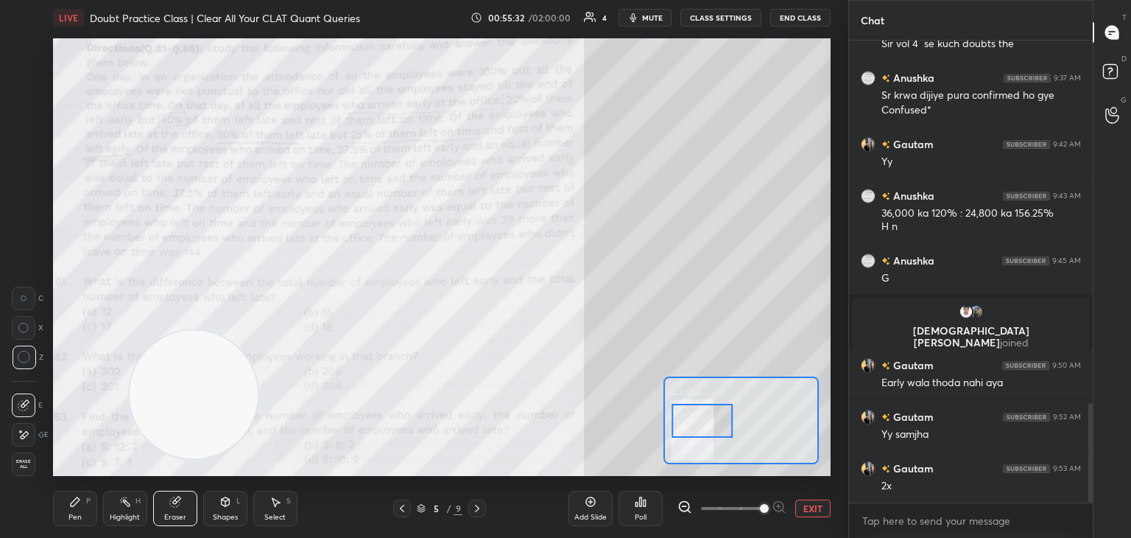
click at [75, 494] on div "Pen P" at bounding box center [75, 508] width 44 height 35
click at [80, 502] on icon at bounding box center [75, 502] width 12 height 12
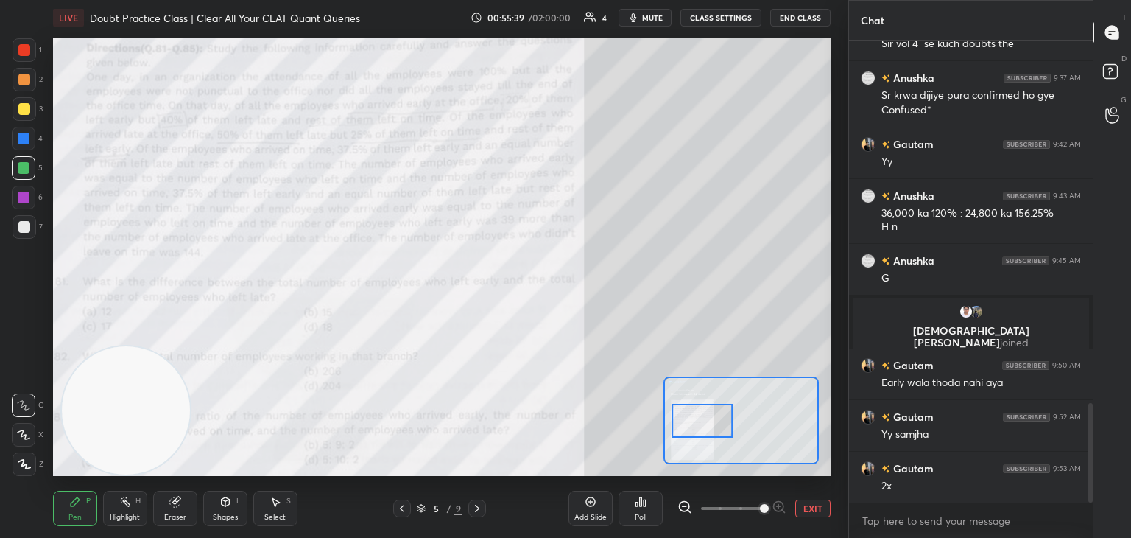
scroll to position [1738, 0]
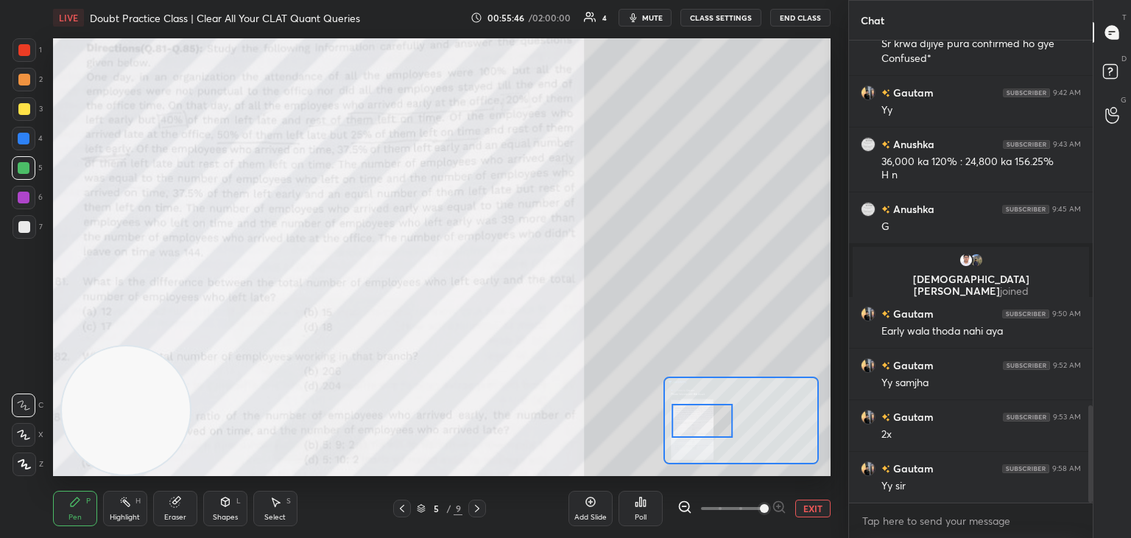
click at [22, 56] on div at bounding box center [24, 50] width 12 height 12
click at [158, 513] on div "Eraser" at bounding box center [175, 508] width 44 height 35
click at [75, 514] on div "Pen" at bounding box center [75, 516] width 13 height 7
click at [79, 514] on div "Pen" at bounding box center [75, 516] width 13 height 7
click at [85, 503] on div "Pen P" at bounding box center [75, 508] width 44 height 35
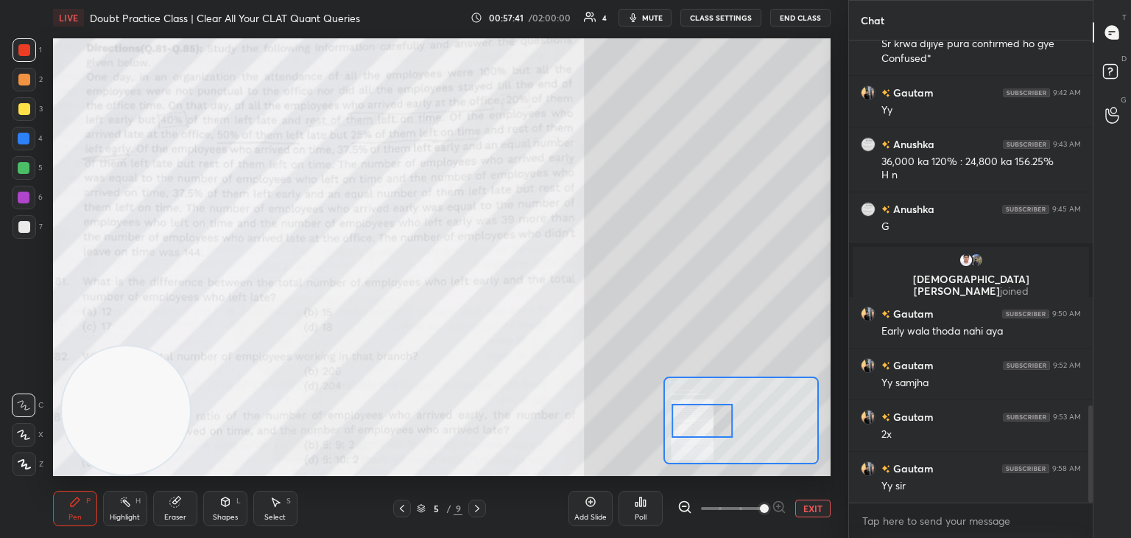
scroll to position [1790, 0]
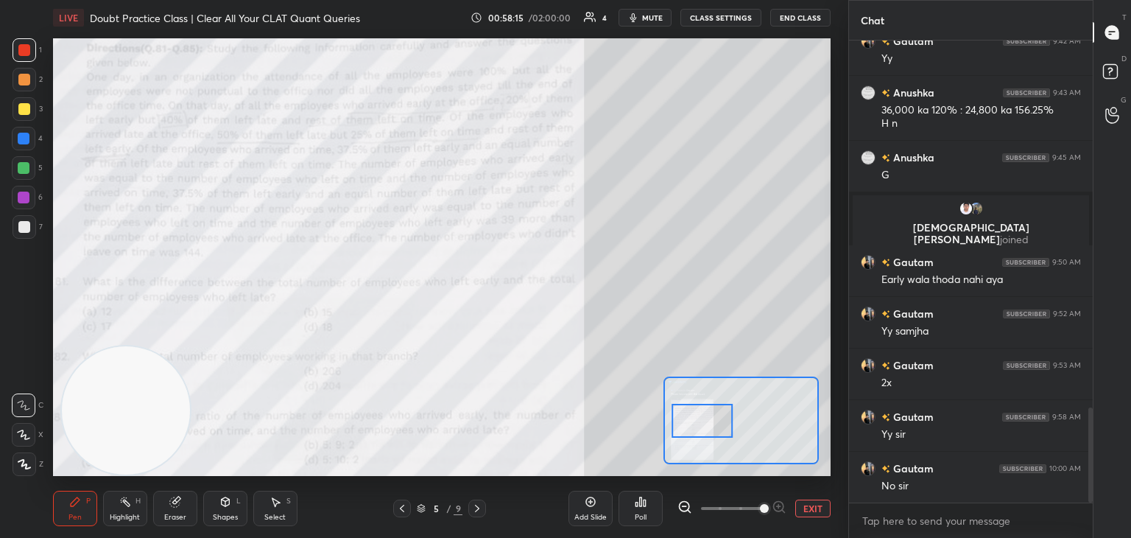
click at [651, 20] on span "mute" at bounding box center [652, 18] width 21 height 10
click at [651, 24] on button "unmute" at bounding box center [645, 18] width 53 height 18
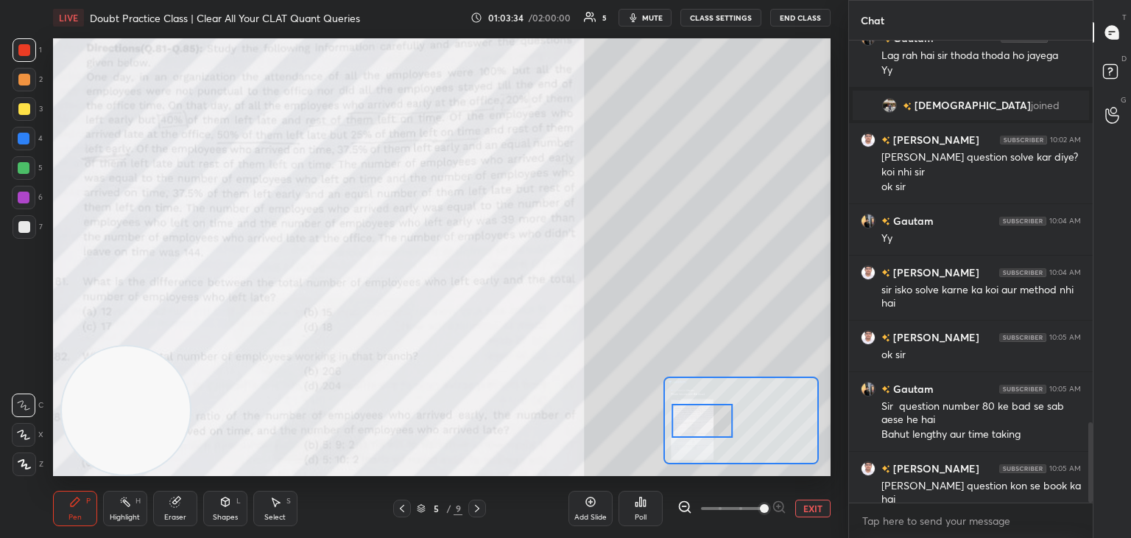
scroll to position [2251, 0]
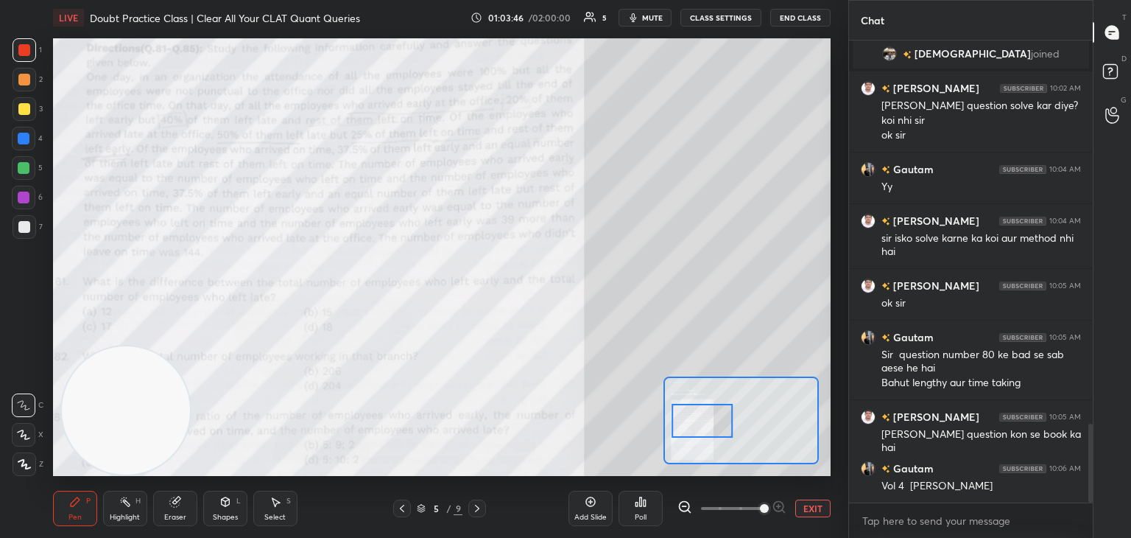
click at [599, 501] on div "Add Slide" at bounding box center [591, 508] width 44 height 35
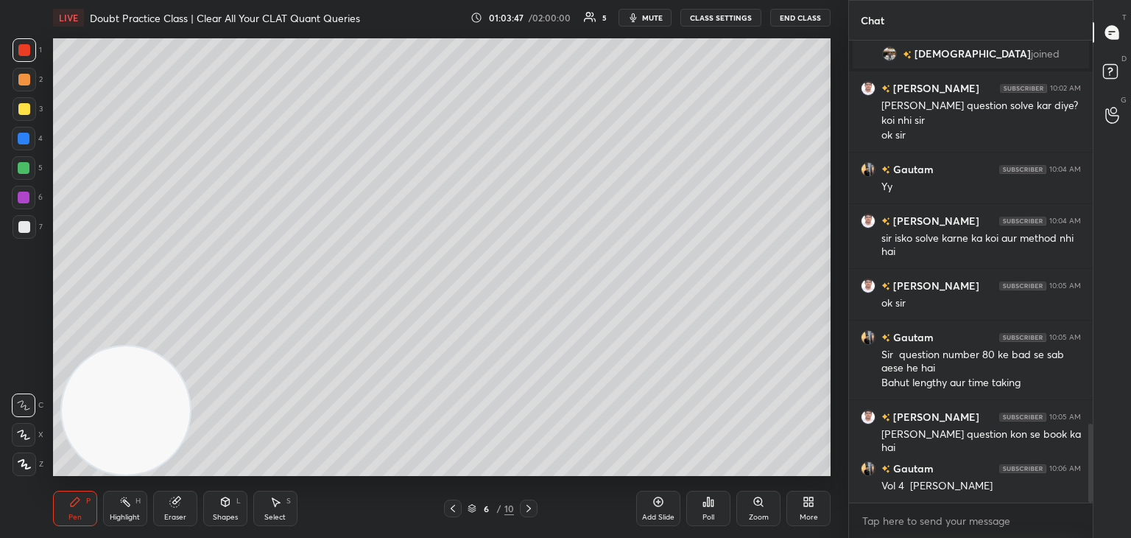
click at [27, 224] on div at bounding box center [24, 227] width 12 height 12
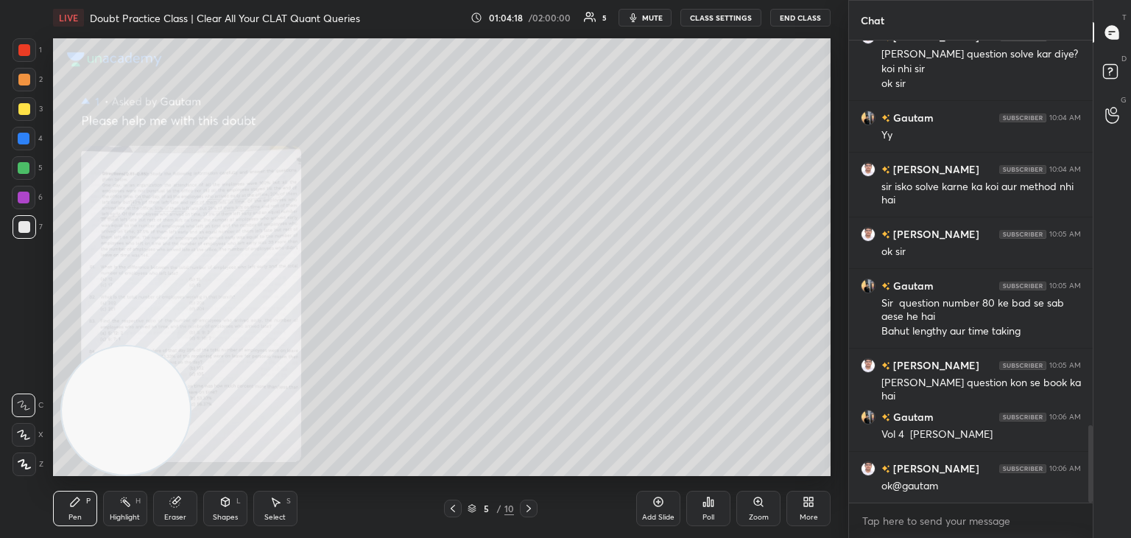
click at [768, 510] on div "Zoom" at bounding box center [759, 508] width 44 height 35
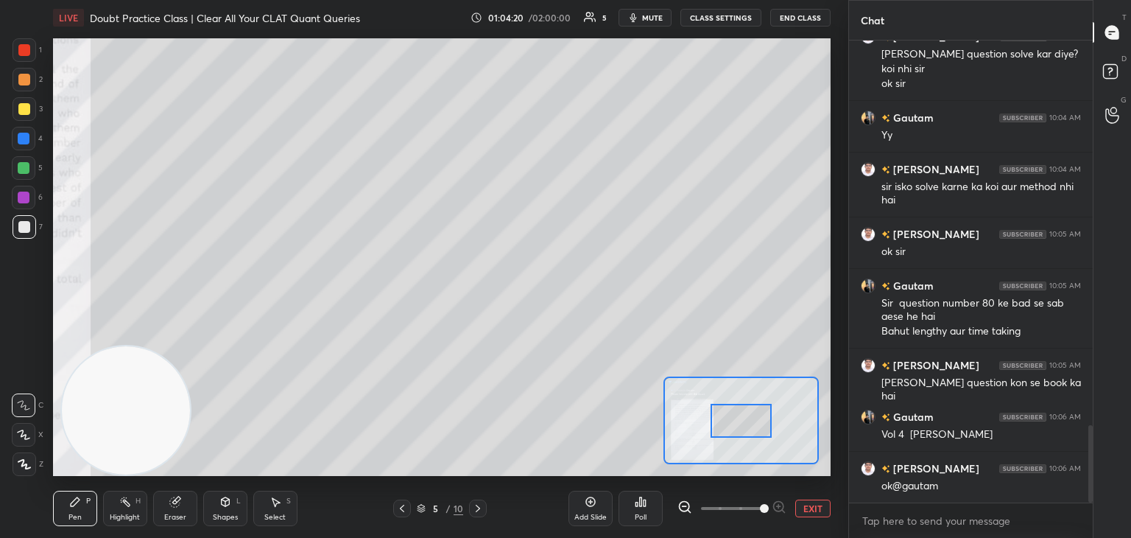
click at [687, 505] on icon at bounding box center [685, 506] width 15 height 15
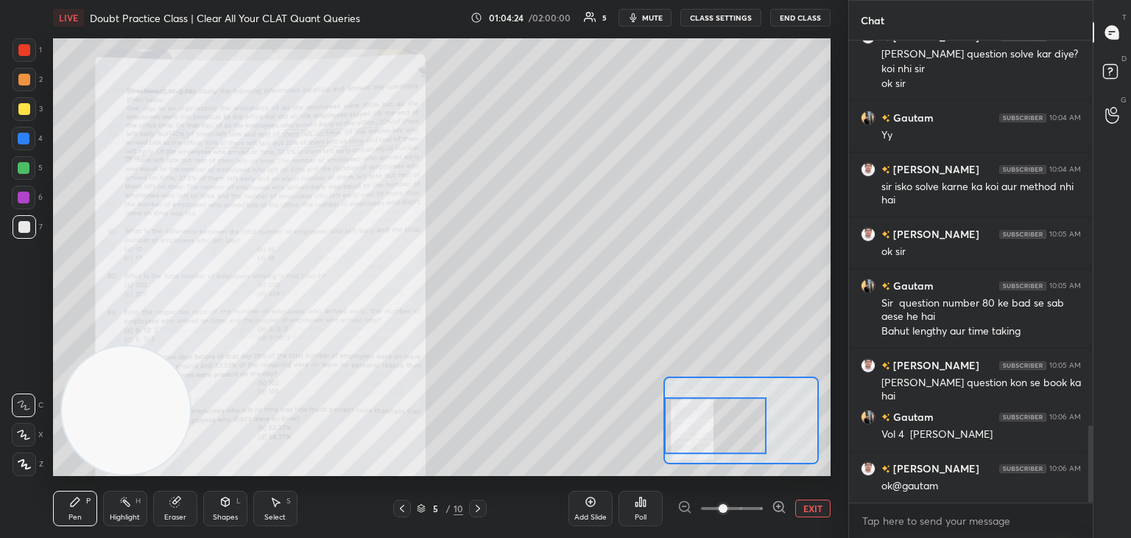
click at [779, 502] on icon at bounding box center [779, 506] width 15 height 15
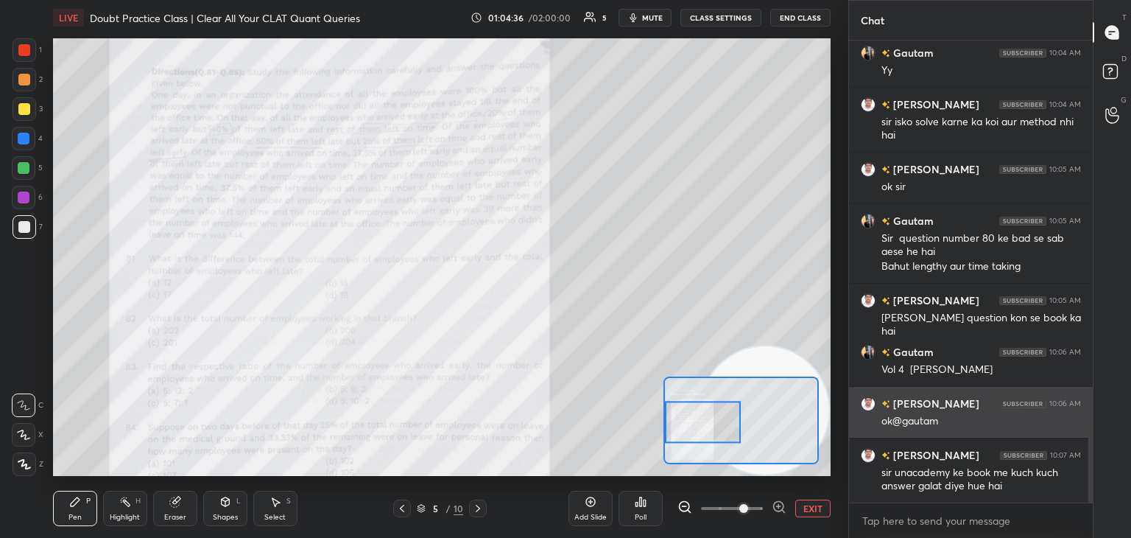
scroll to position [2419, 0]
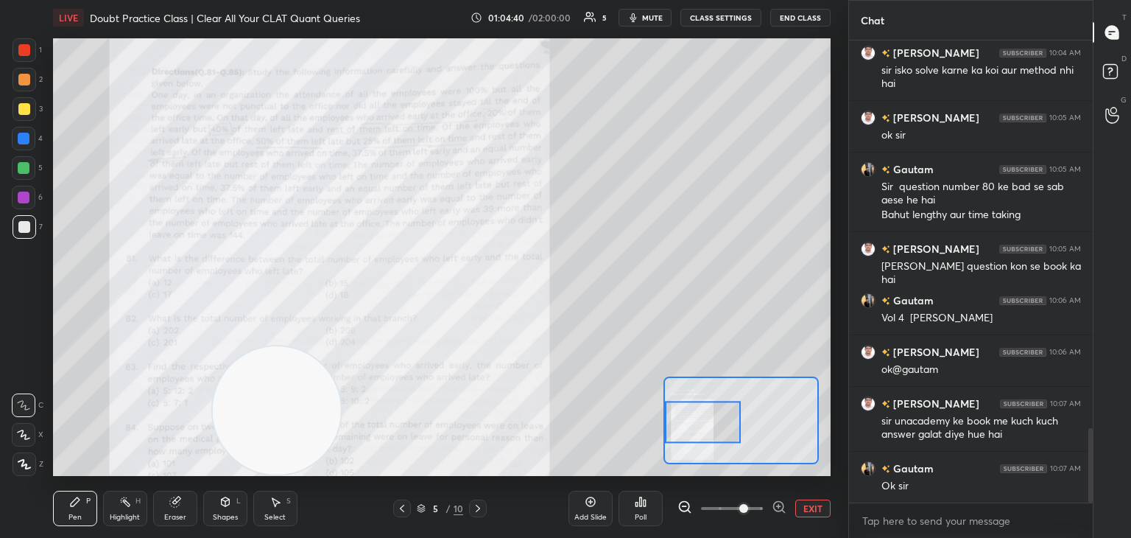
click at [24, 173] on div at bounding box center [24, 168] width 12 height 12
click at [177, 506] on icon at bounding box center [175, 502] width 10 height 10
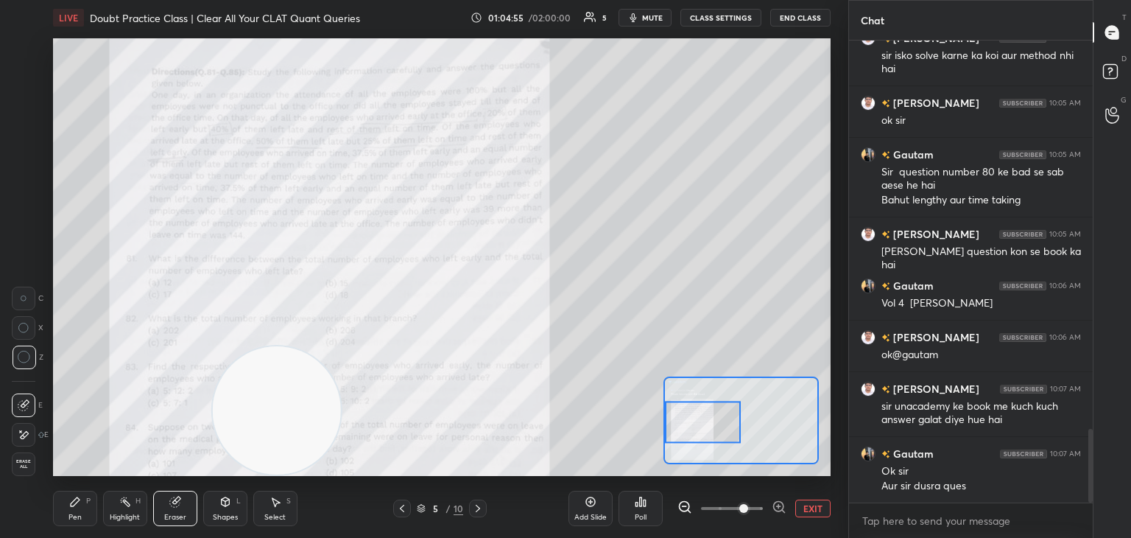
scroll to position [2485, 0]
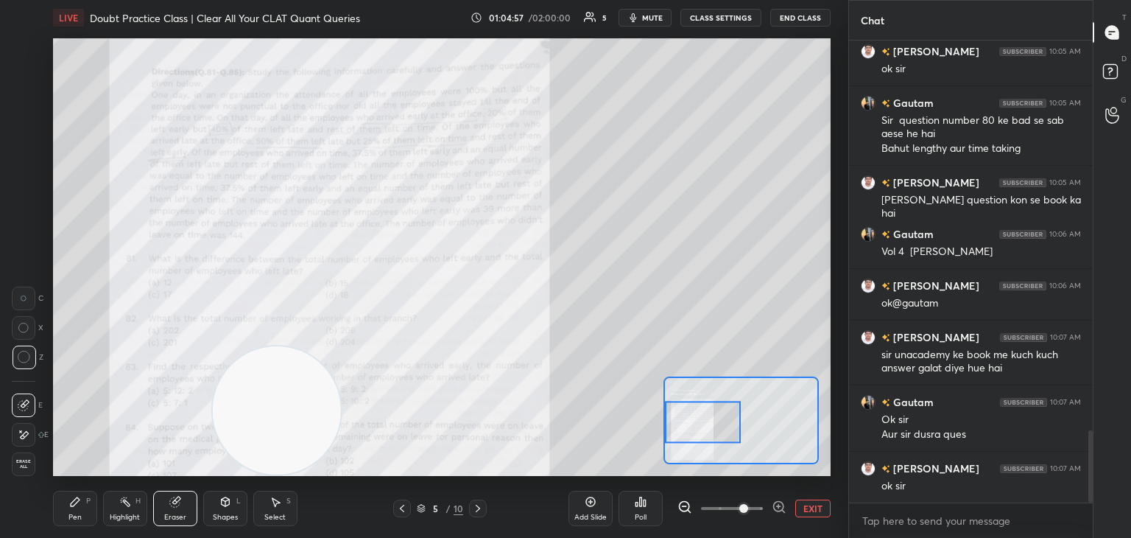
click at [27, 303] on div at bounding box center [24, 299] width 24 height 24
click at [32, 307] on div at bounding box center [24, 299] width 24 height 24
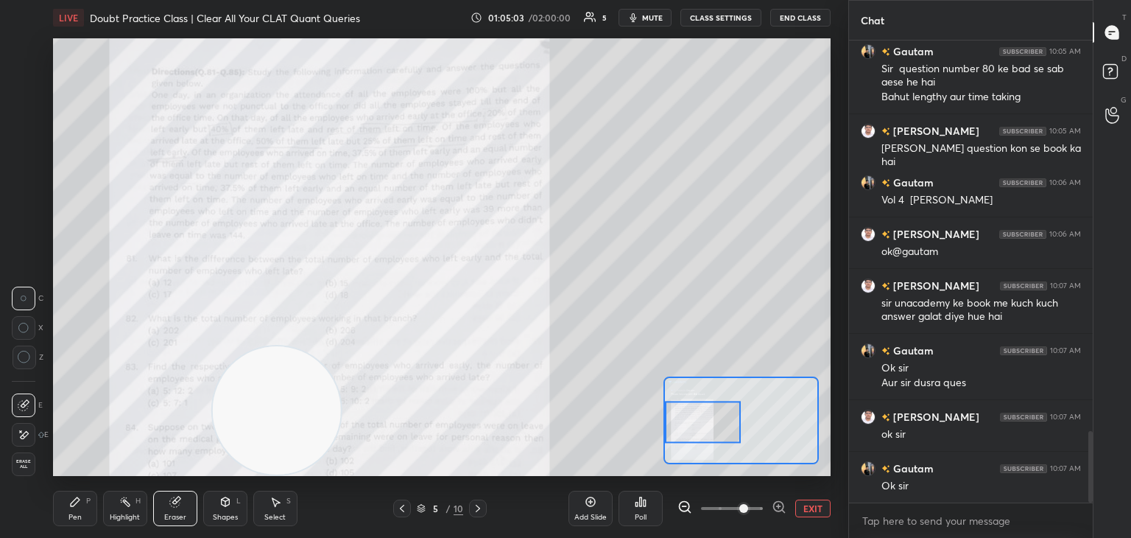
click at [81, 510] on div "Pen P" at bounding box center [75, 508] width 44 height 35
click at [88, 497] on div "P" at bounding box center [88, 500] width 4 height 7
click at [598, 509] on div "Add Slide" at bounding box center [591, 508] width 44 height 35
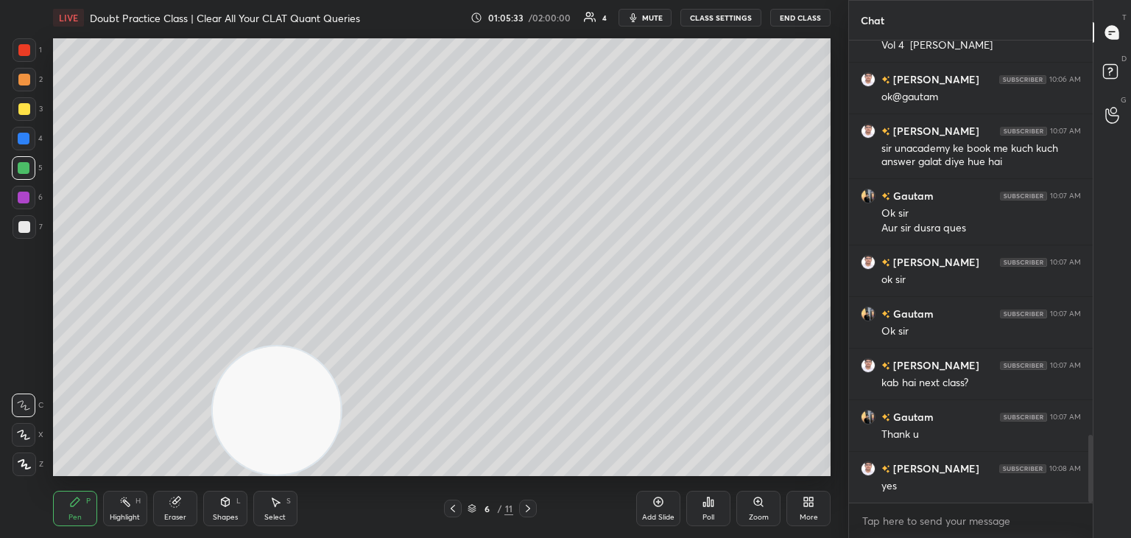
scroll to position [2706, 0]
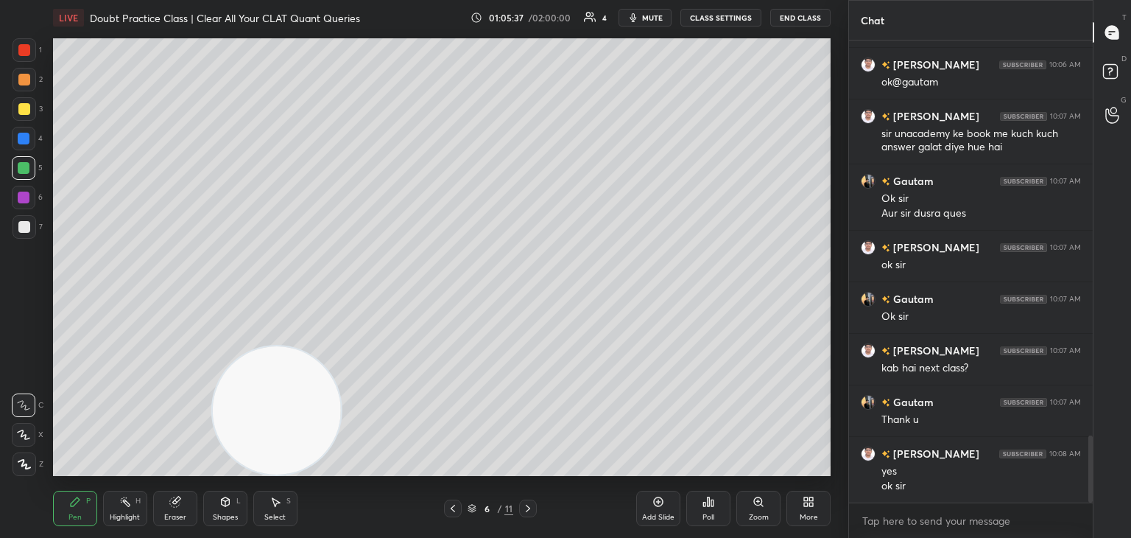
click at [793, 19] on button "End Class" at bounding box center [800, 18] width 60 height 18
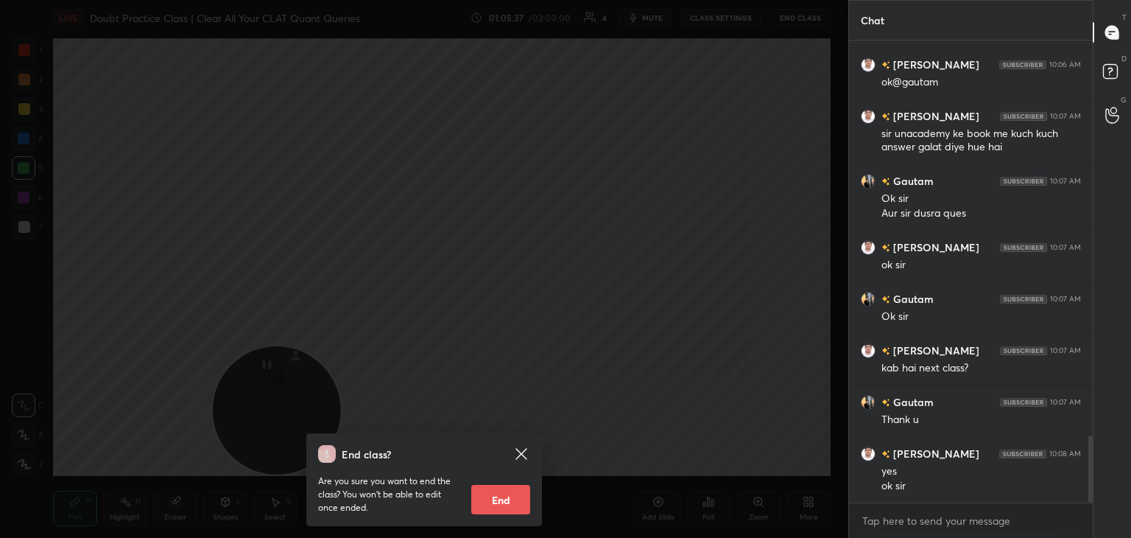
scroll to position [2758, 0]
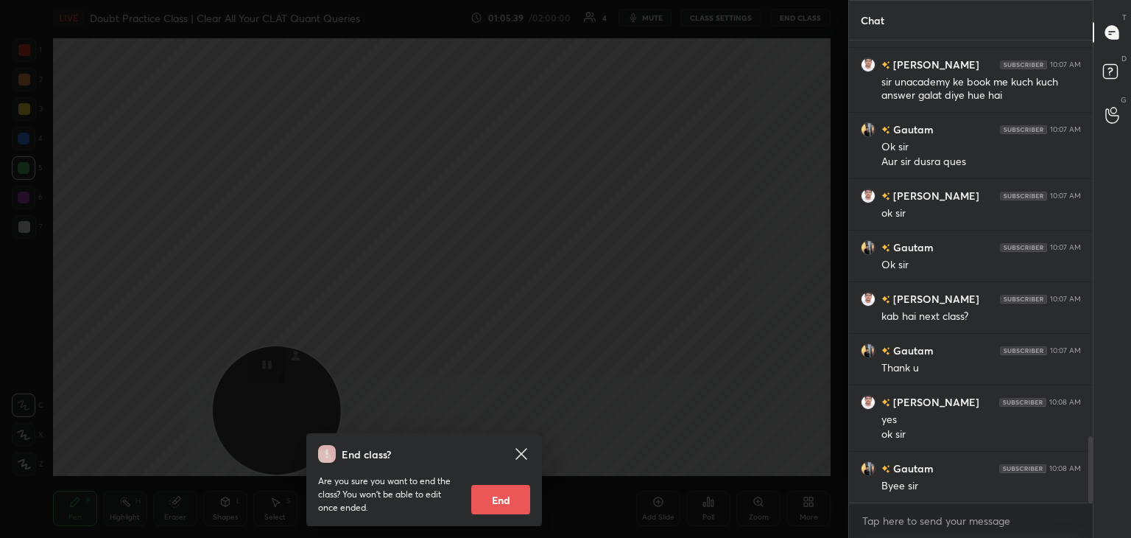
click at [515, 496] on button "End" at bounding box center [500, 499] width 59 height 29
type textarea "x"
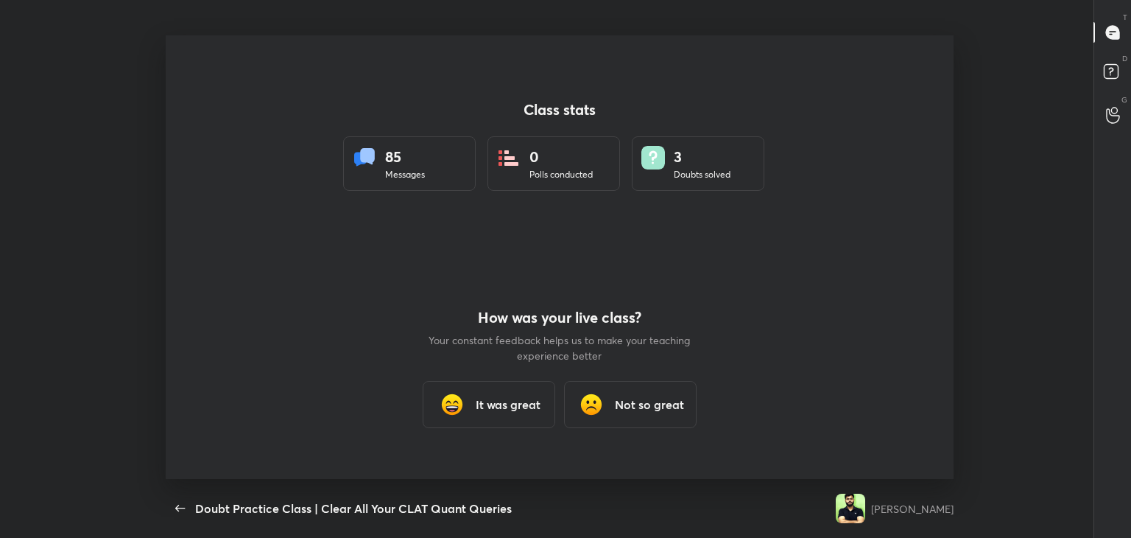
scroll to position [0, 0]
